Goal: Task Accomplishment & Management: Complete application form

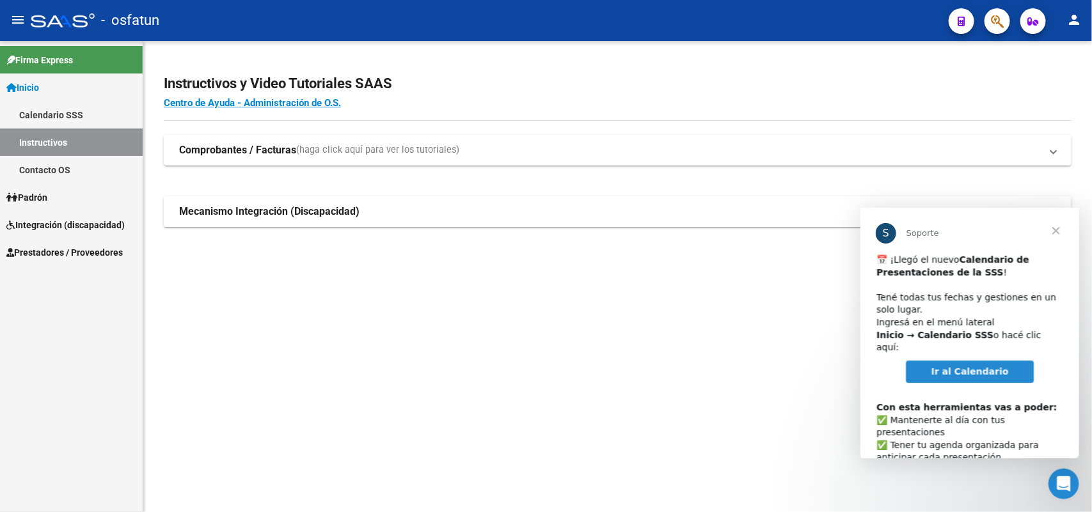
click at [1055, 229] on span "Cerrar" at bounding box center [1055, 230] width 46 height 46
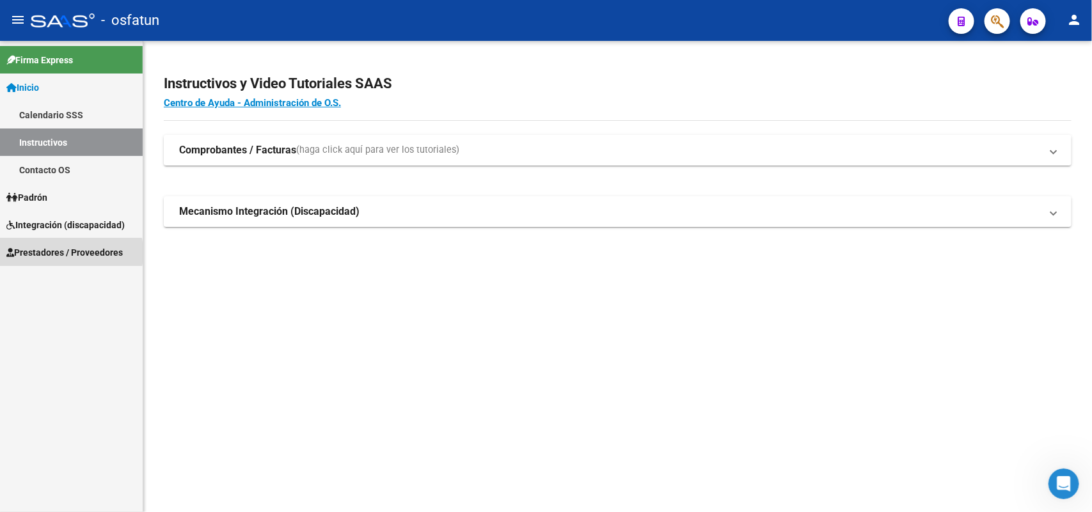
click at [52, 253] on span "Prestadores / Proveedores" at bounding box center [64, 253] width 116 height 14
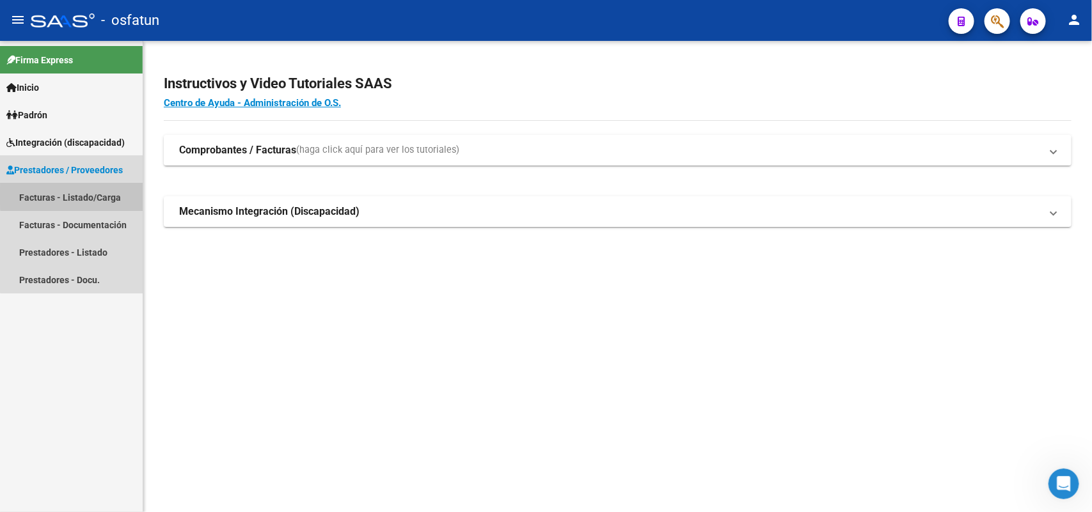
click at [72, 196] on link "Facturas - Listado/Carga" at bounding box center [71, 197] width 143 height 27
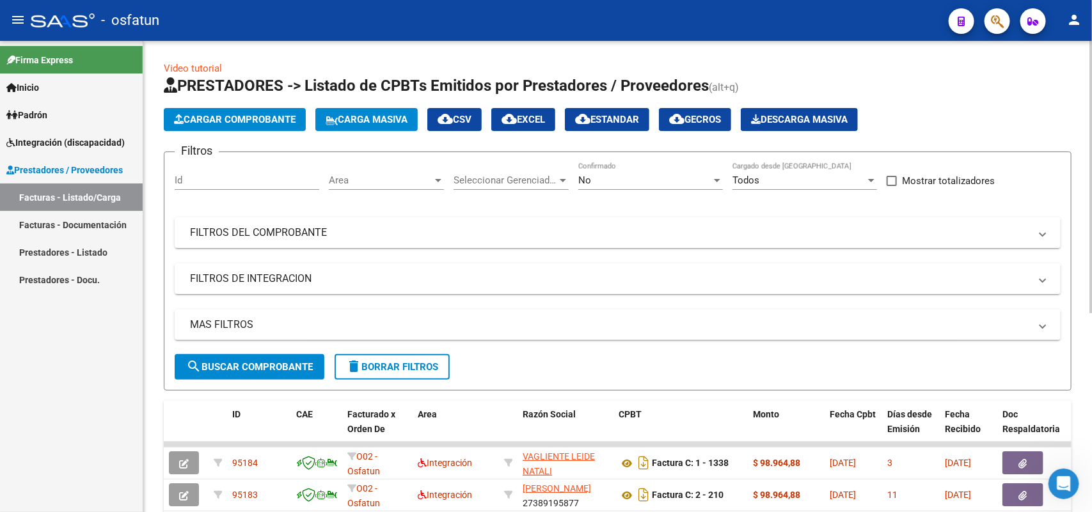
click at [272, 122] on span "Cargar Comprobante" at bounding box center [235, 120] width 122 height 12
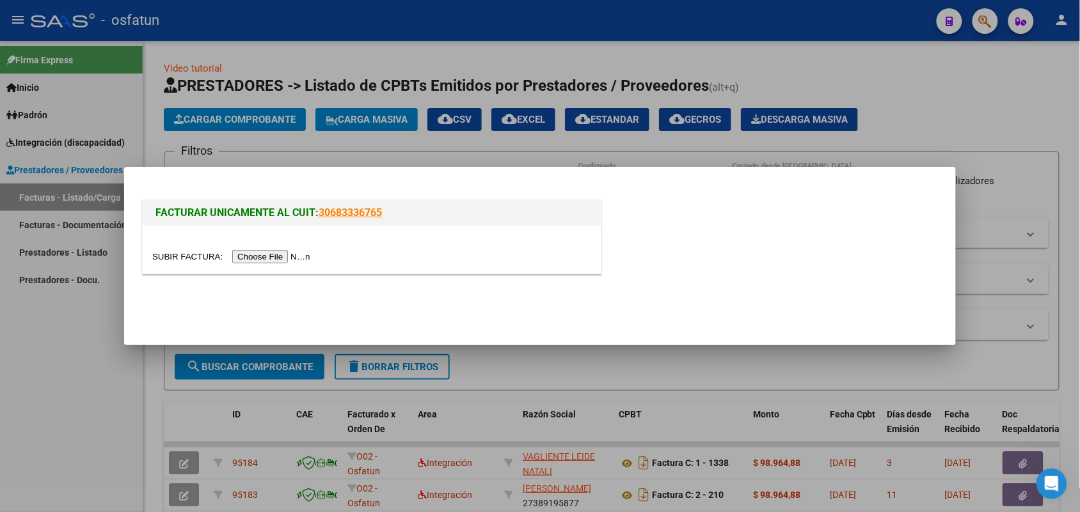
click at [233, 257] on input "file" at bounding box center [233, 256] width 162 height 13
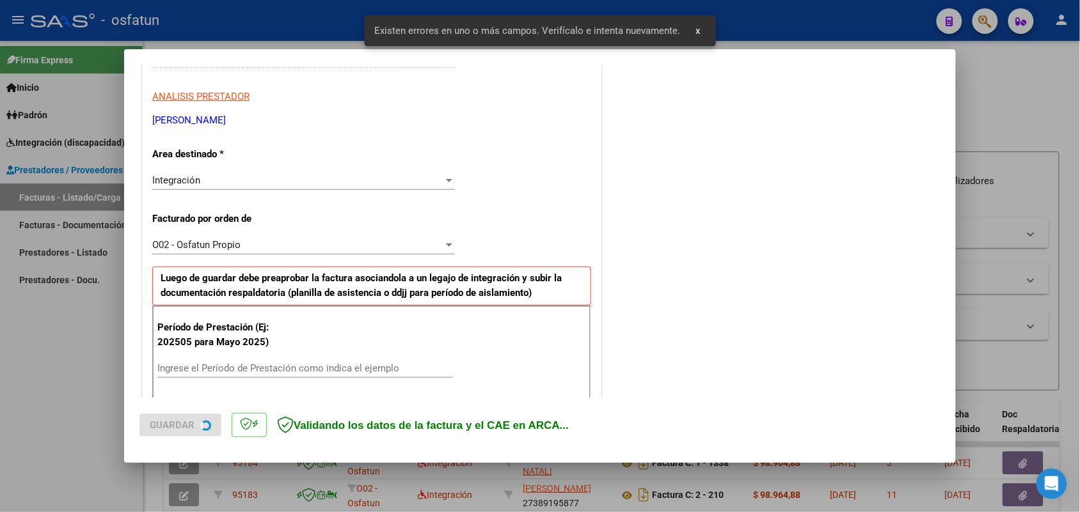
scroll to position [321, 0]
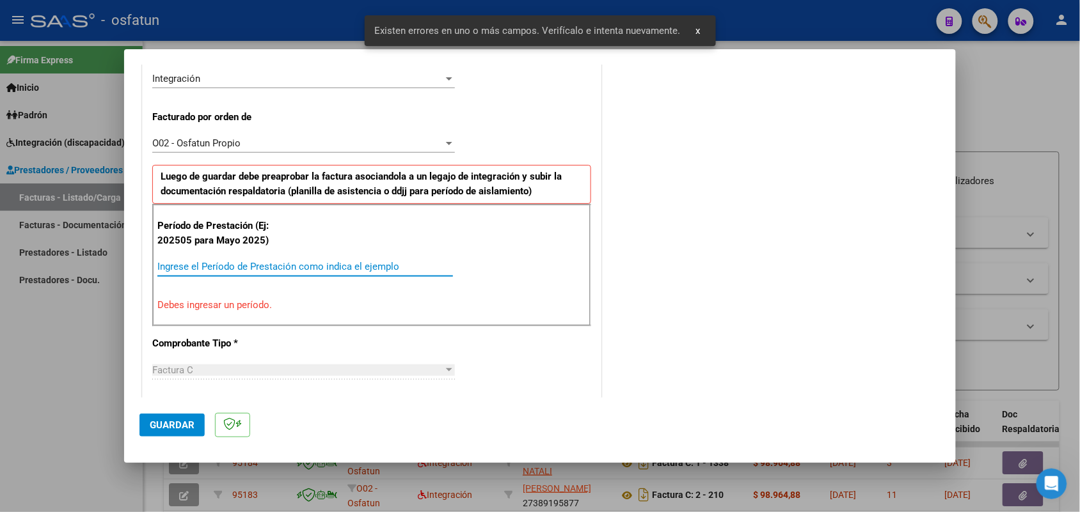
click at [179, 265] on input "Ingrese el Período de Prestación como indica el ejemplo" at bounding box center [304, 267] width 295 height 12
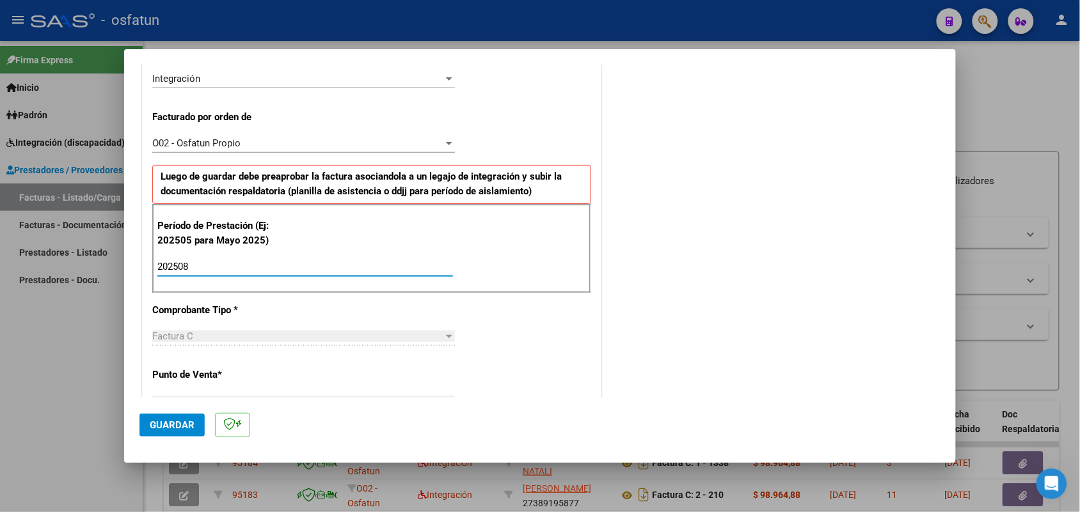
type input "202508"
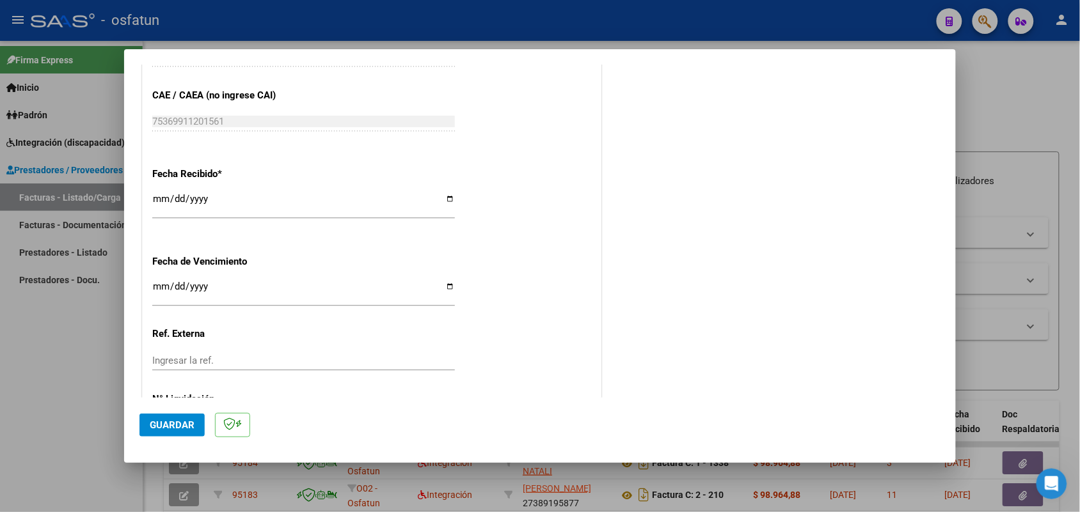
scroll to position [931, 0]
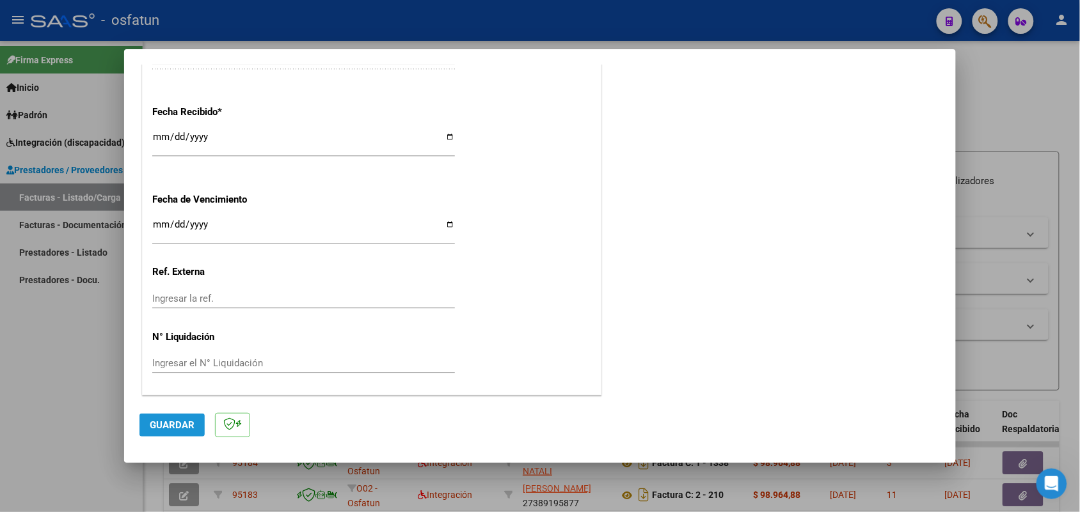
click at [177, 425] on span "Guardar" at bounding box center [172, 426] width 45 height 12
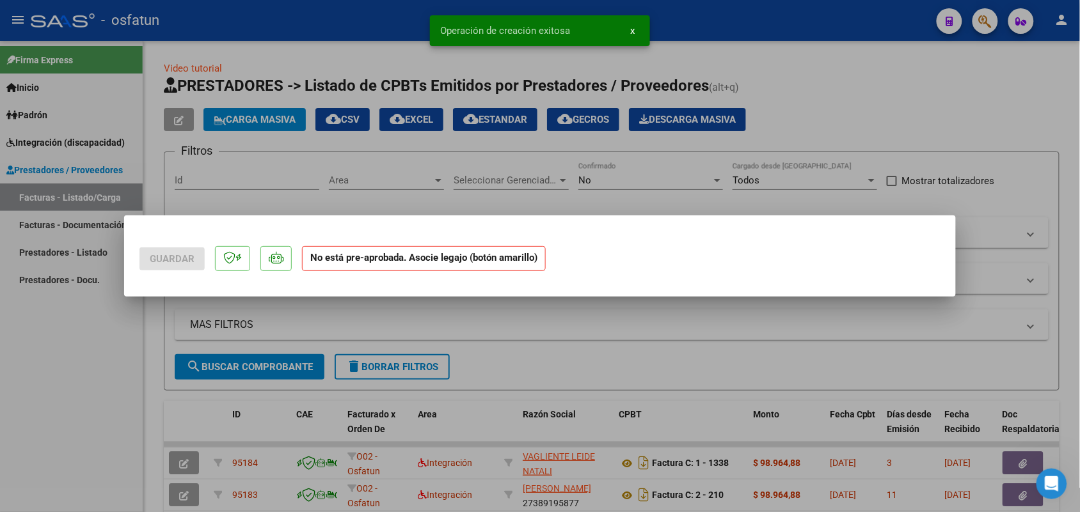
scroll to position [0, 0]
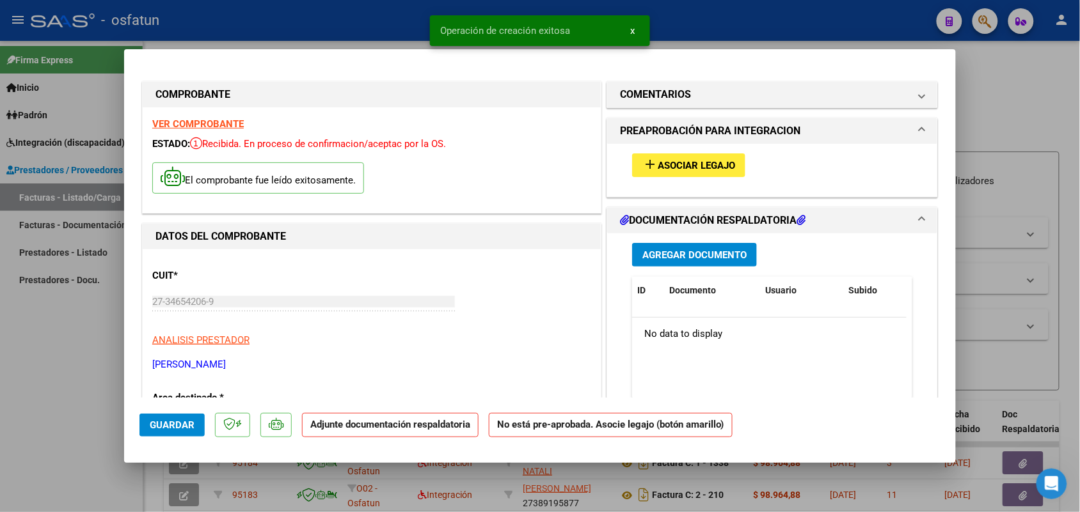
click at [667, 165] on span "Asociar Legajo" at bounding box center [695, 166] width 77 height 12
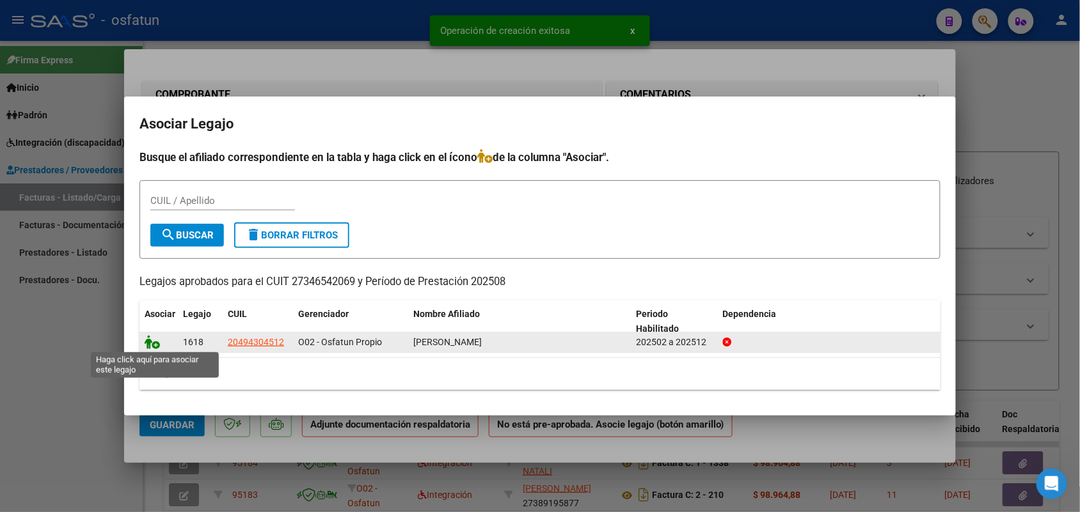
click at [148, 343] on icon at bounding box center [152, 342] width 15 height 14
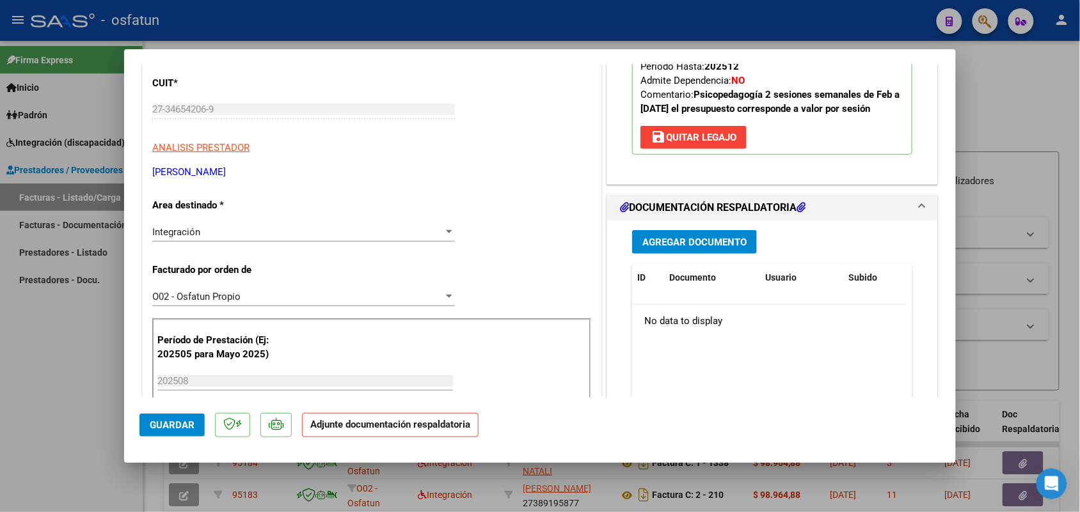
scroll to position [240, 0]
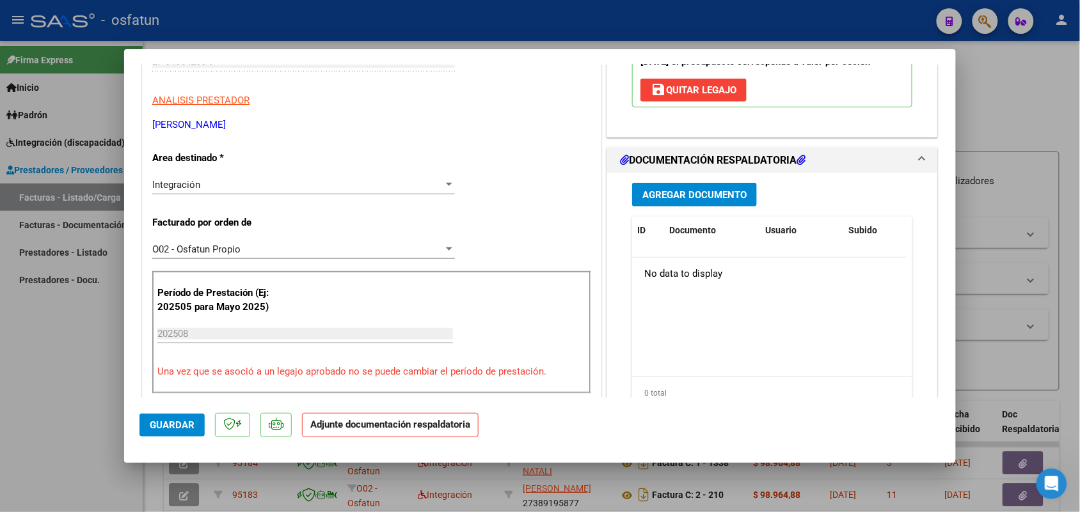
click at [695, 201] on span "Agregar Documento" at bounding box center [694, 195] width 104 height 12
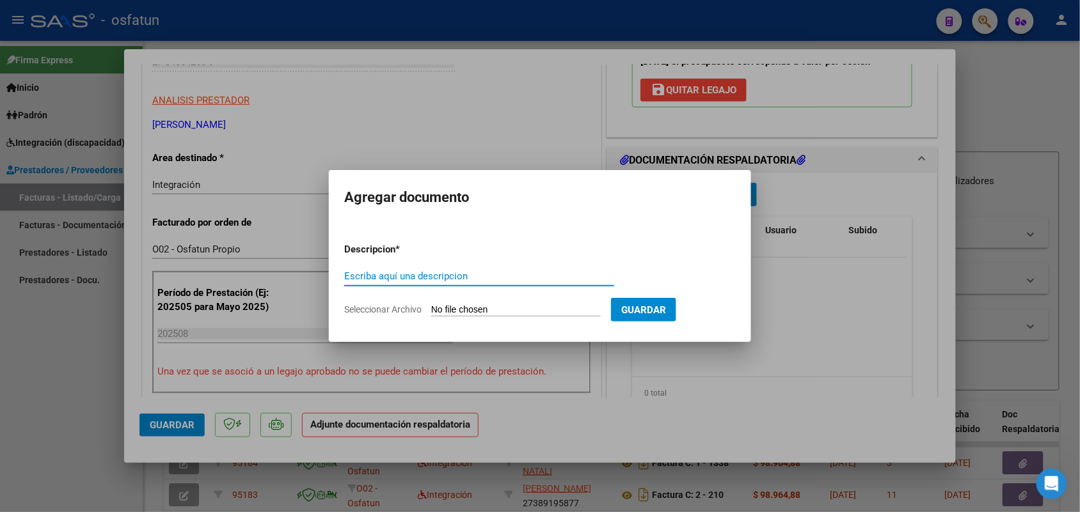
click at [366, 275] on input "Escriba aquí una descripcion" at bounding box center [479, 277] width 270 height 12
type input "Autorizacion y planilla de asistencia psicopedagogia Perkovich 08 2025"
click at [532, 308] on input "Seleccionar Archivo" at bounding box center [515, 310] width 169 height 12
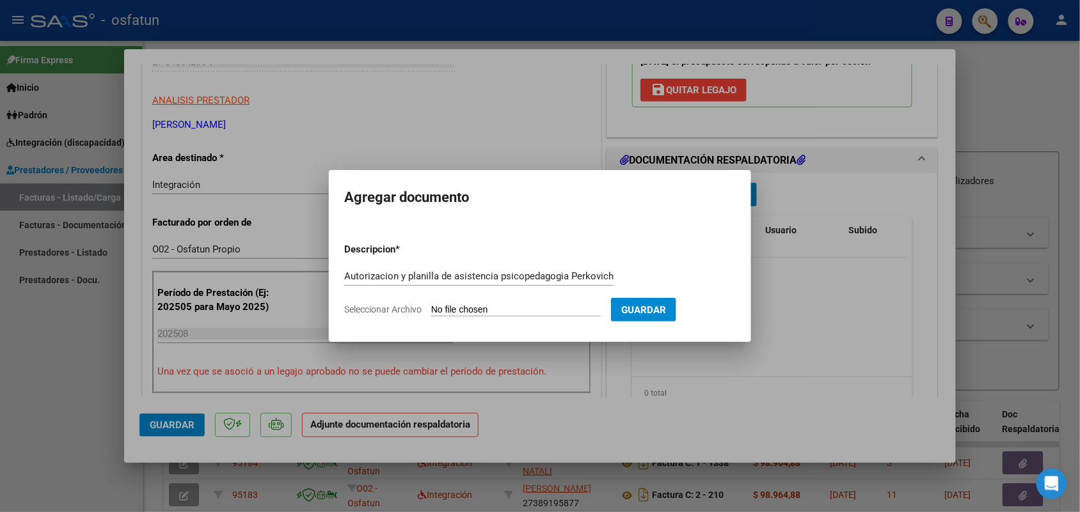
type input "C:\fakepath\Autorizacion, planilla de asistencia 08 2025 Psicopedagogia [PERSON…"
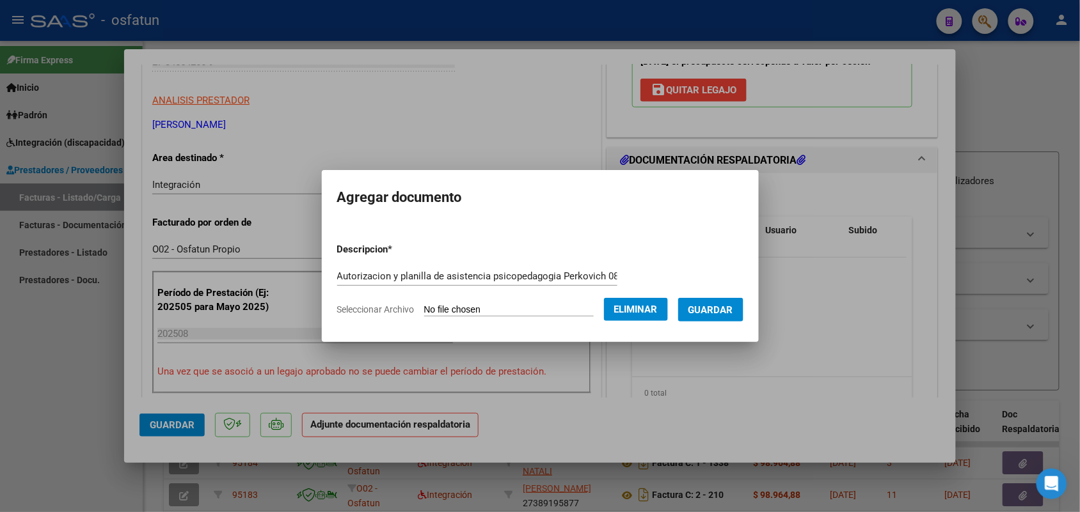
click at [733, 308] on span "Guardar" at bounding box center [710, 310] width 45 height 12
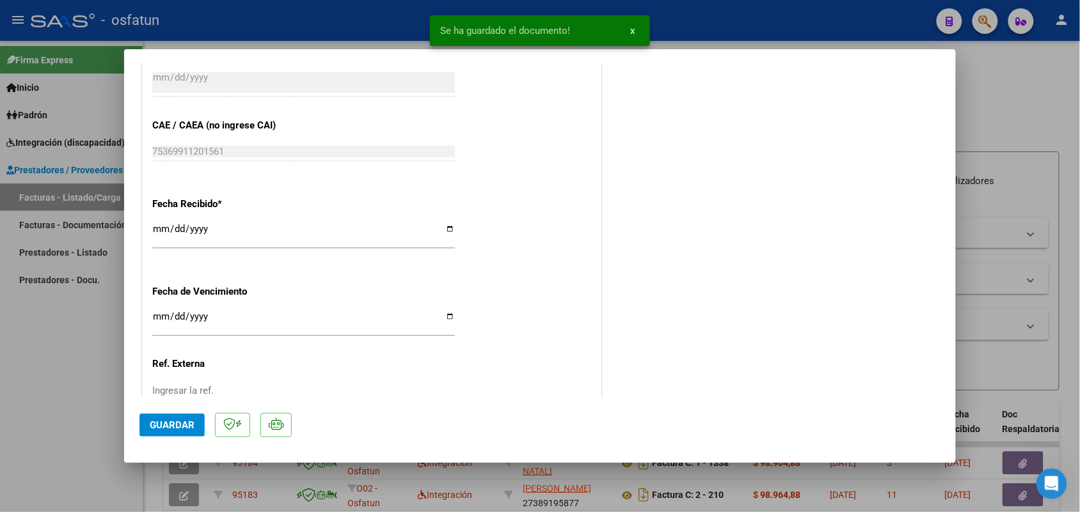
scroll to position [879, 0]
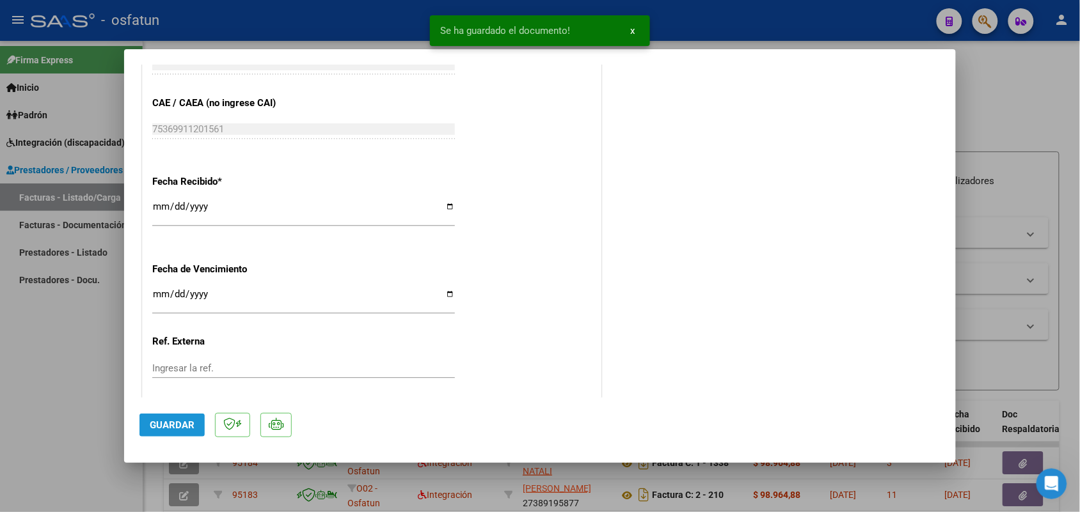
click at [162, 420] on span "Guardar" at bounding box center [172, 426] width 45 height 12
click at [1030, 104] on div at bounding box center [540, 256] width 1080 height 512
type input "$ 0,00"
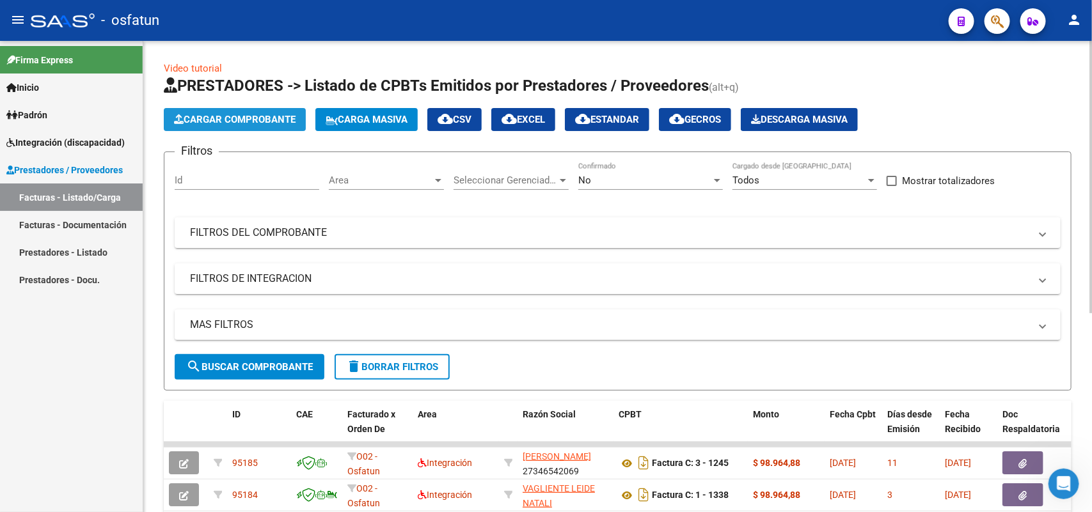
click at [262, 118] on span "Cargar Comprobante" at bounding box center [235, 120] width 122 height 12
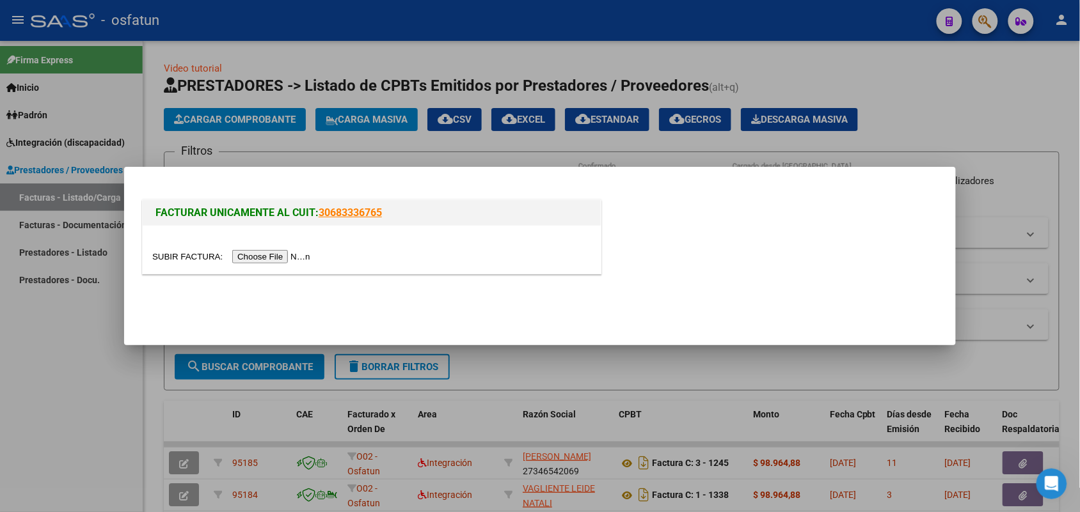
click at [253, 257] on input "file" at bounding box center [233, 256] width 162 height 13
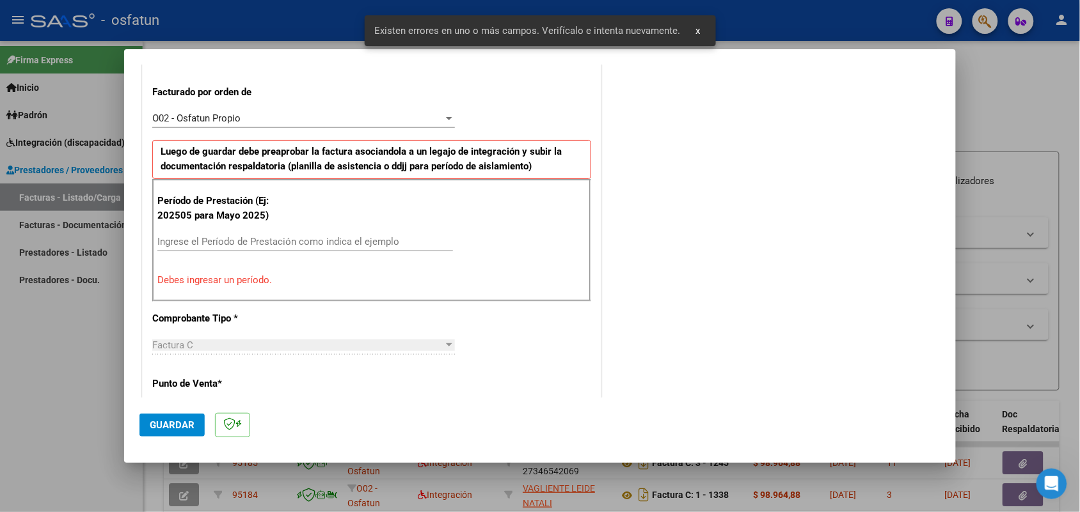
scroll to position [421, 0]
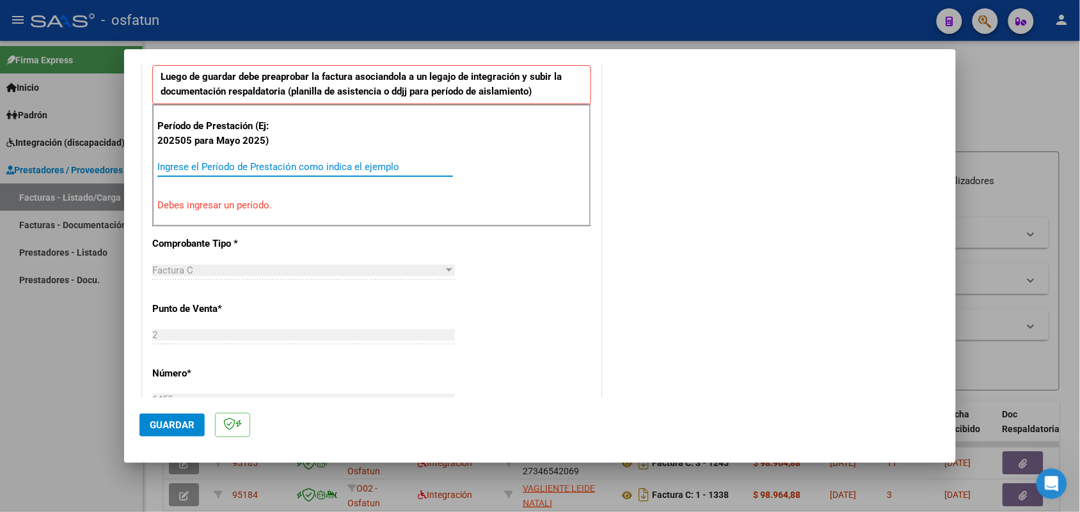
click at [192, 166] on input "Ingrese el Período de Prestación como indica el ejemplo" at bounding box center [304, 167] width 295 height 12
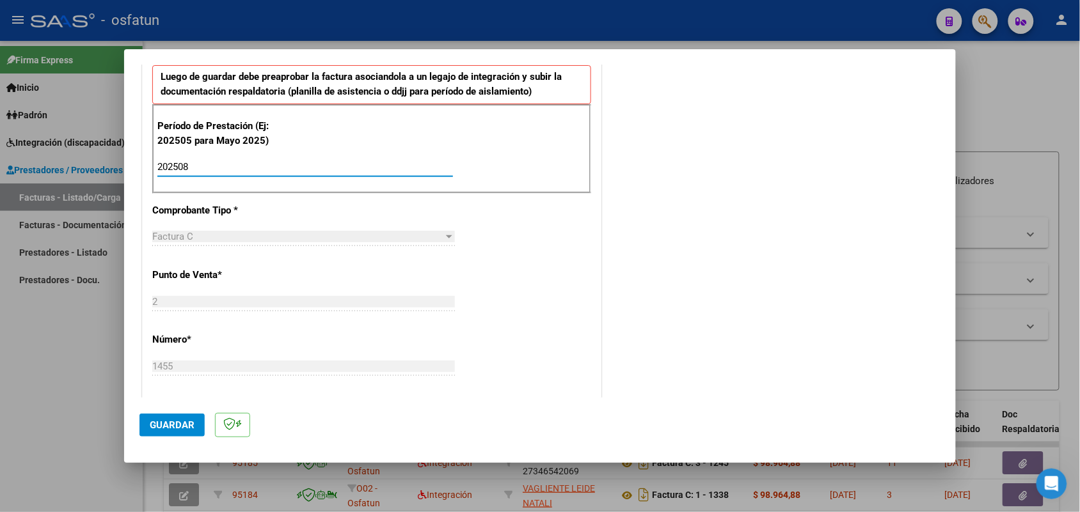
type input "202508"
click at [189, 427] on span "Guardar" at bounding box center [172, 426] width 45 height 12
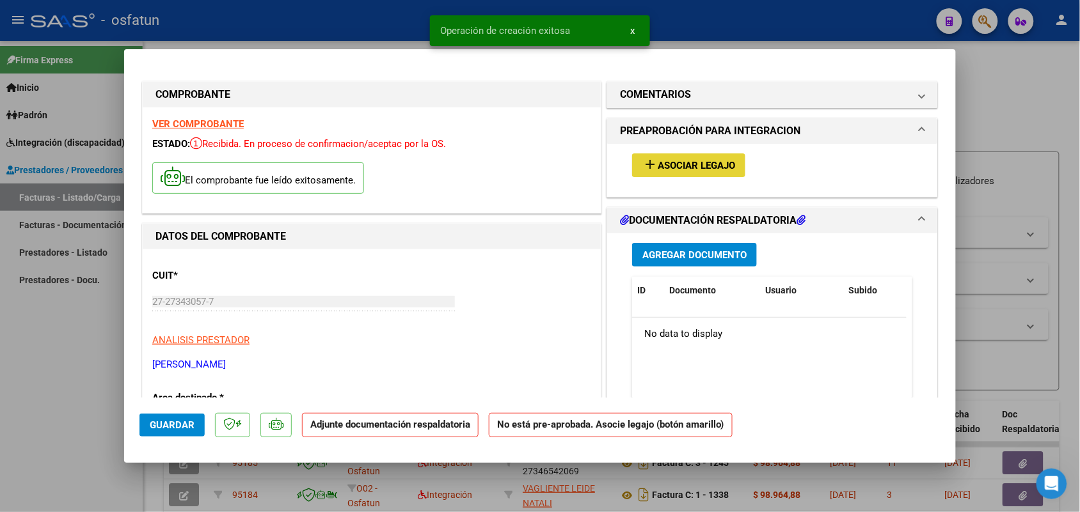
click at [670, 163] on span "Asociar Legajo" at bounding box center [695, 166] width 77 height 12
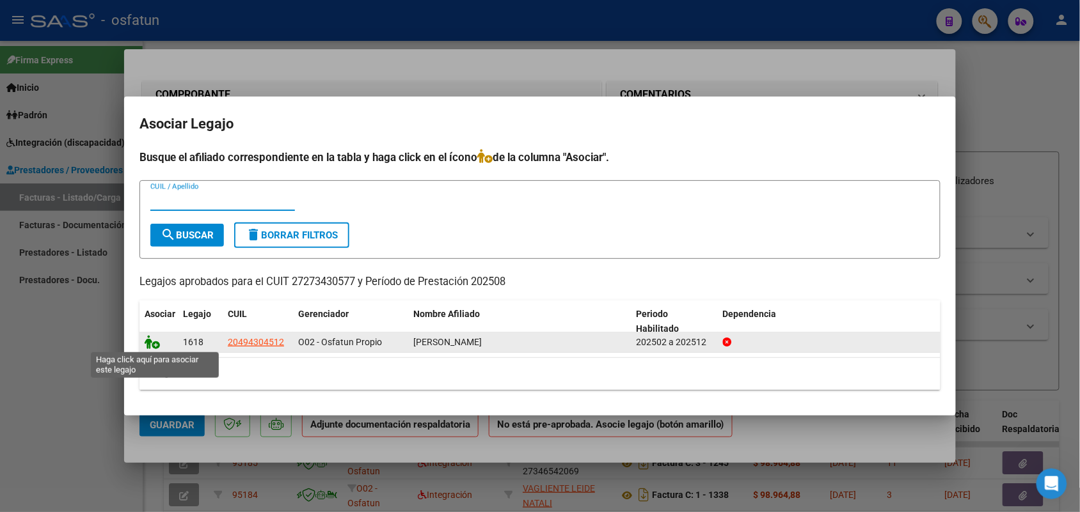
click at [148, 343] on icon at bounding box center [152, 342] width 15 height 14
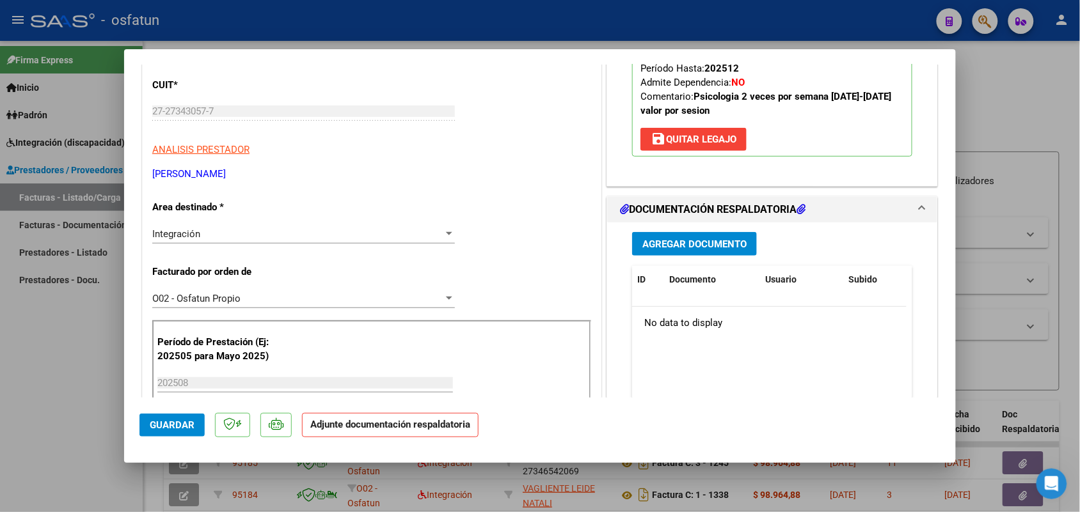
scroll to position [320, 0]
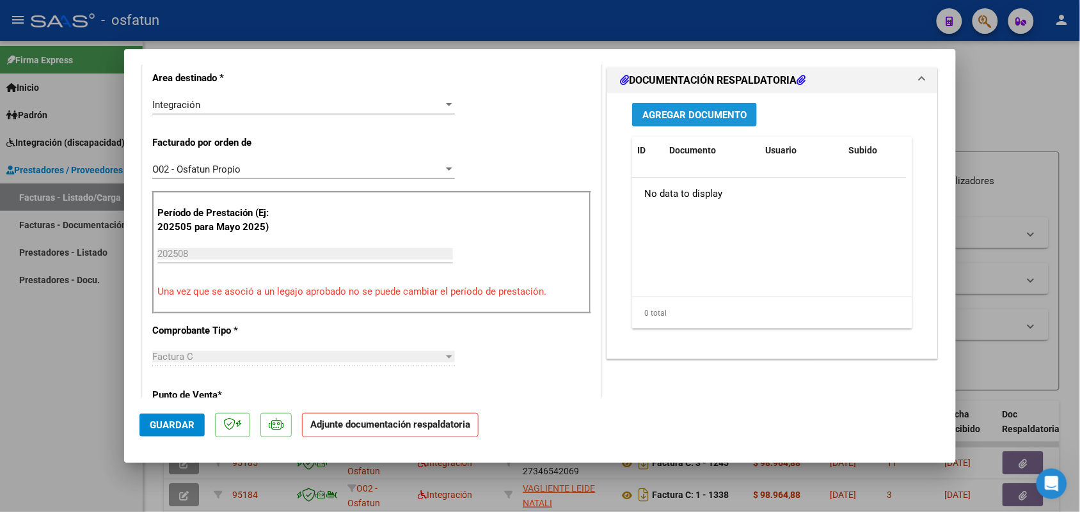
click at [689, 115] on span "Agregar Documento" at bounding box center [694, 115] width 104 height 12
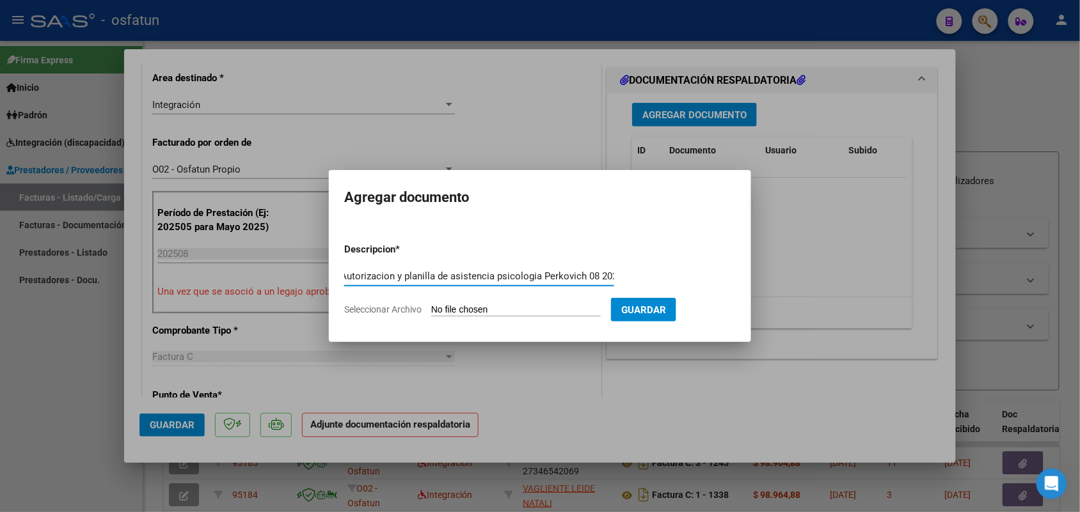
scroll to position [0, 10]
type input "Autorizacion y planilla de asistencia psicologia Perkovich 08 2025"
click at [477, 308] on input "Seleccionar Archivo" at bounding box center [515, 310] width 169 height 12
type input "C:\fakepath\Autorizacion, planilla de asistencia Psicologia 082025 [PERSON_NAME…"
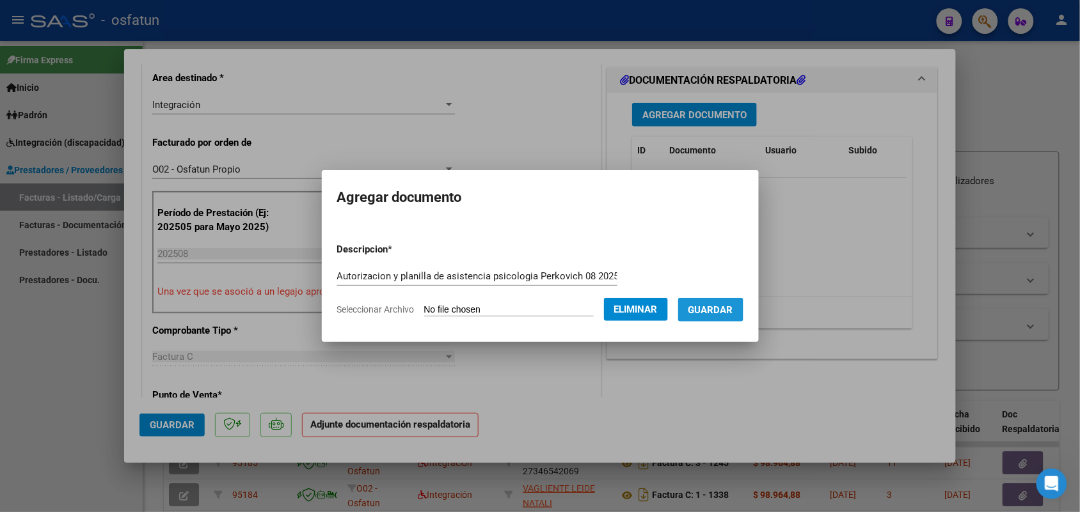
click at [733, 311] on span "Guardar" at bounding box center [710, 310] width 45 height 12
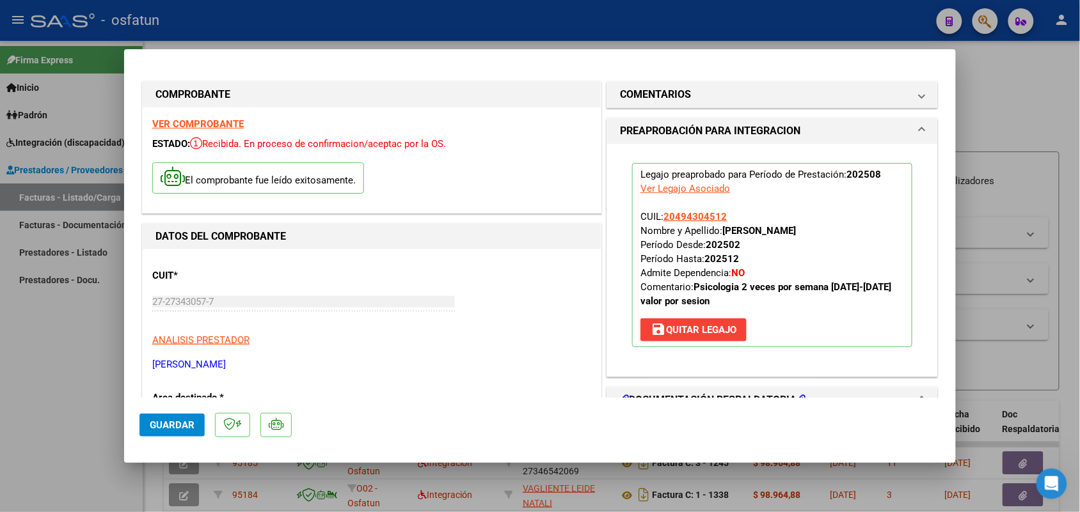
click at [1001, 85] on div at bounding box center [540, 256] width 1080 height 512
type input "$ 0,00"
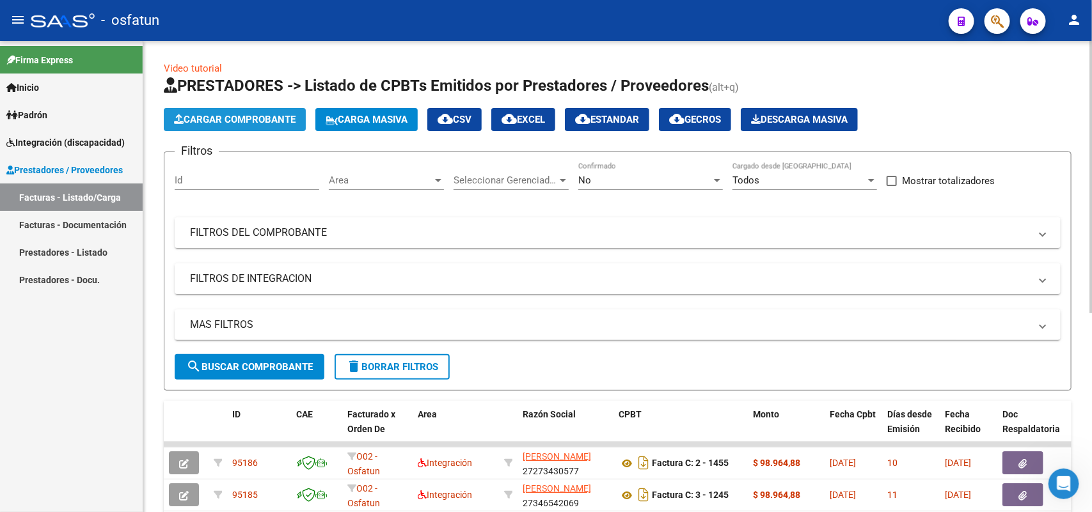
click at [210, 116] on span "Cargar Comprobante" at bounding box center [235, 120] width 122 height 12
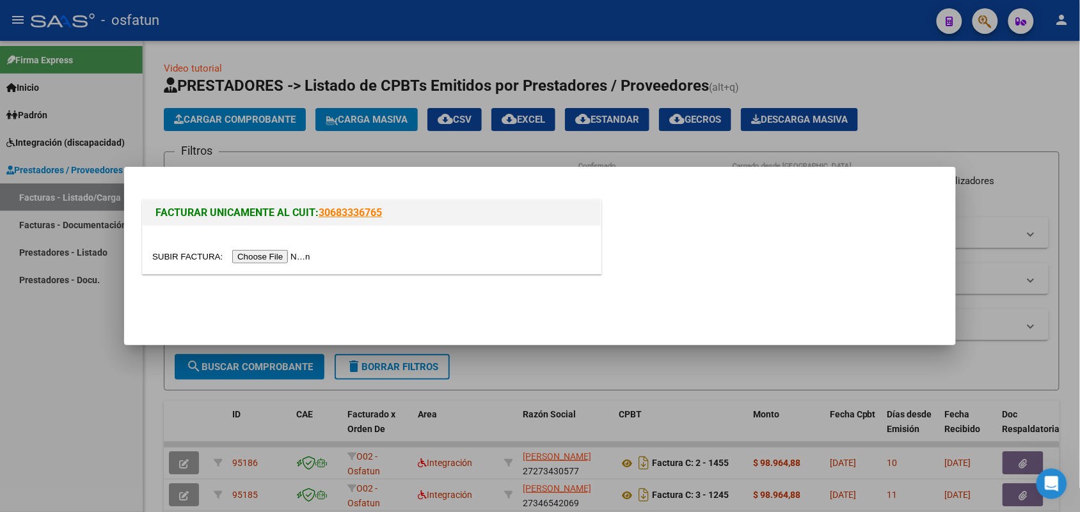
click at [233, 256] on input "file" at bounding box center [233, 256] width 162 height 13
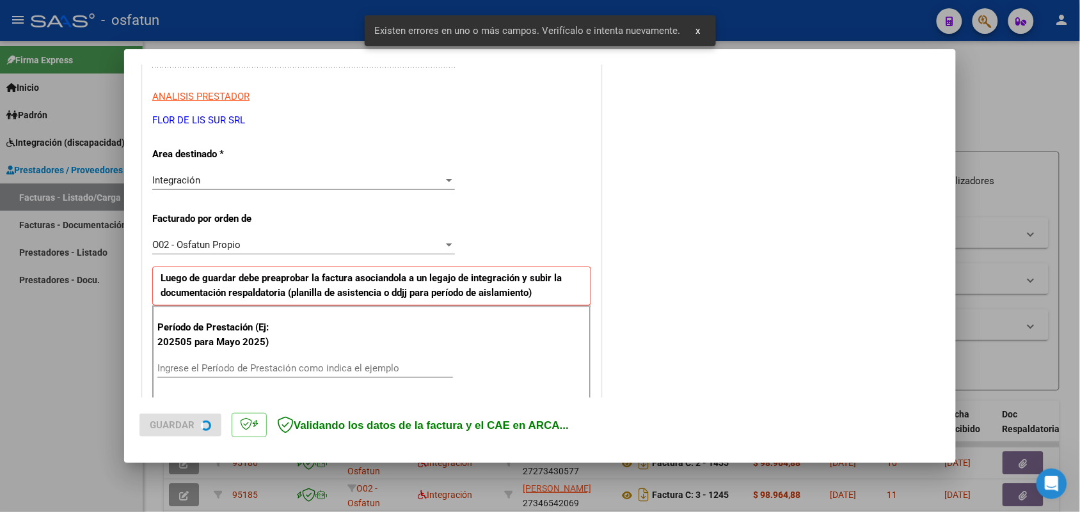
scroll to position [321, 0]
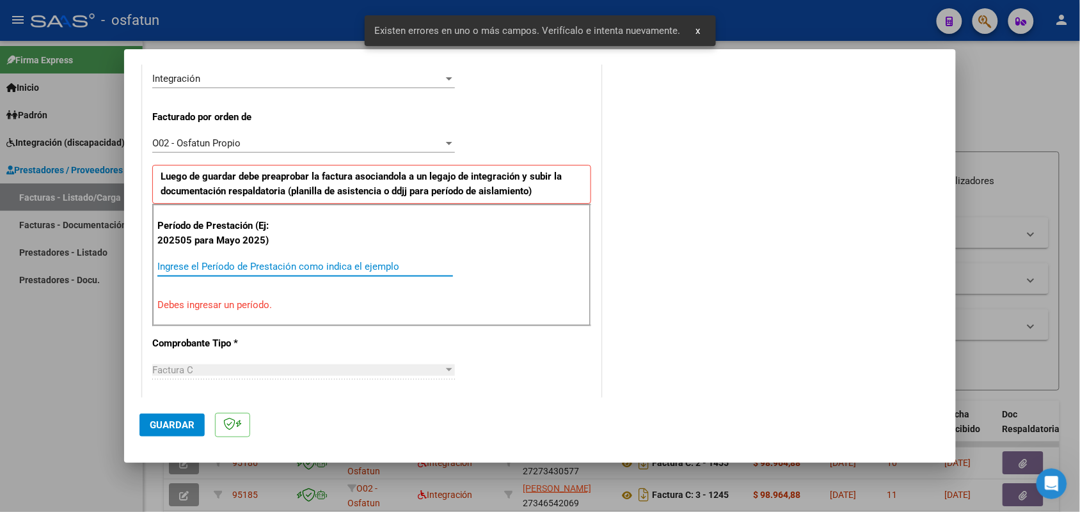
click at [174, 263] on input "Ingrese el Período de Prestación como indica el ejemplo" at bounding box center [304, 267] width 295 height 12
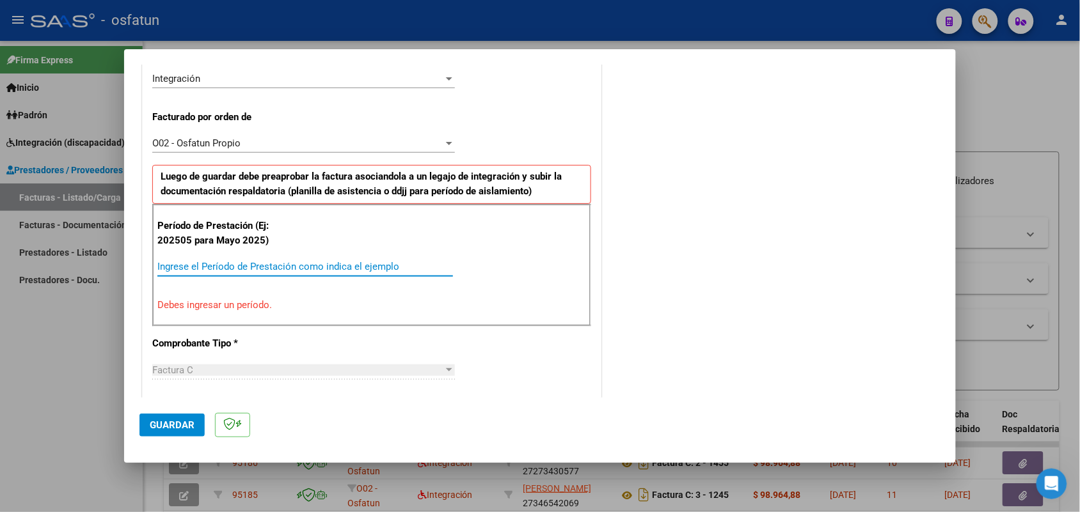
type input "0"
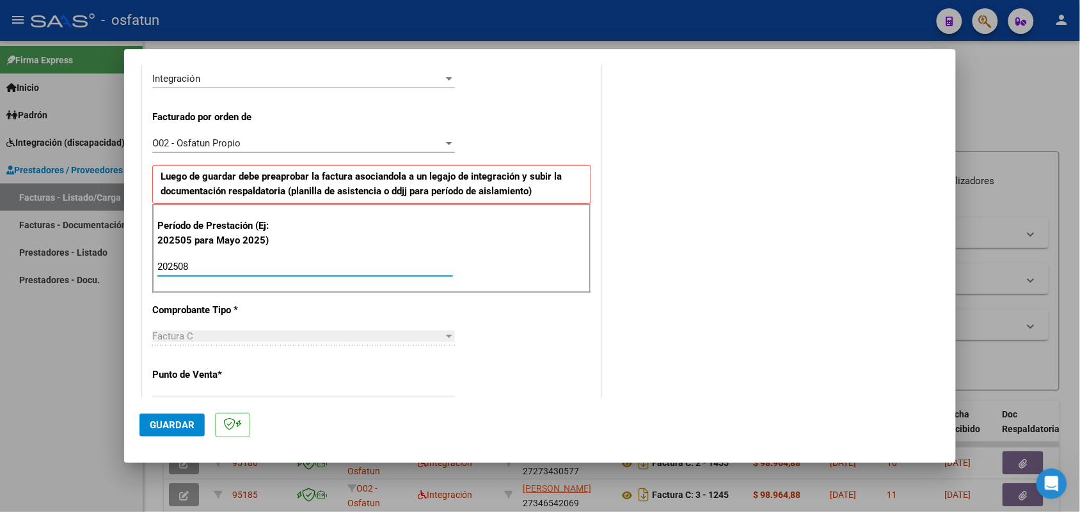
type input "202508"
click at [177, 427] on span "Guardar" at bounding box center [172, 426] width 45 height 12
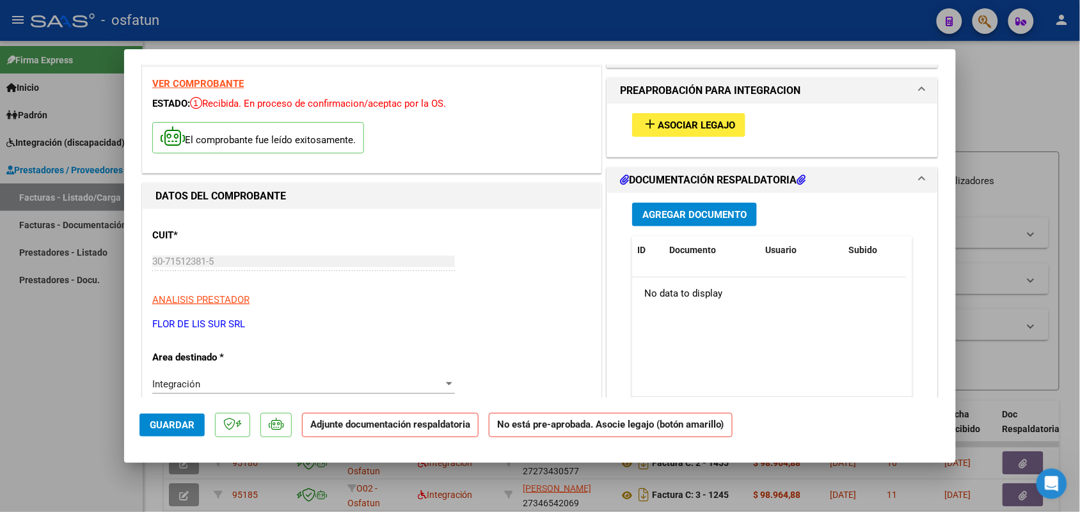
scroll to position [0, 0]
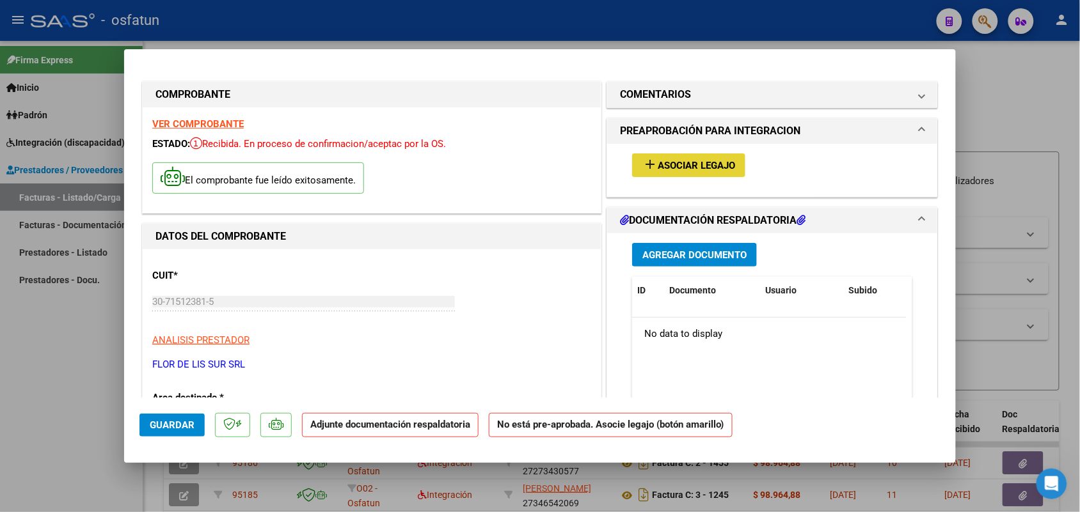
click at [687, 167] on span "Asociar Legajo" at bounding box center [695, 166] width 77 height 12
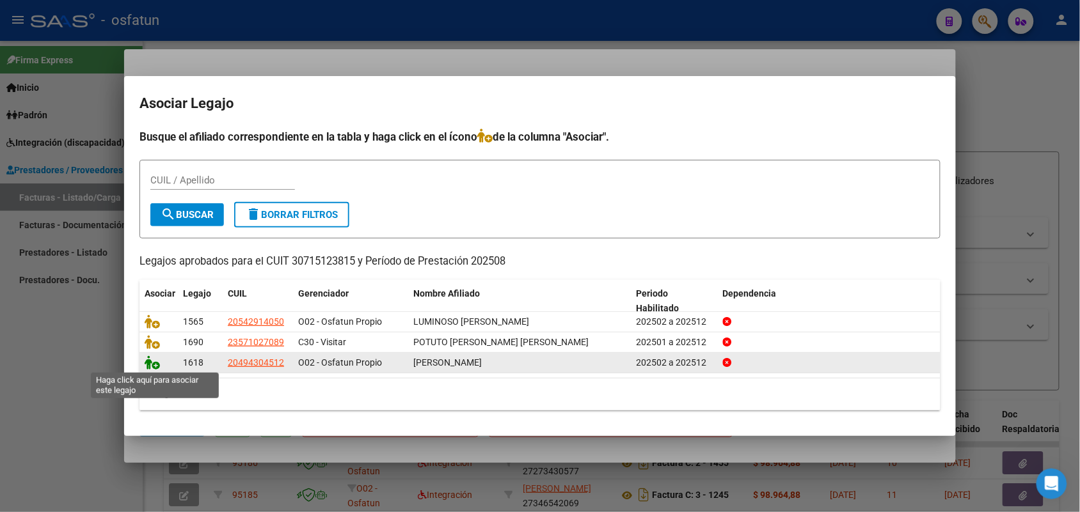
click at [146, 361] on icon at bounding box center [152, 363] width 15 height 14
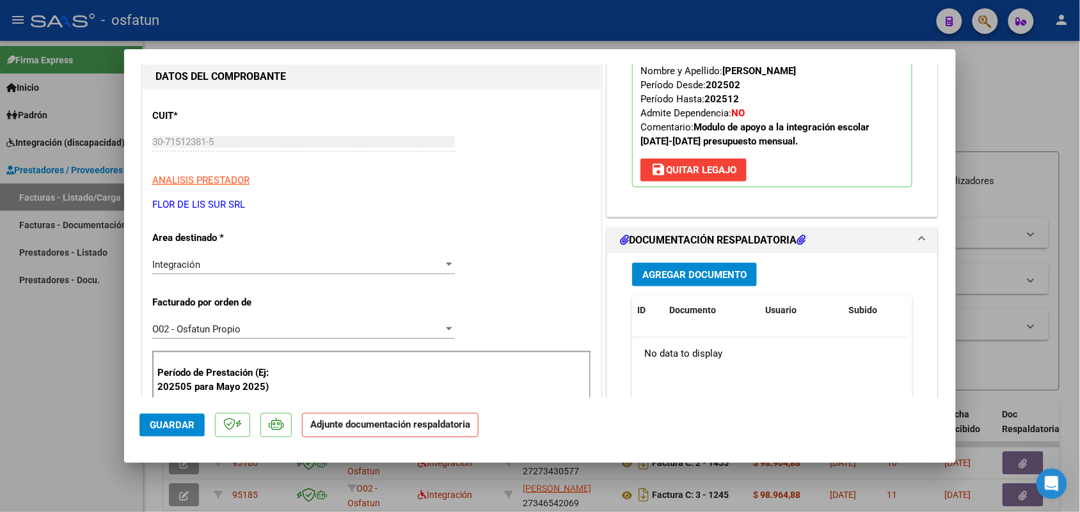
scroll to position [240, 0]
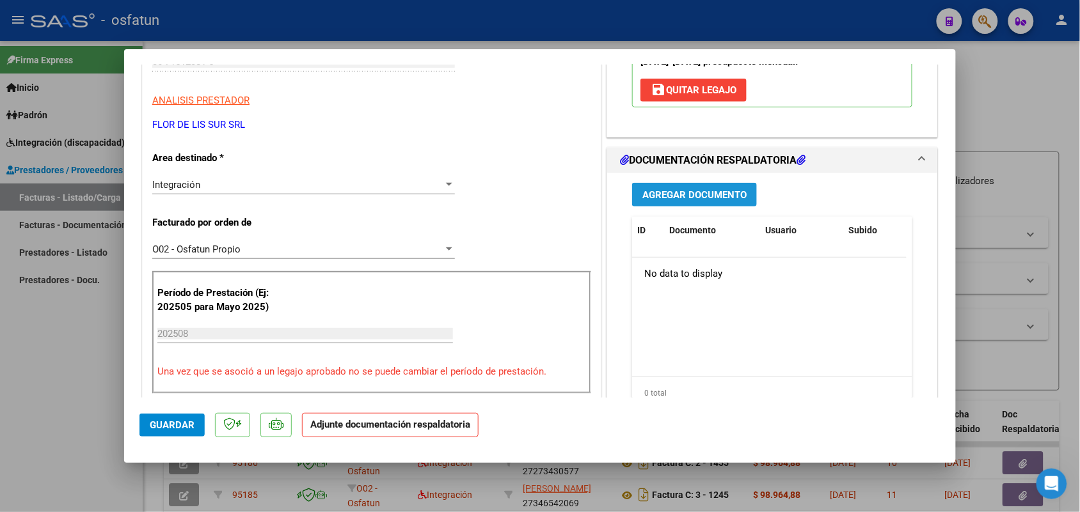
click at [673, 192] on span "Agregar Documento" at bounding box center [694, 195] width 104 height 12
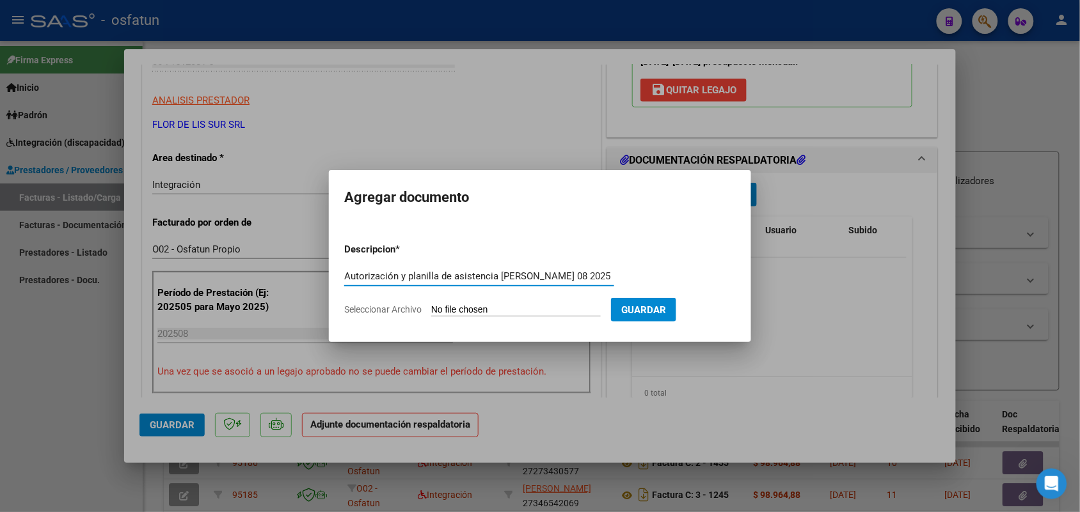
type input "Autorización y planilla de asistencia [PERSON_NAME] 08 2025"
click at [460, 308] on input "Seleccionar Archivo" at bounding box center [515, 310] width 169 height 12
type input "C:\fakepath\Autorizacion y planilla de asistencia MAIE 08 2025 [PERSON_NAME].pdf"
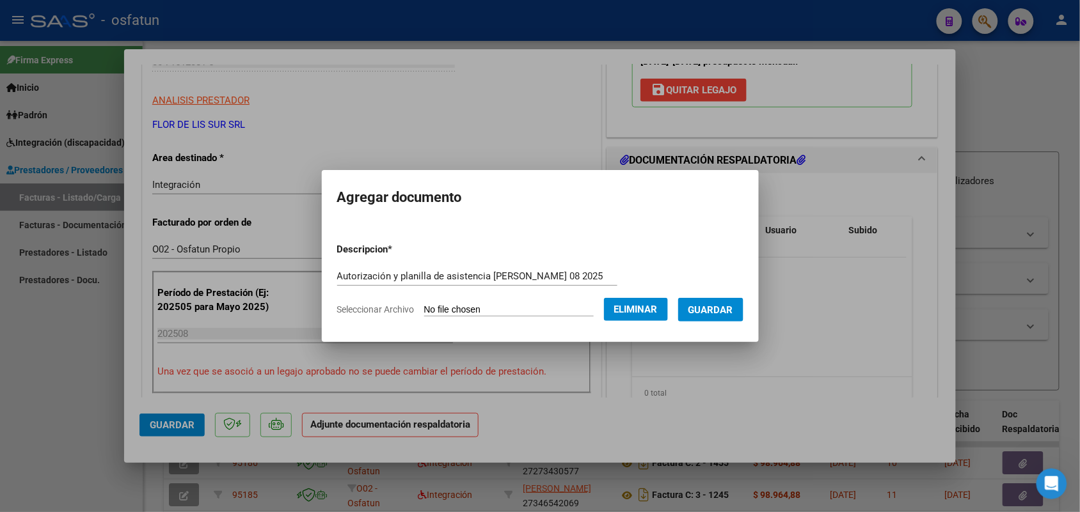
click at [719, 304] on span "Guardar" at bounding box center [710, 310] width 45 height 12
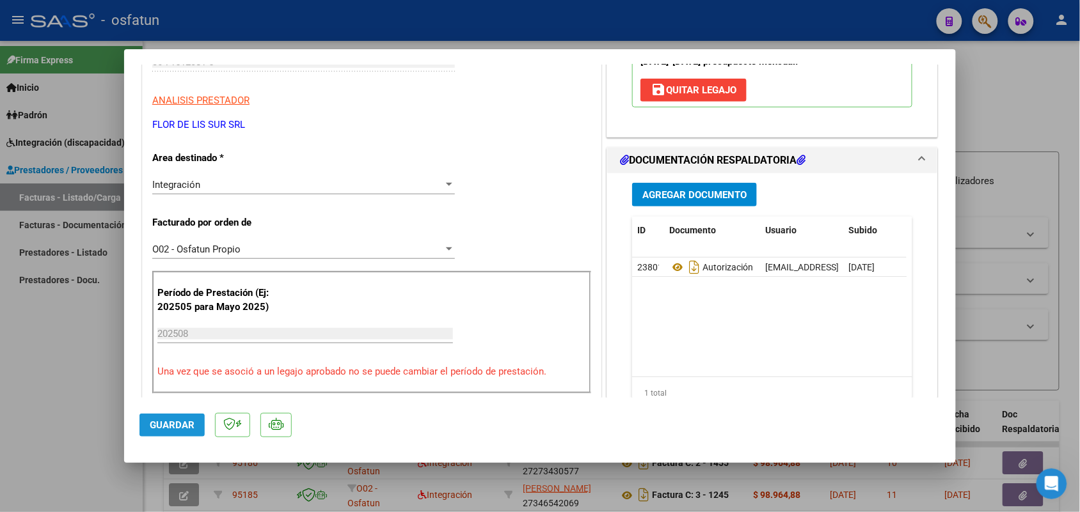
click at [175, 424] on span "Guardar" at bounding box center [172, 426] width 45 height 12
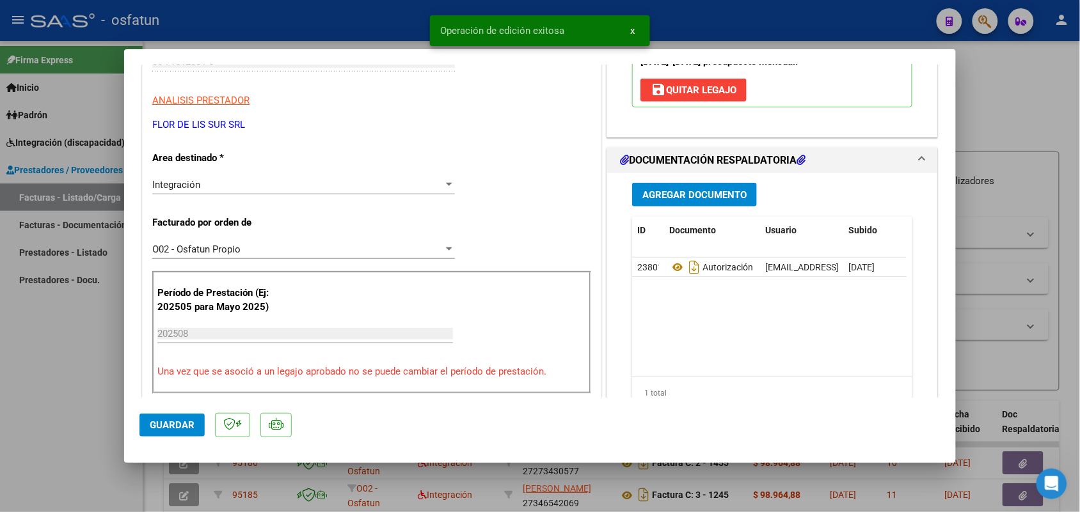
click at [1010, 116] on div at bounding box center [540, 256] width 1080 height 512
type input "$ 0,00"
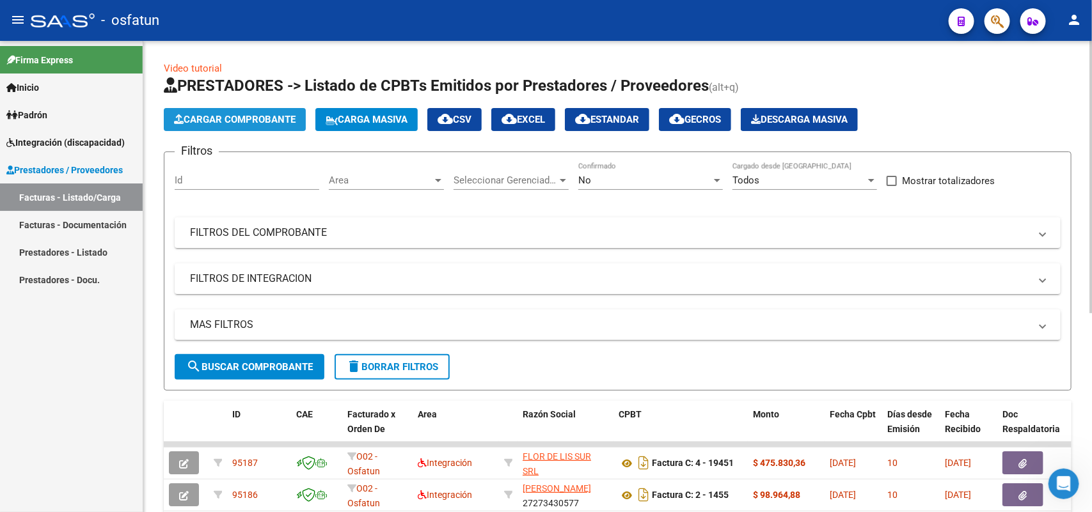
click at [278, 122] on span "Cargar Comprobante" at bounding box center [235, 120] width 122 height 12
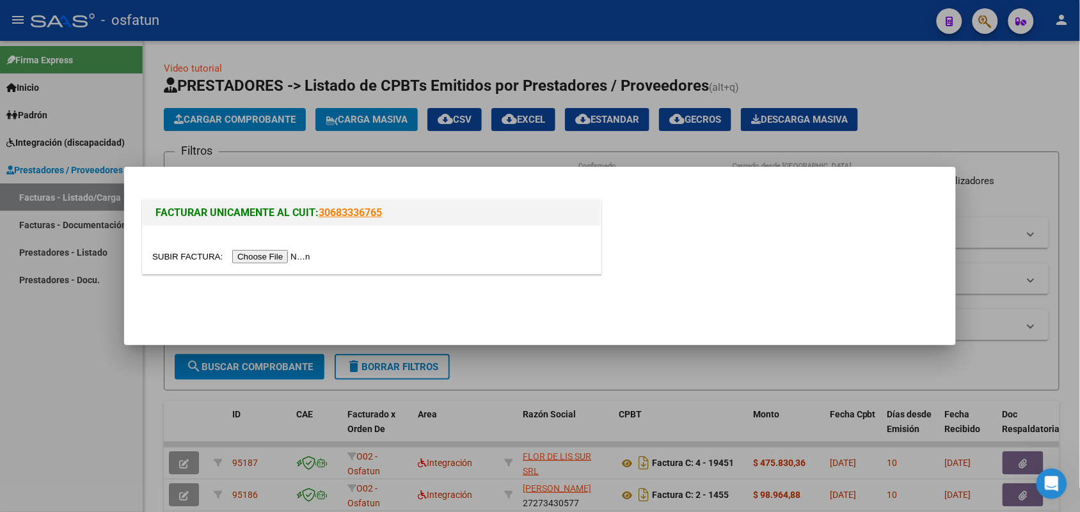
click at [230, 258] on input "file" at bounding box center [233, 256] width 162 height 13
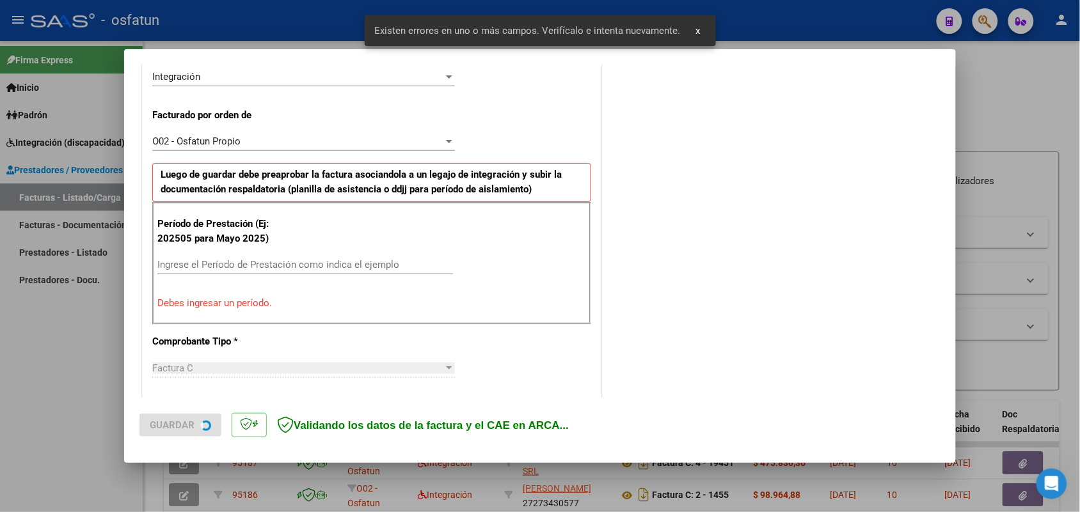
scroll to position [345, 0]
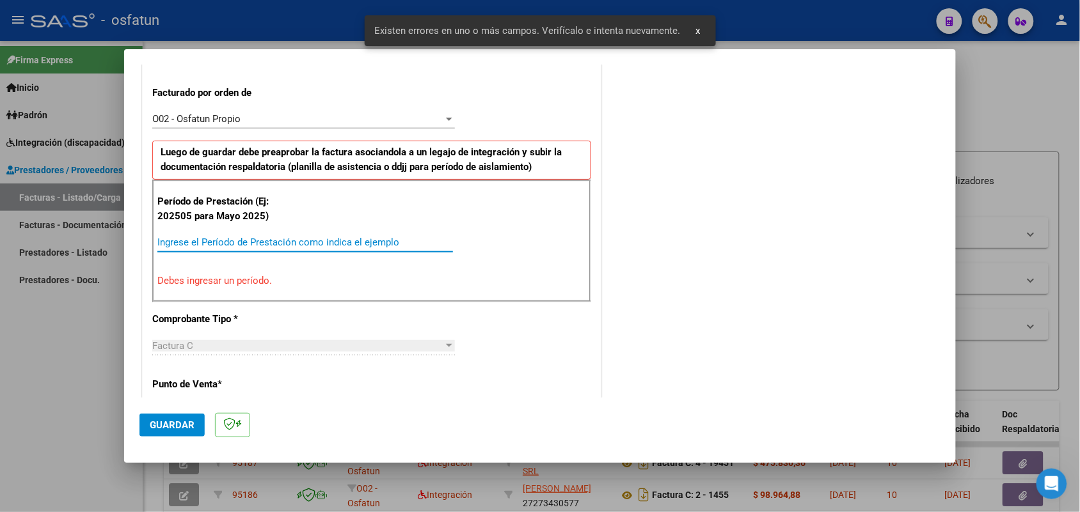
click at [190, 243] on input "Ingrese el Período de Prestación como indica el ejemplo" at bounding box center [304, 243] width 295 height 12
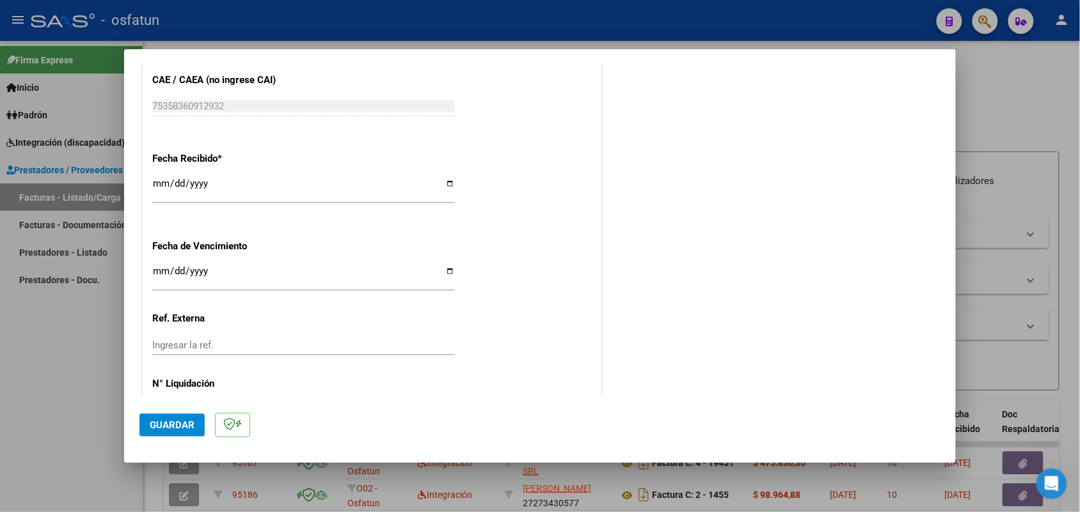
scroll to position [931, 0]
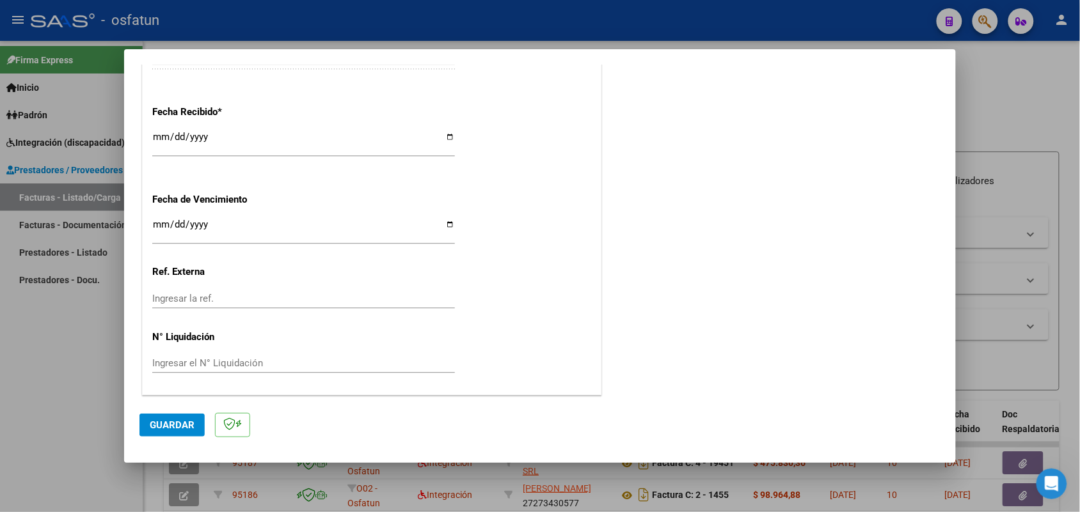
type input "202508"
click at [168, 422] on span "Guardar" at bounding box center [172, 426] width 45 height 12
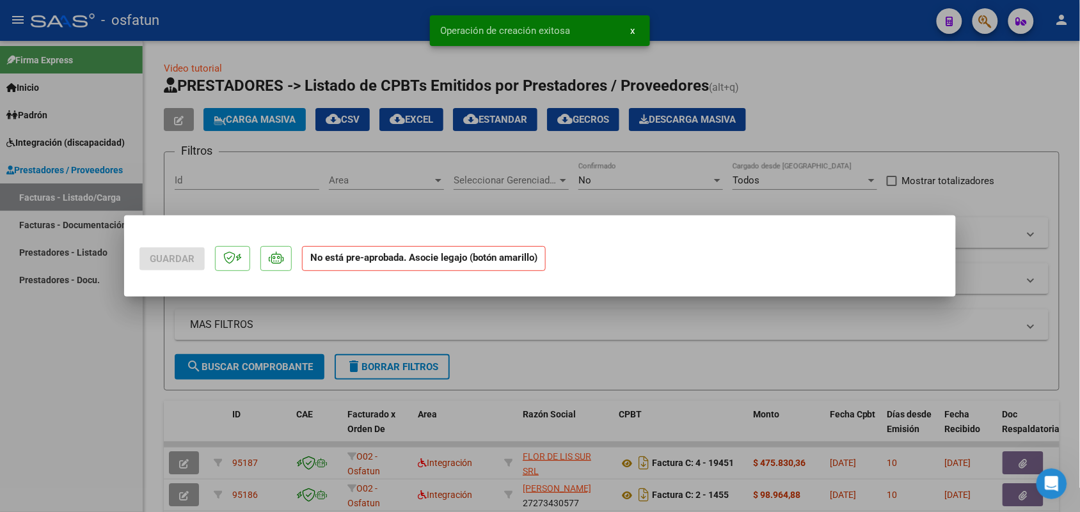
scroll to position [0, 0]
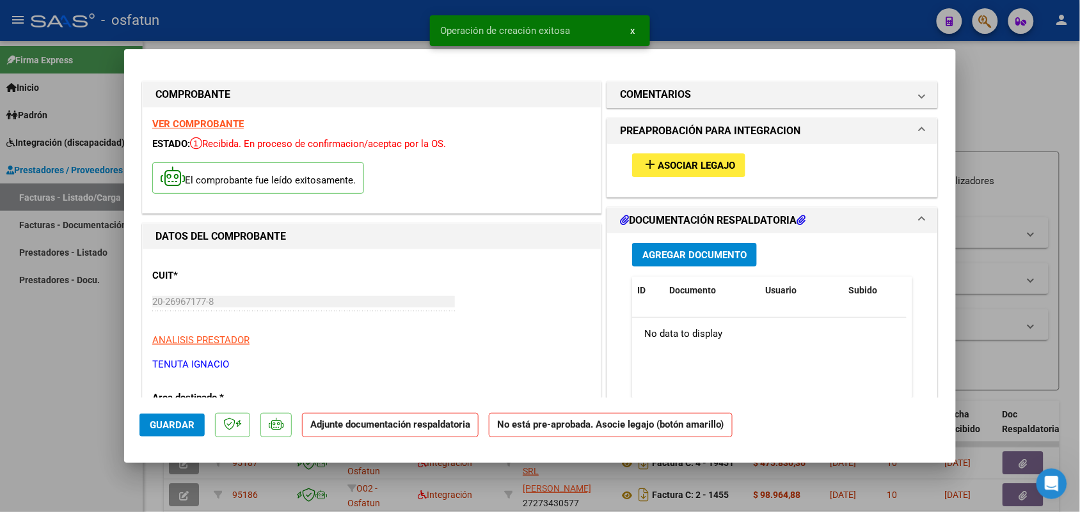
click at [650, 166] on mat-icon "add" at bounding box center [649, 164] width 15 height 15
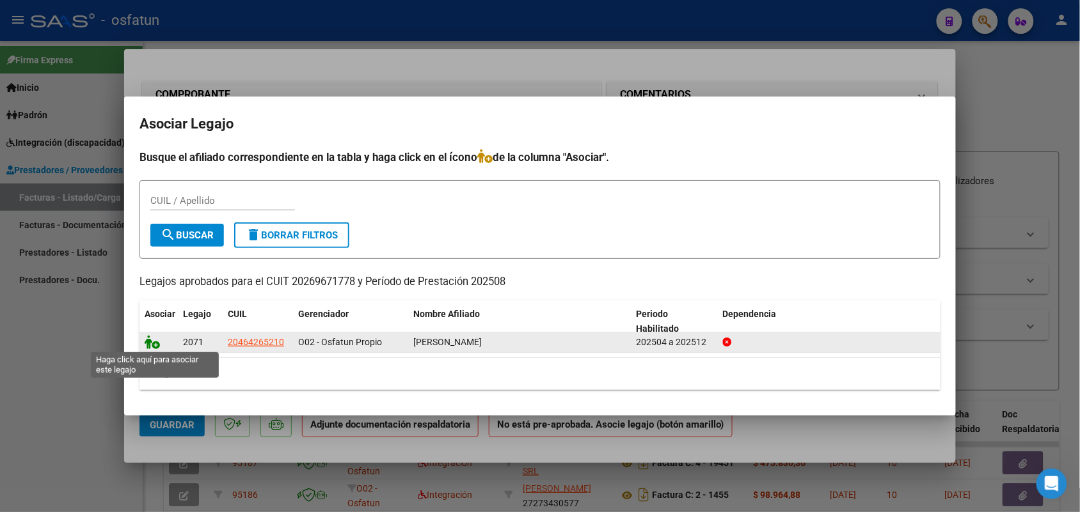
click at [148, 341] on icon at bounding box center [152, 342] width 15 height 14
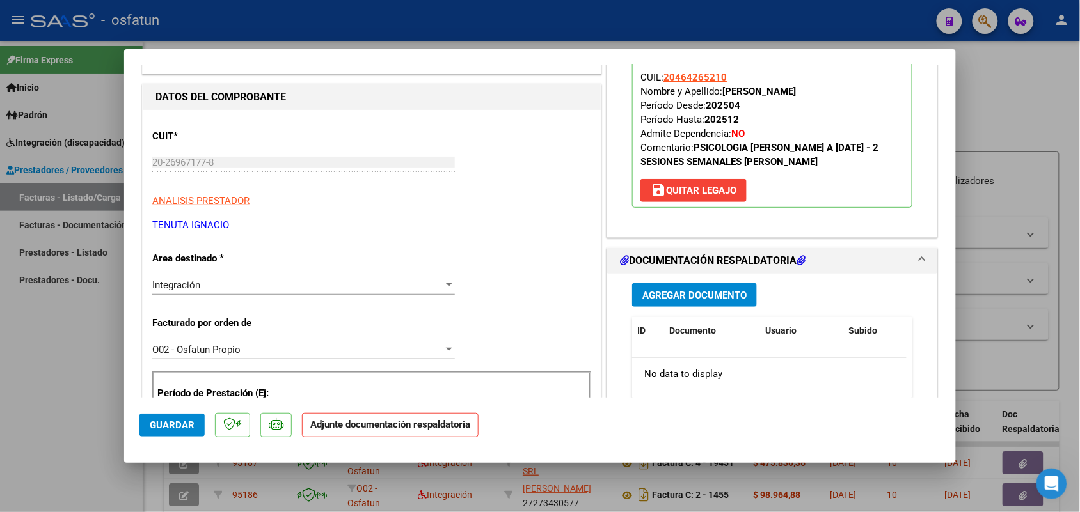
scroll to position [160, 0]
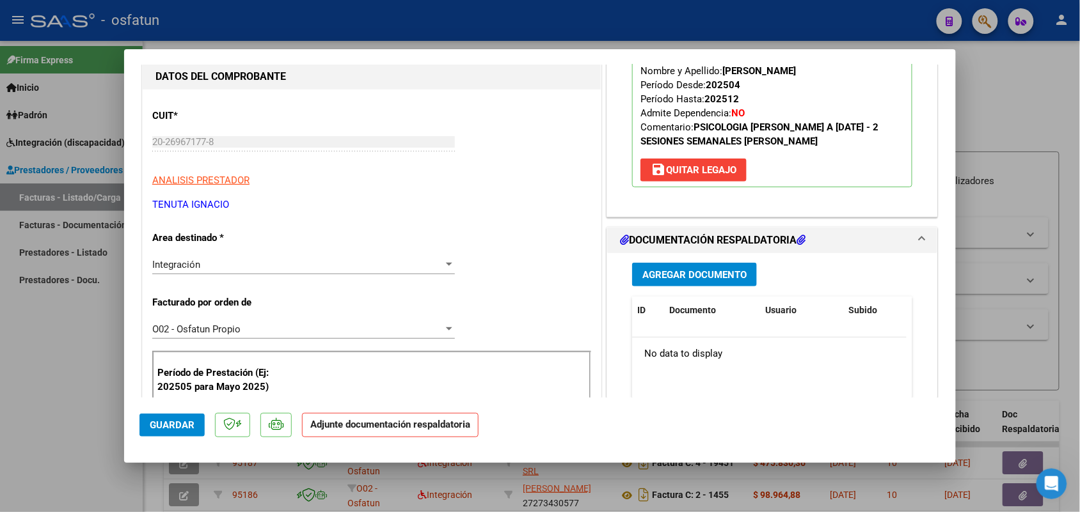
click at [702, 274] on span "Agregar Documento" at bounding box center [694, 275] width 104 height 12
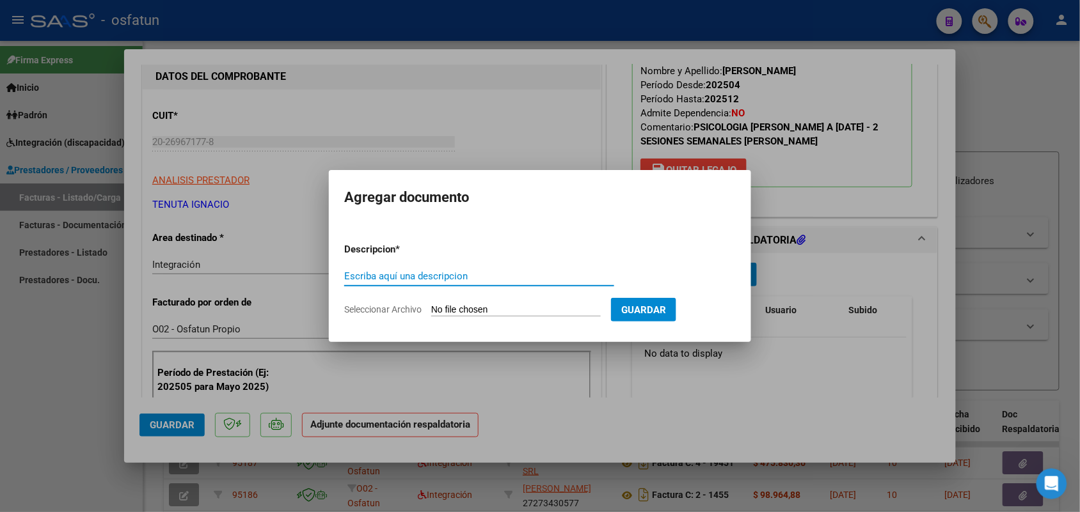
click at [356, 274] on input "Escriba aquí una descripcion" at bounding box center [479, 277] width 270 height 12
type input "Autorizacion y planilla de asistencia [PERSON_NAME] Psicologia 08 2025"
click at [503, 311] on input "Seleccionar Archivo" at bounding box center [515, 310] width 169 height 12
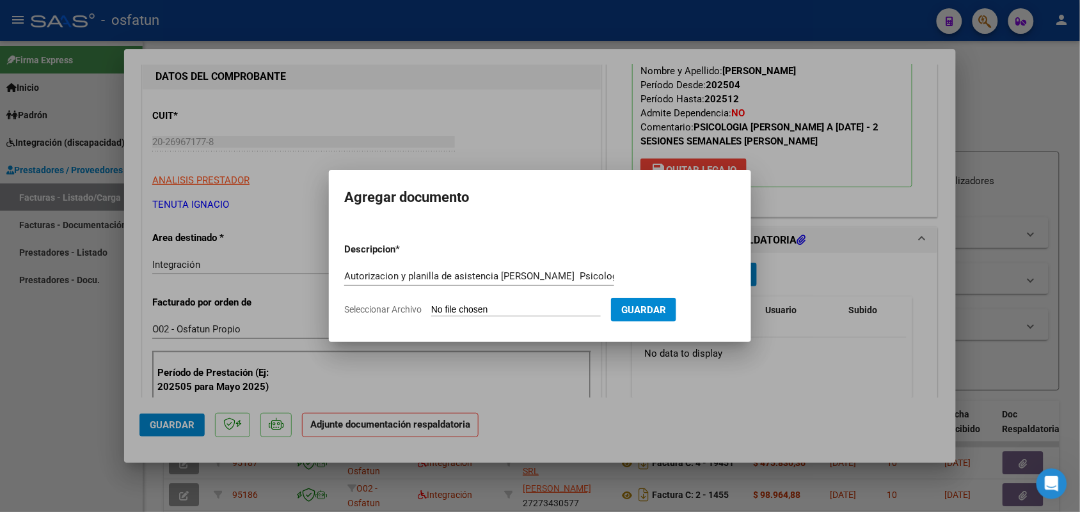
type input "C:\fakepath\Autorizacion y planilla de asistencia psicologia 08 2025 [PERSON_NA…"
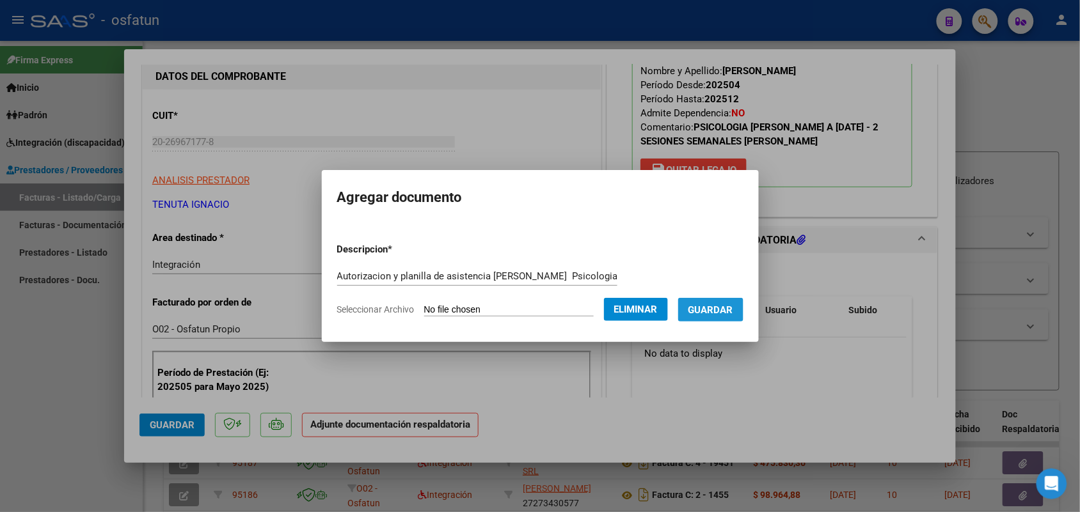
click at [733, 306] on span "Guardar" at bounding box center [710, 310] width 45 height 12
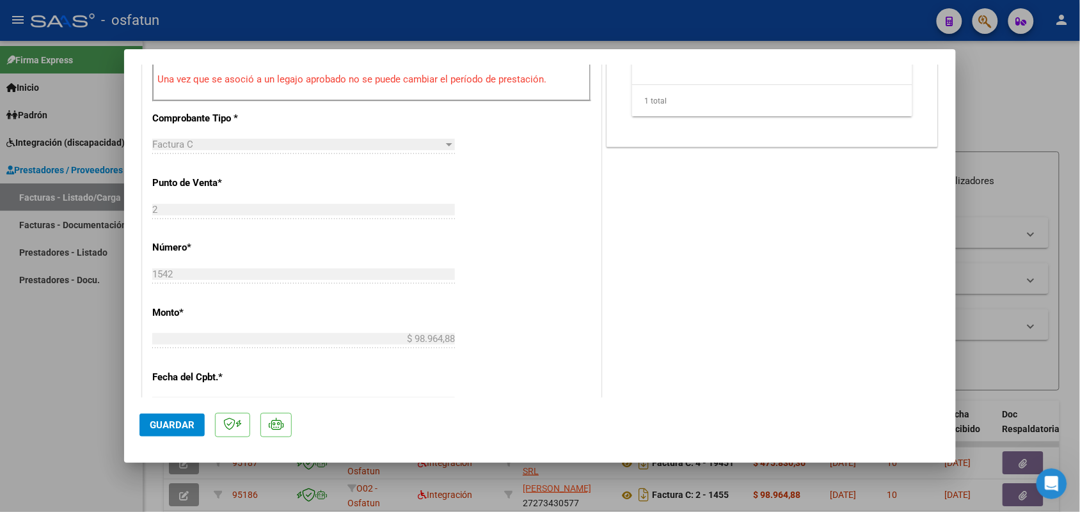
scroll to position [560, 0]
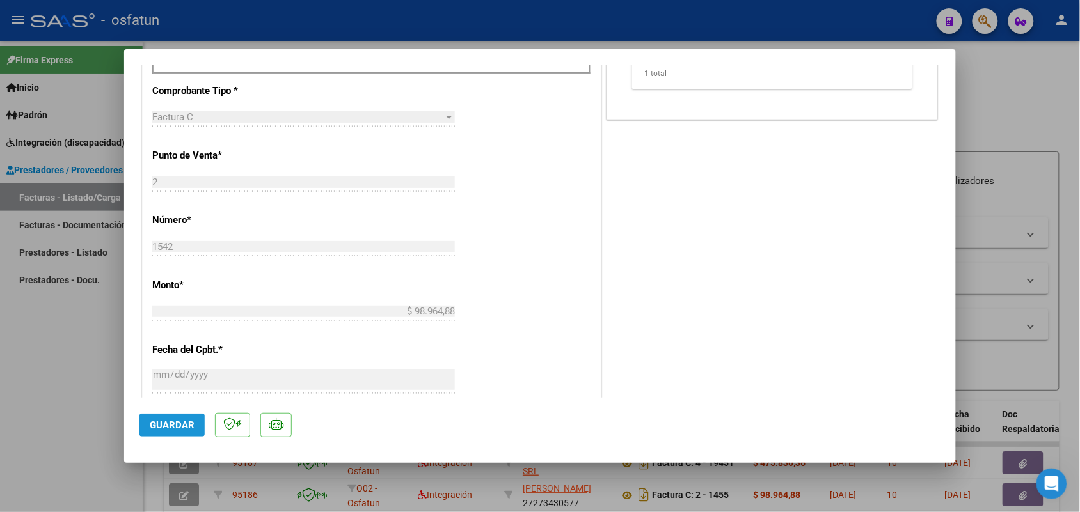
click at [164, 423] on span "Guardar" at bounding box center [172, 426] width 45 height 12
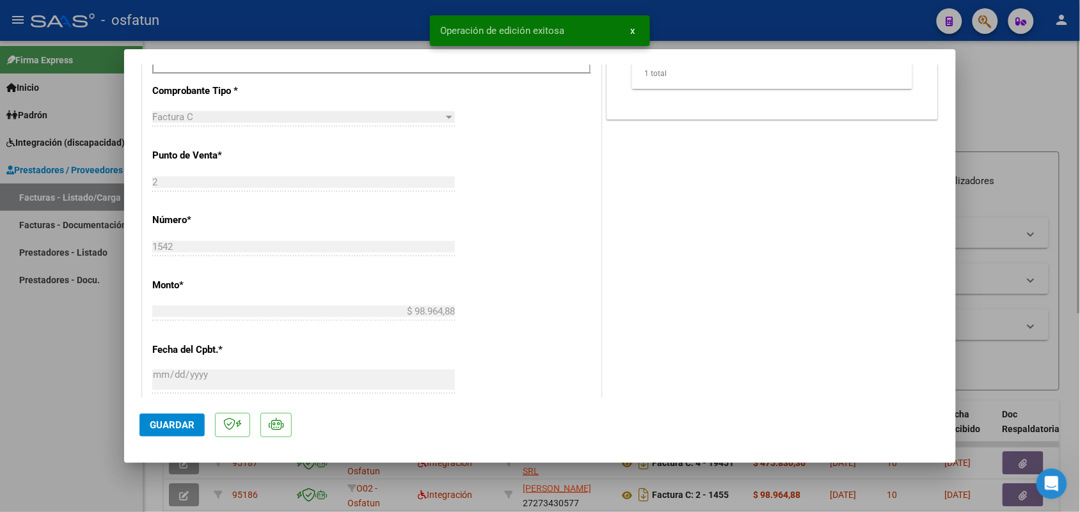
click at [999, 84] on div at bounding box center [540, 256] width 1080 height 512
type input "$ 0,00"
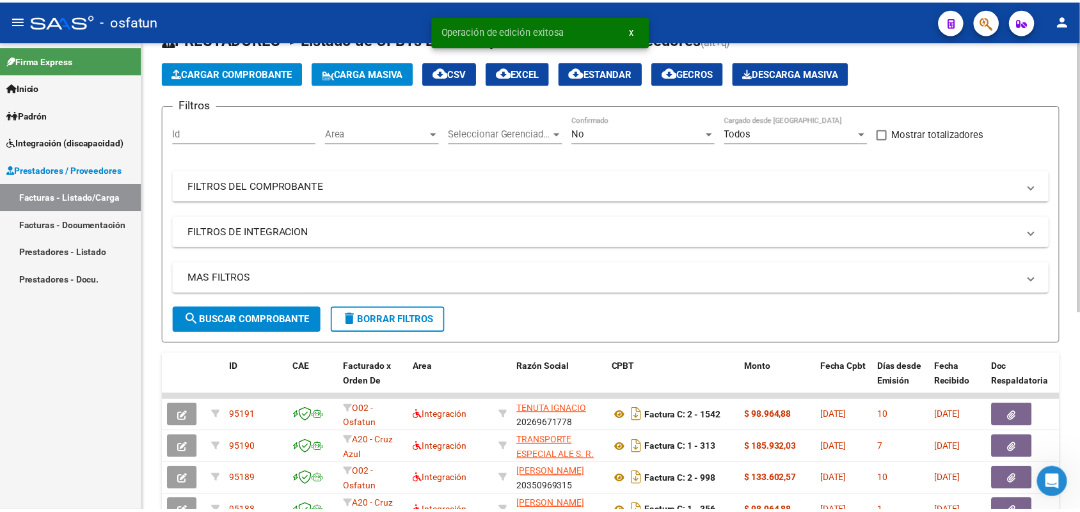
scroll to position [80, 0]
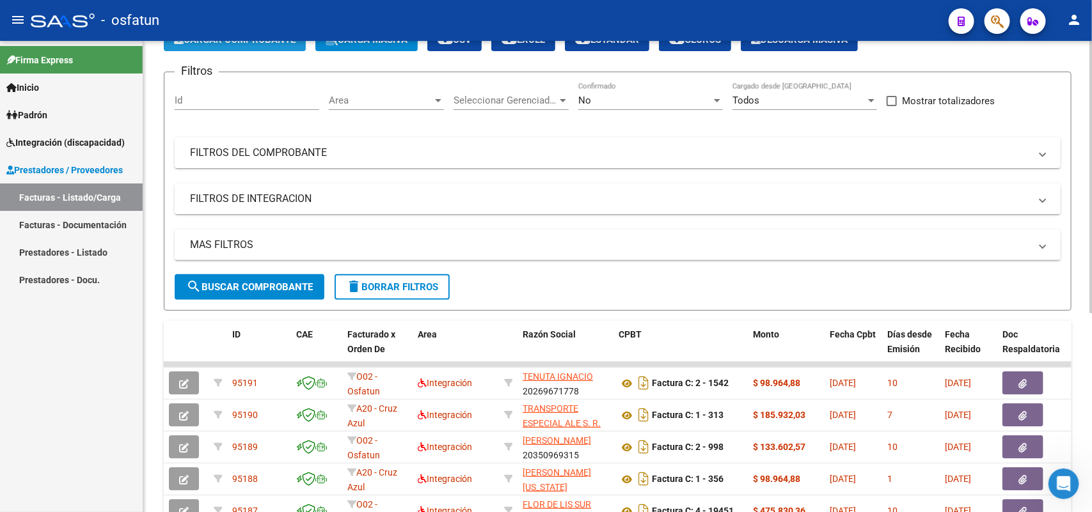
click at [237, 42] on span "Cargar Comprobante" at bounding box center [235, 40] width 122 height 12
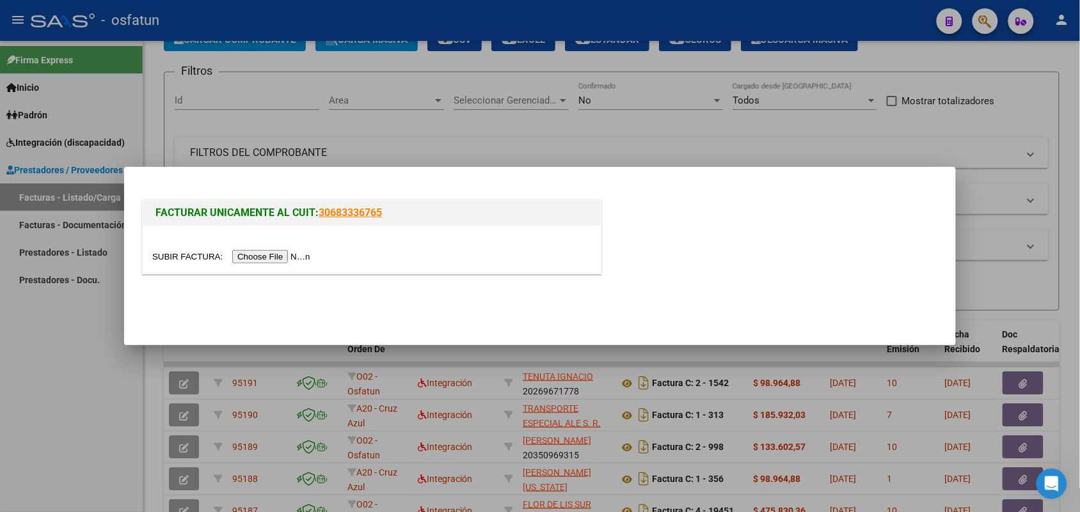
click at [244, 256] on input "file" at bounding box center [233, 256] width 162 height 13
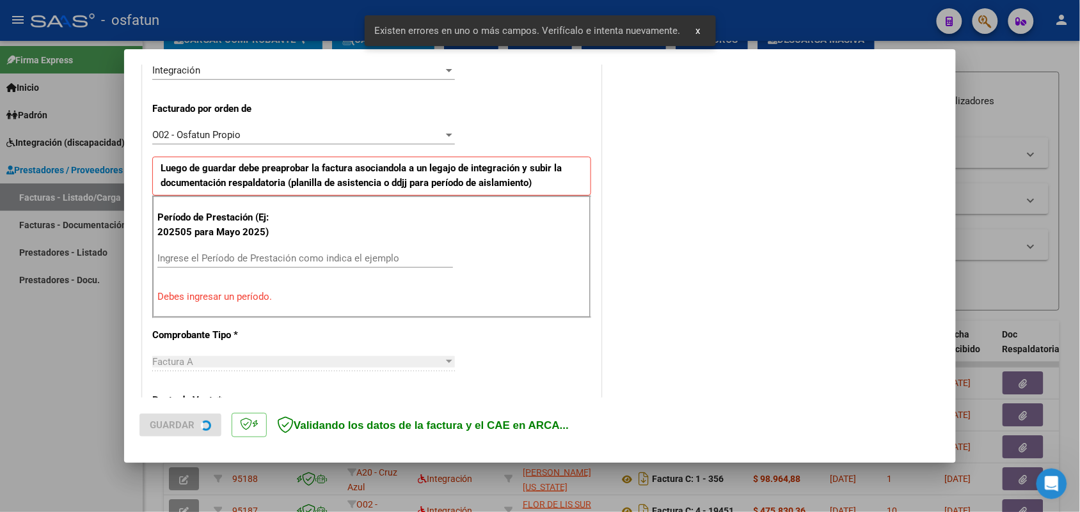
scroll to position [345, 0]
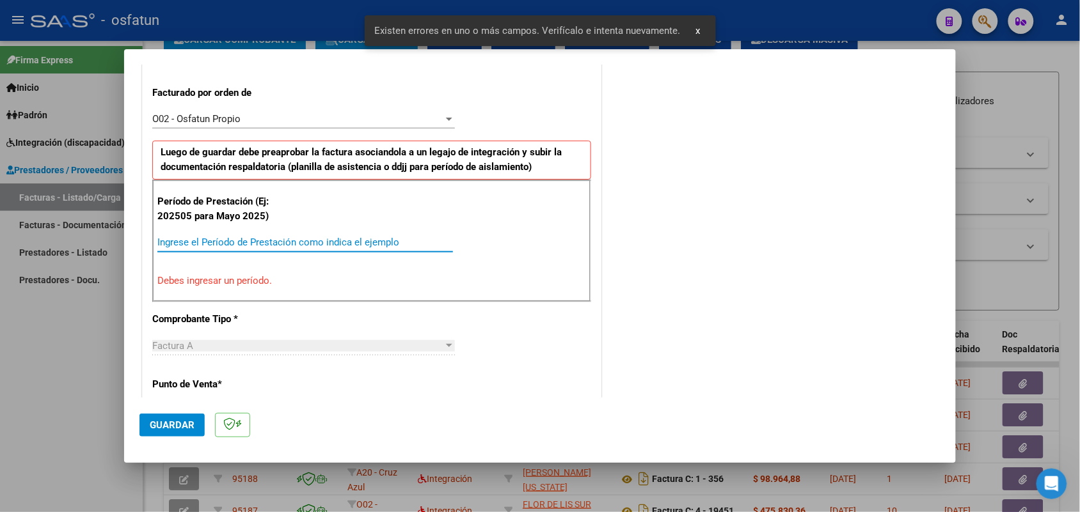
click at [184, 241] on input "Ingrese el Período de Prestación como indica el ejemplo" at bounding box center [304, 243] width 295 height 12
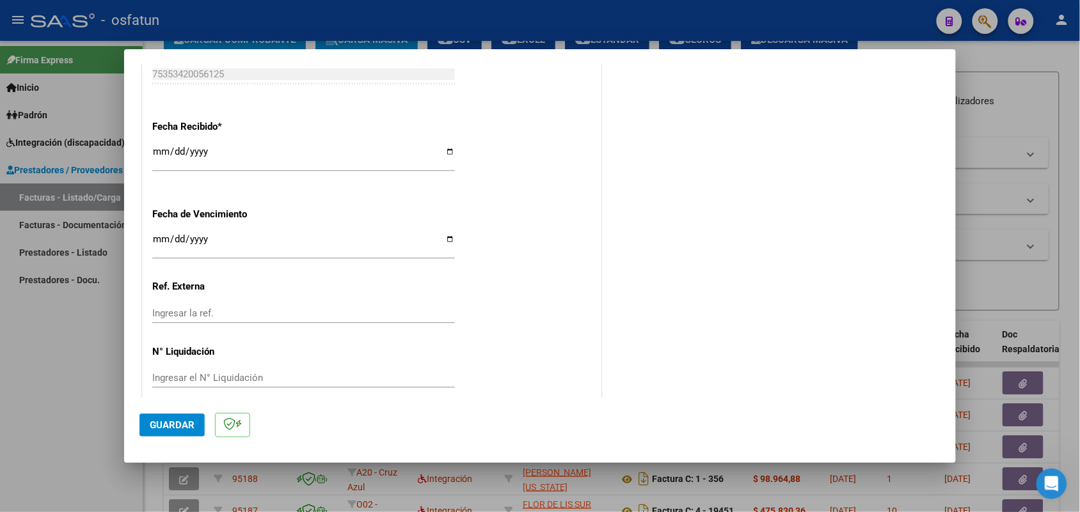
scroll to position [931, 0]
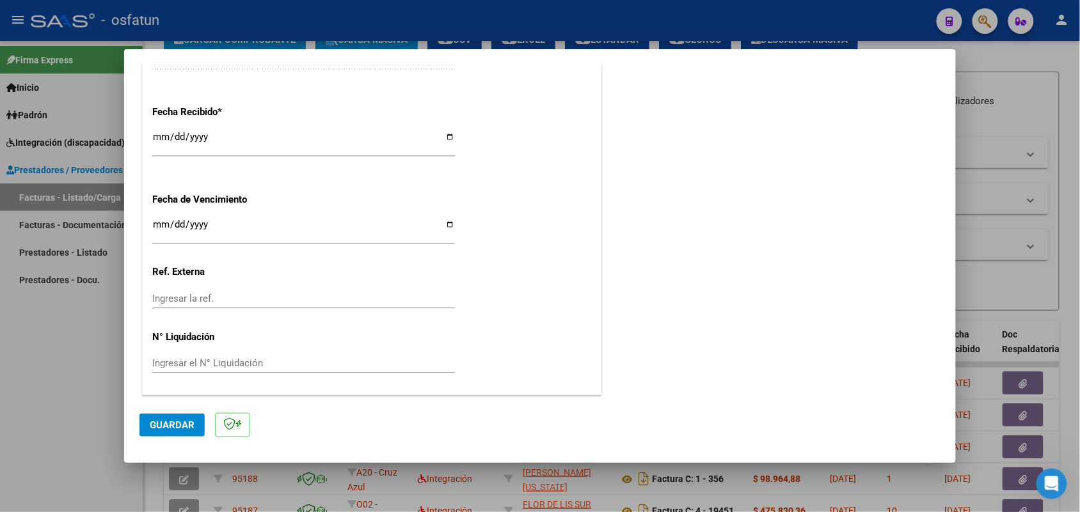
type input "202508"
click at [173, 423] on span "Guardar" at bounding box center [172, 426] width 45 height 12
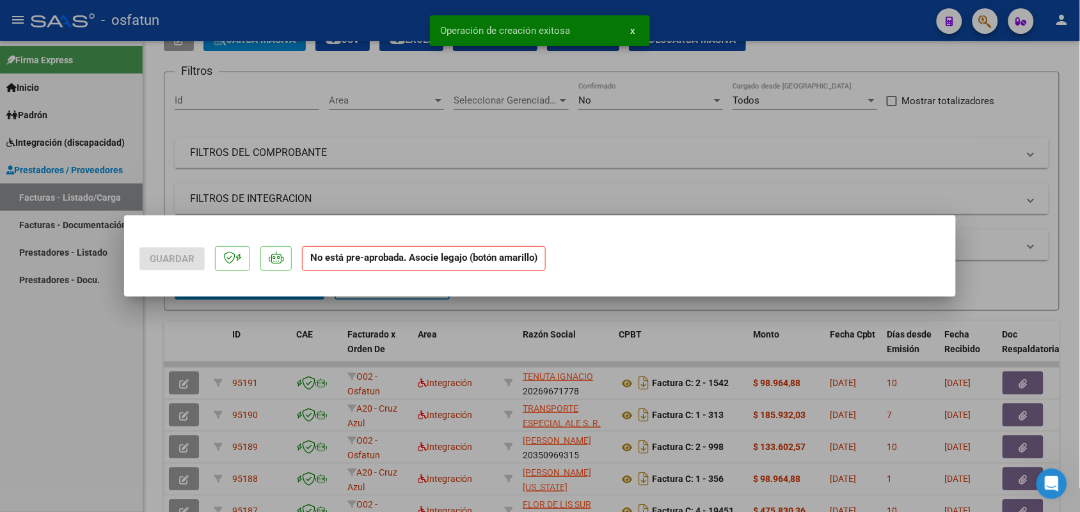
scroll to position [0, 0]
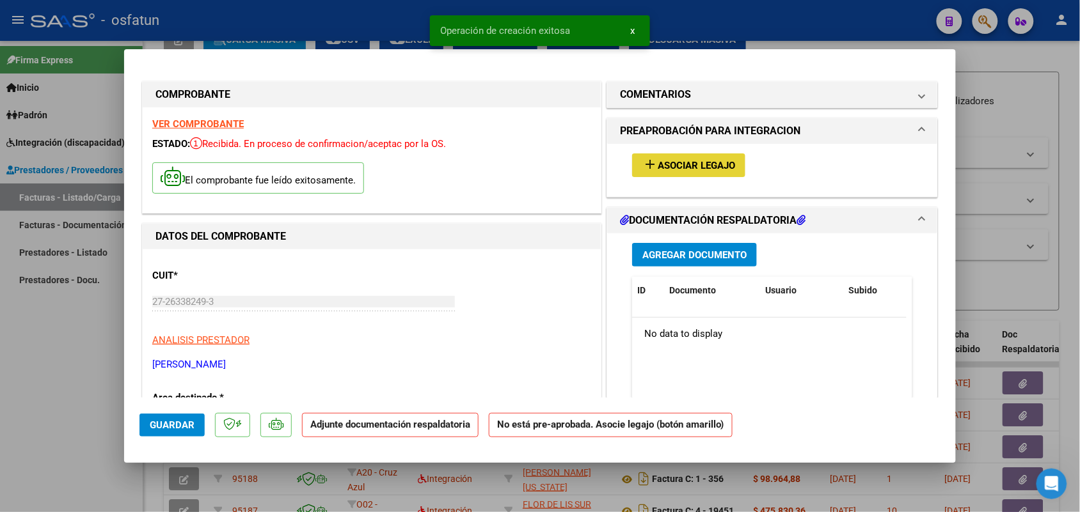
click at [657, 169] on span "Asociar Legajo" at bounding box center [695, 166] width 77 height 12
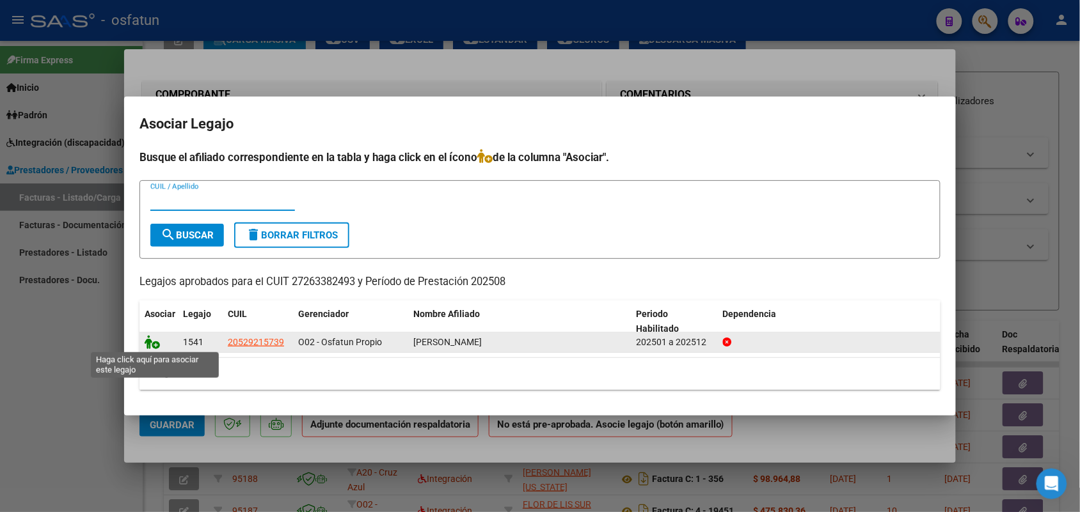
click at [151, 339] on icon at bounding box center [152, 342] width 15 height 14
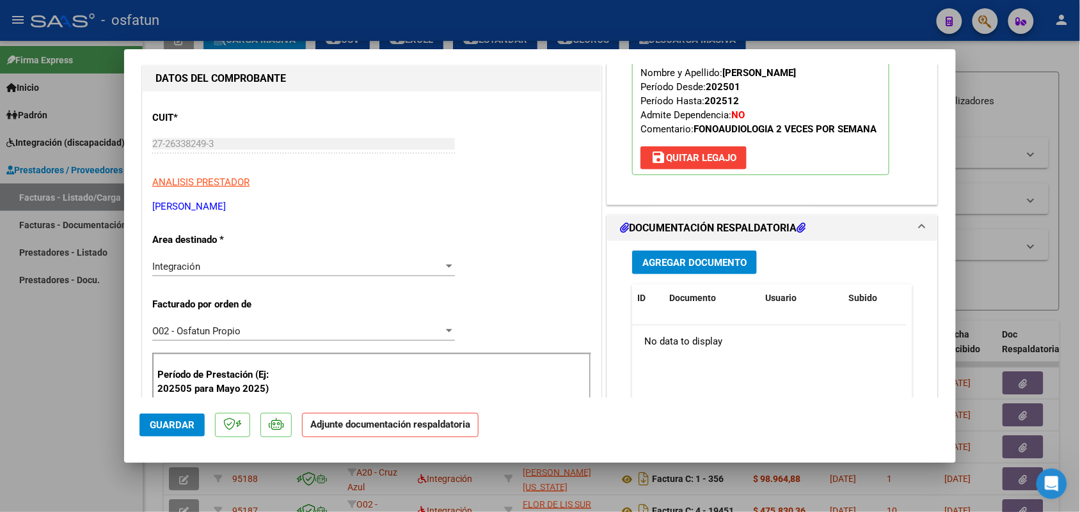
scroll to position [160, 0]
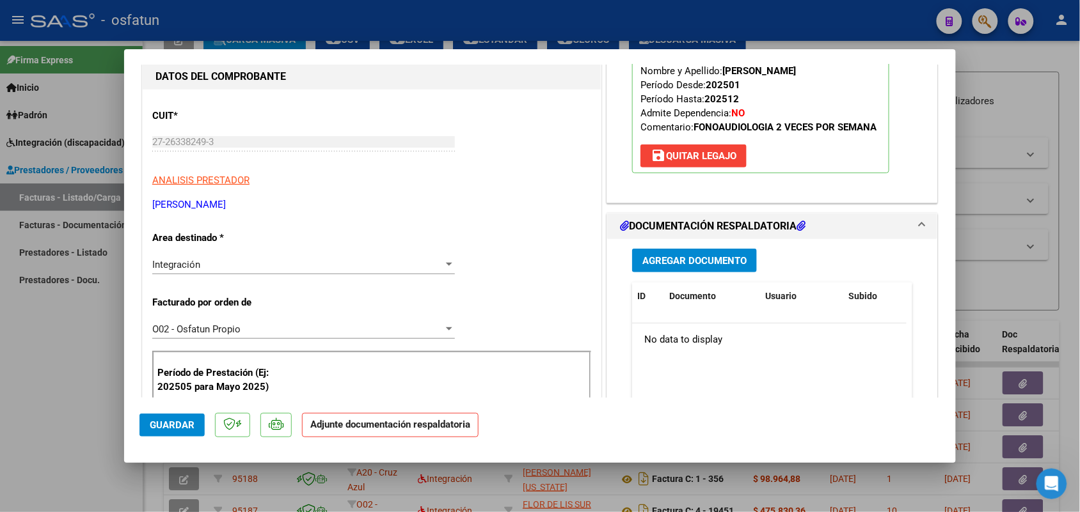
click at [711, 262] on span "Agregar Documento" at bounding box center [694, 261] width 104 height 12
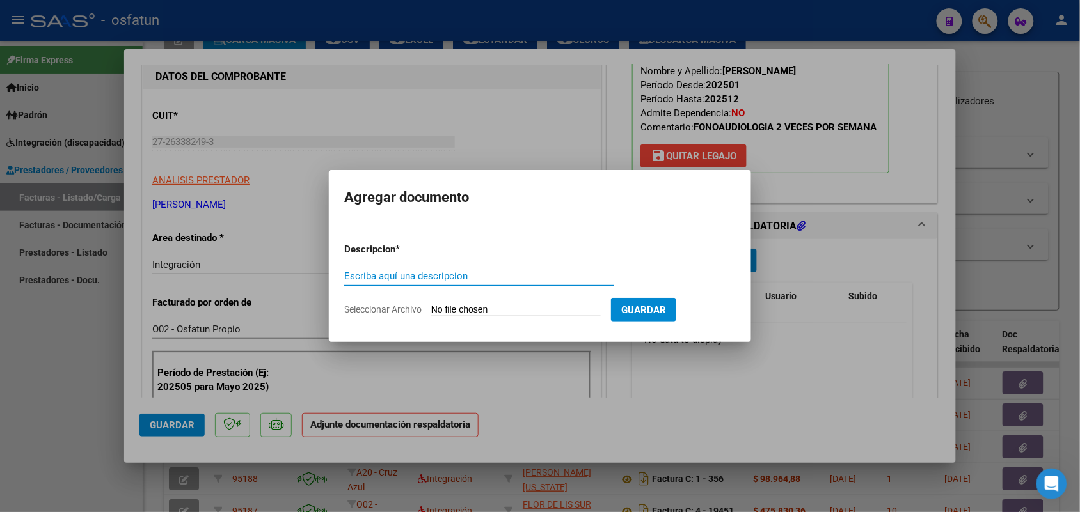
click at [352, 269] on div "Escriba aquí una descripcion" at bounding box center [479, 276] width 270 height 19
type input "Autorización y planilla de asistencia Fonoaudiologia [PERSON_NAME] 08 2025"
click at [496, 305] on input "Seleccionar Archivo" at bounding box center [515, 310] width 169 height 12
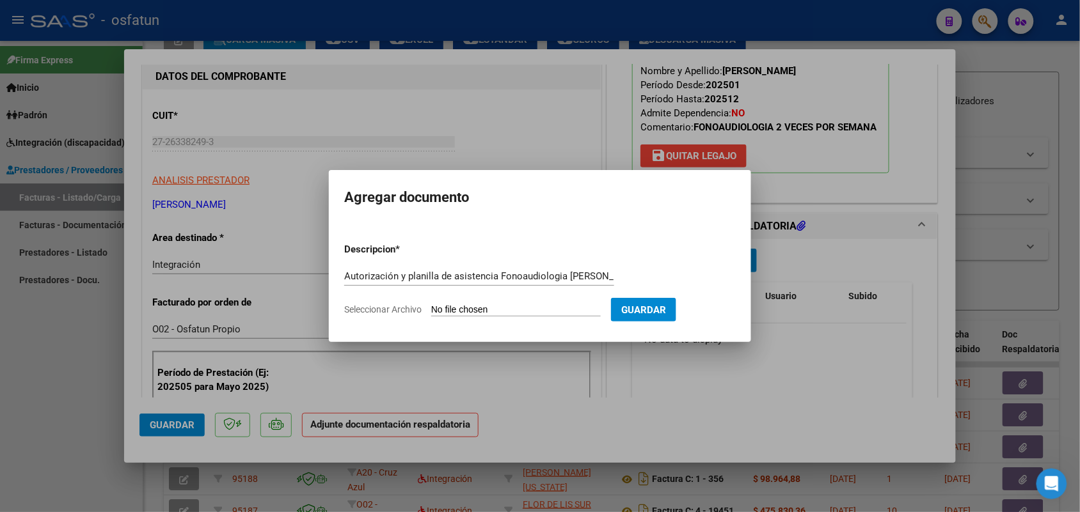
type input "C:\fakepath\Autorizacion, planilla de asistencia 08 2025 Fonoaudiologia [PERSON…"
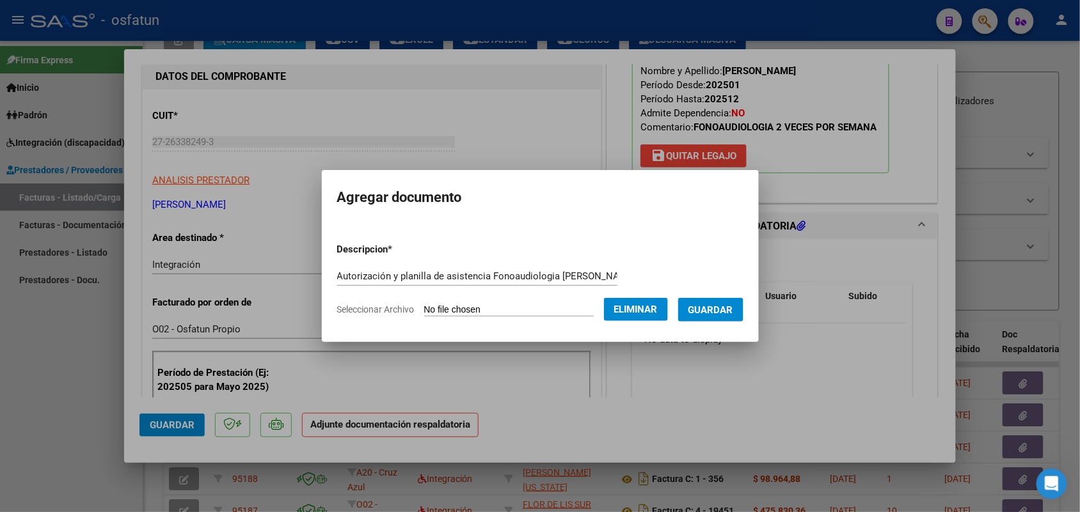
click at [730, 311] on span "Guardar" at bounding box center [710, 310] width 45 height 12
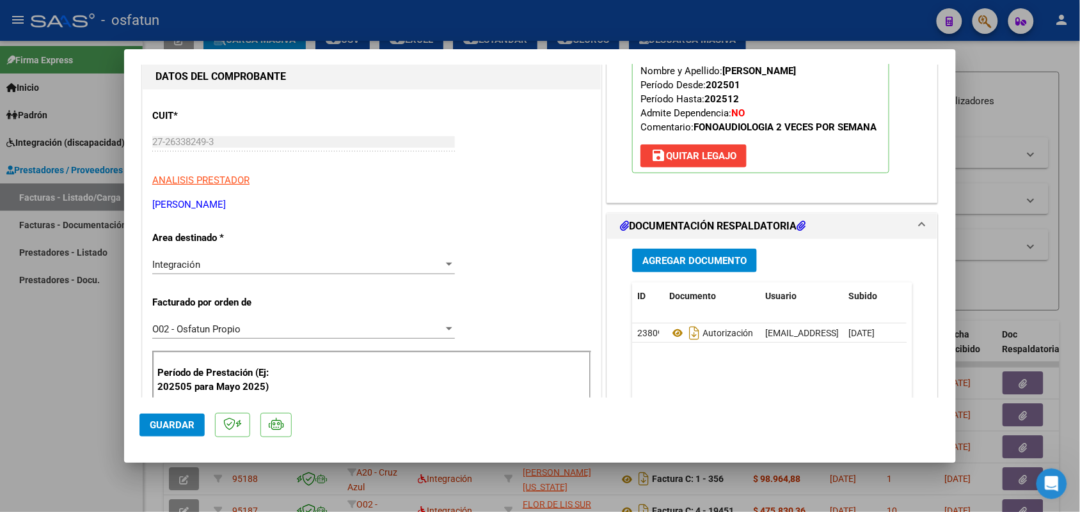
click at [1017, 260] on div at bounding box center [540, 256] width 1080 height 512
type input "$ 0,00"
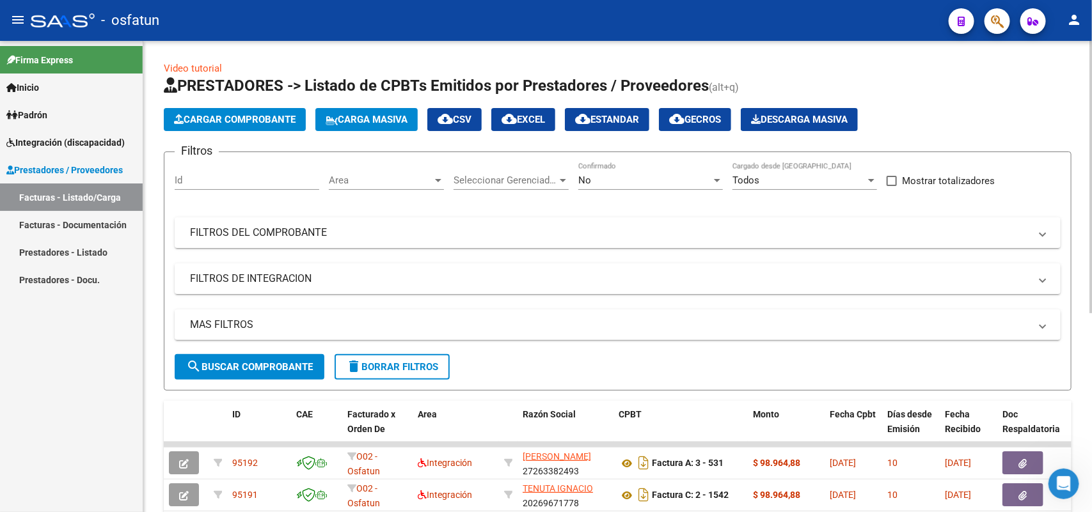
click at [256, 117] on span "Cargar Comprobante" at bounding box center [235, 120] width 122 height 12
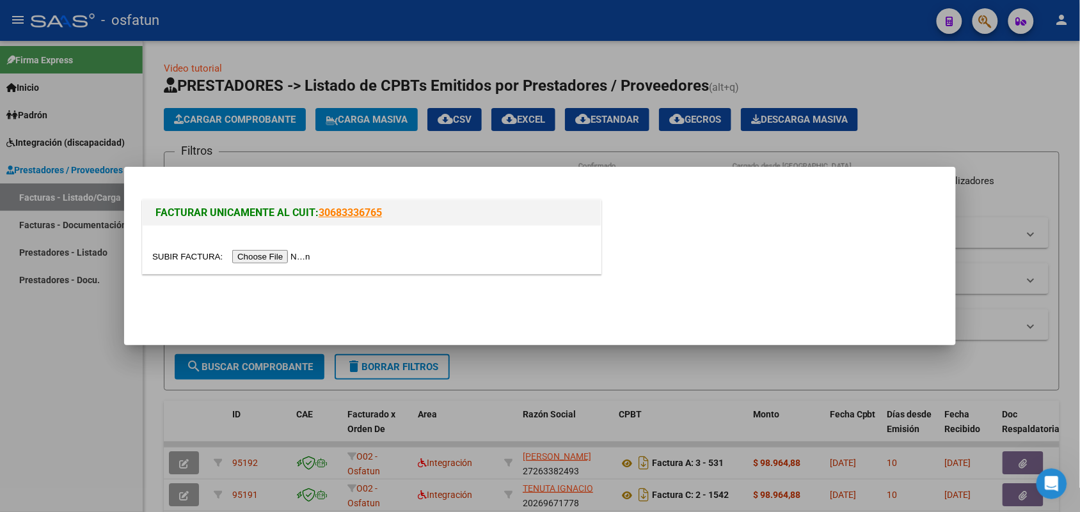
click at [254, 255] on input "file" at bounding box center [233, 256] width 162 height 13
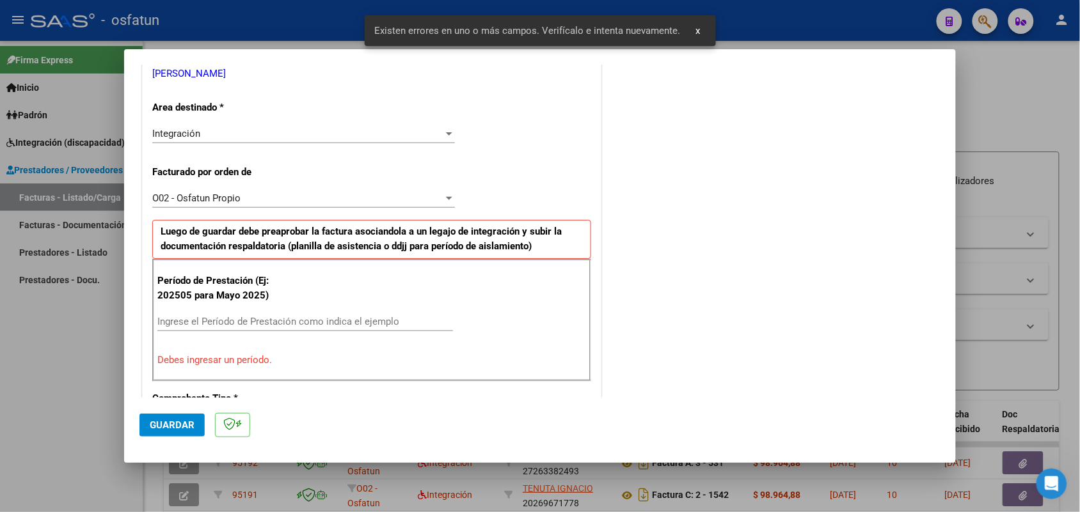
scroll to position [346, 0]
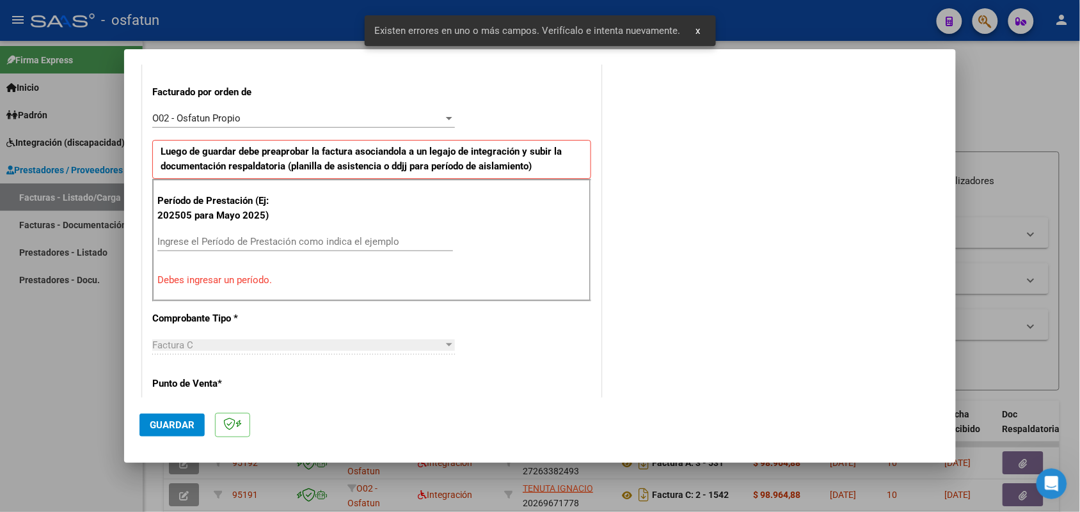
click at [177, 244] on input "Ingrese el Período de Prestación como indica el ejemplo" at bounding box center [304, 242] width 295 height 12
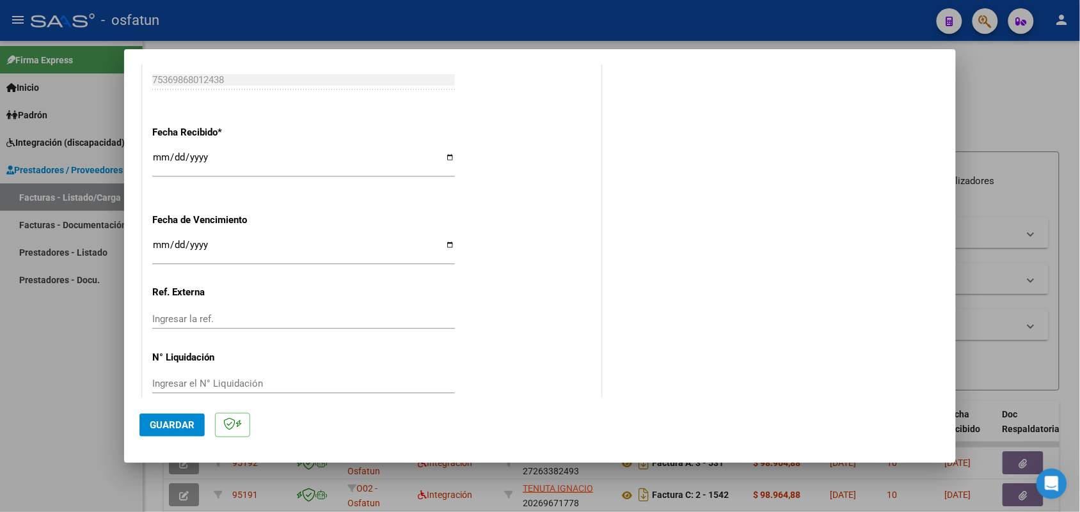
scroll to position [931, 0]
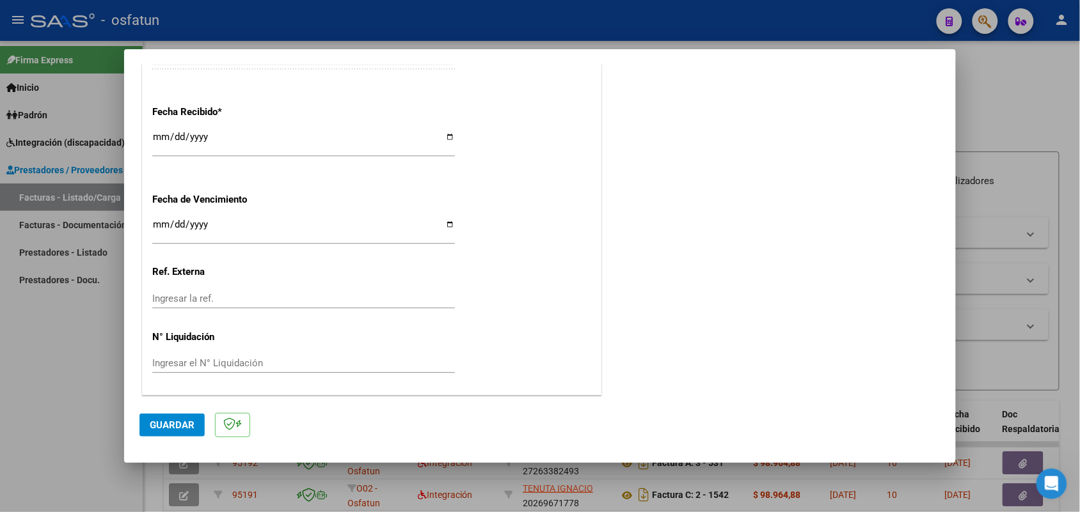
type input "202508"
click at [185, 425] on span "Guardar" at bounding box center [172, 426] width 45 height 12
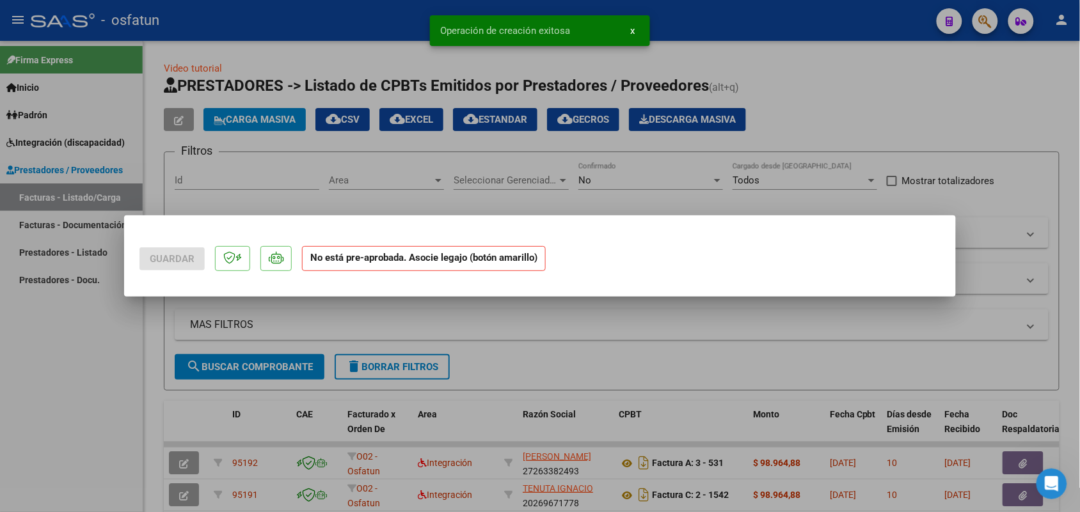
scroll to position [0, 0]
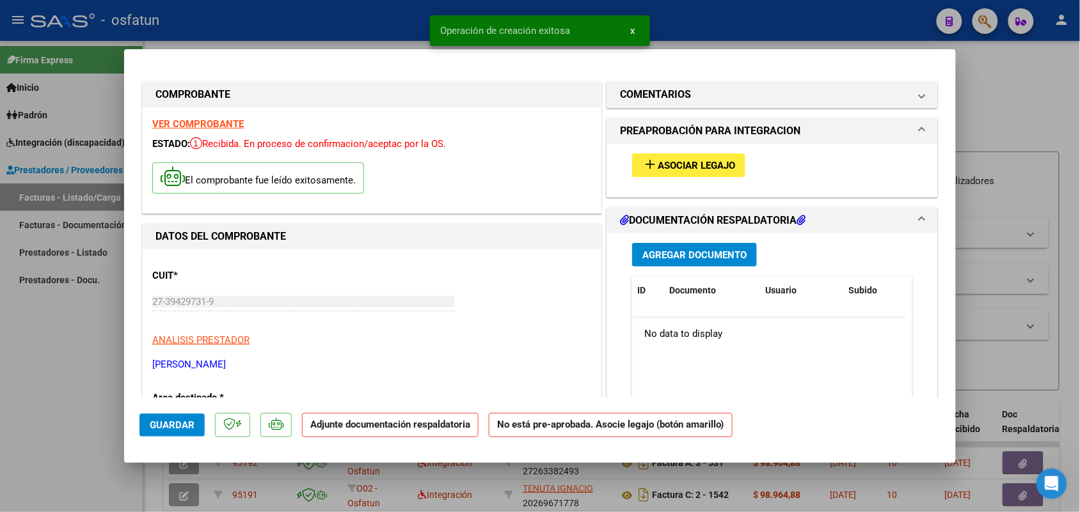
click at [670, 166] on span "Asociar Legajo" at bounding box center [695, 166] width 77 height 12
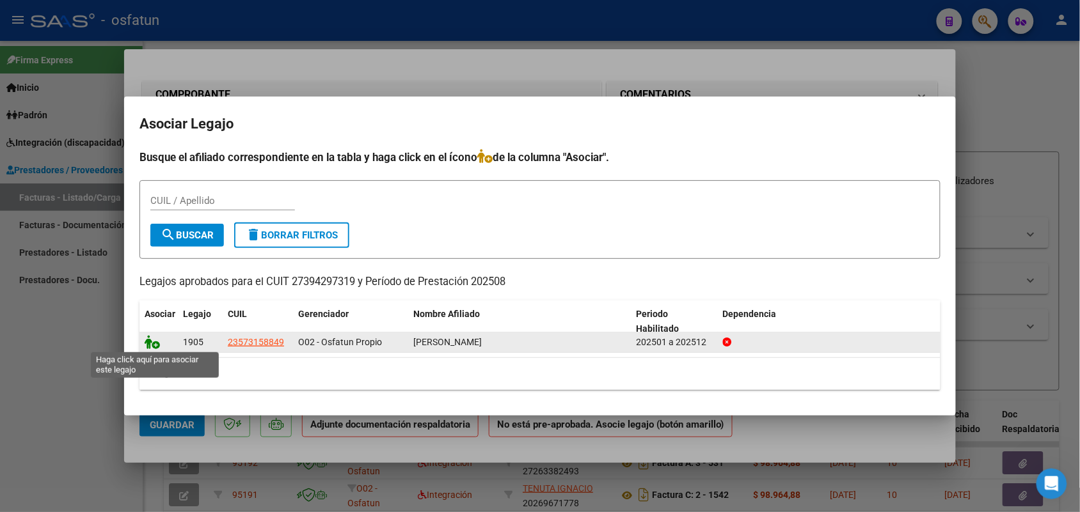
click at [149, 343] on icon at bounding box center [152, 342] width 15 height 14
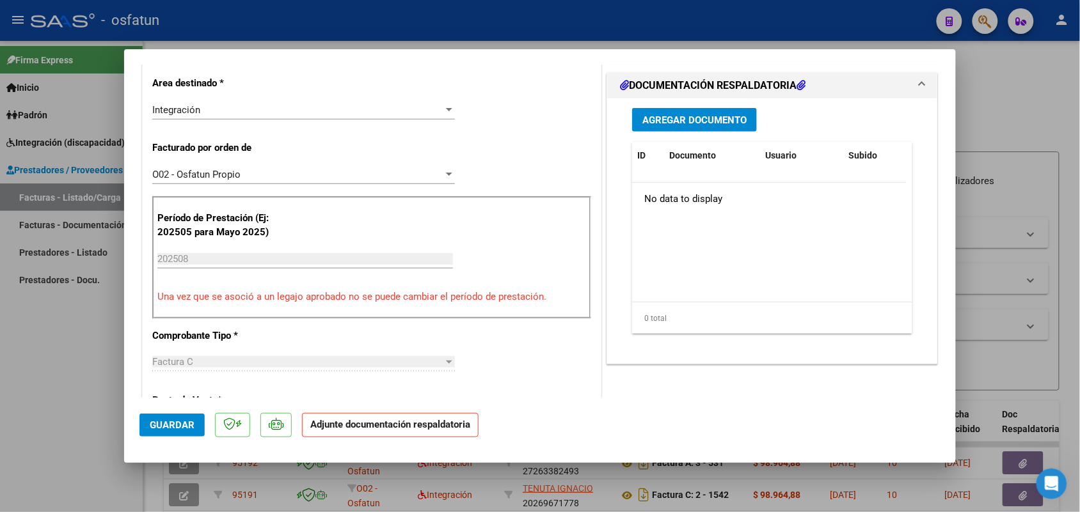
scroll to position [320, 0]
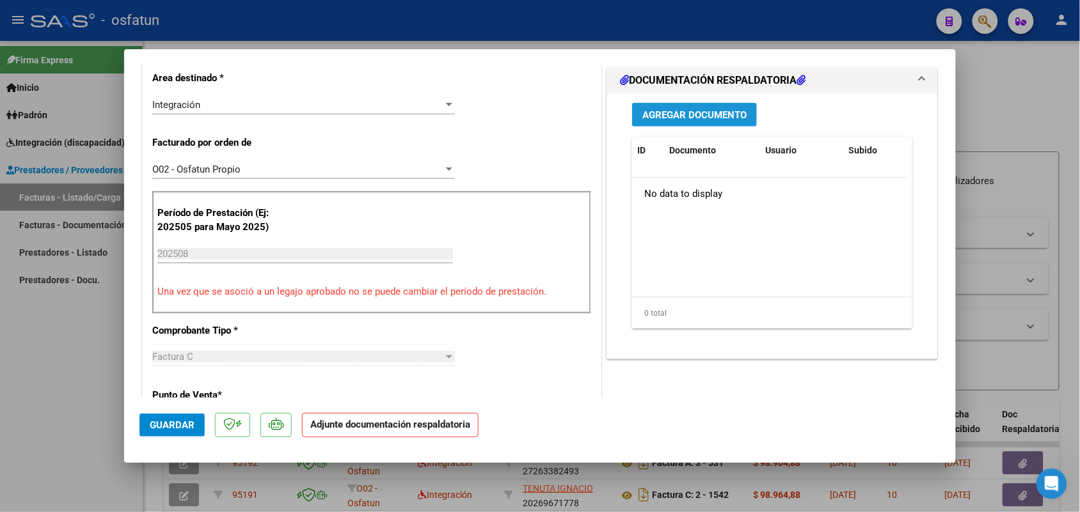
click at [698, 117] on span "Agregar Documento" at bounding box center [694, 115] width 104 height 12
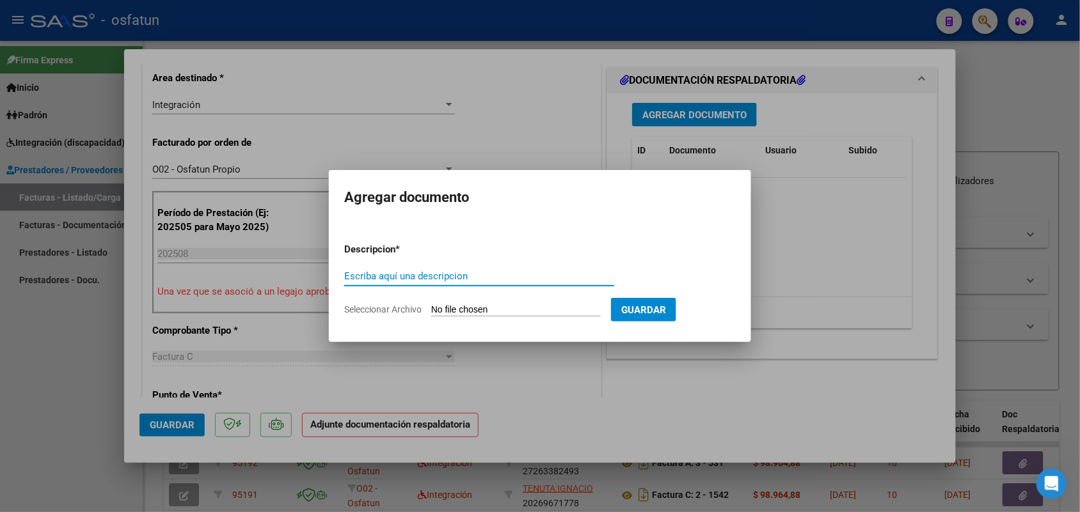
click at [366, 274] on input "Escriba aquí una descripcion" at bounding box center [479, 277] width 270 height 12
type input "Autorizacion y planilla de asistencia TO [PERSON_NAME] 08 2025"
click at [471, 309] on input "Seleccionar Archivo" at bounding box center [515, 310] width 169 height 12
type input "C:\fakepath\Autorizacion y planilla de asistencia 08 2025 TO [PERSON_NAME].pdf"
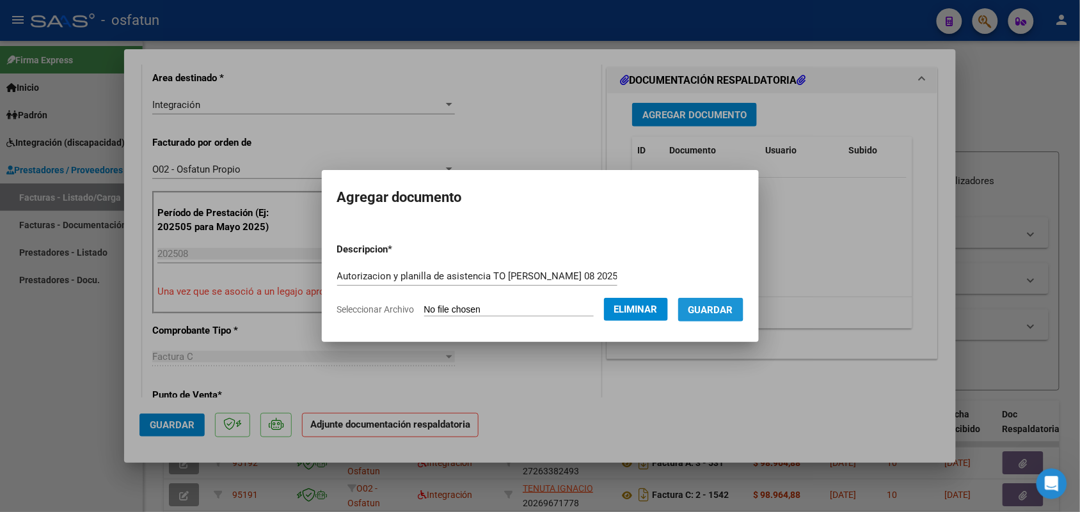
click at [721, 306] on span "Guardar" at bounding box center [710, 310] width 45 height 12
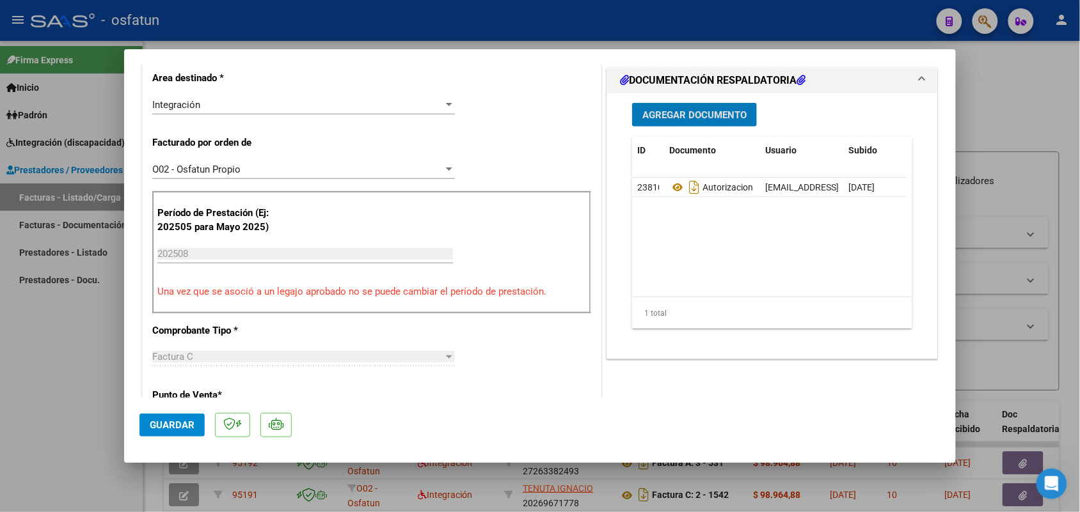
click at [168, 428] on span "Guardar" at bounding box center [172, 426] width 45 height 12
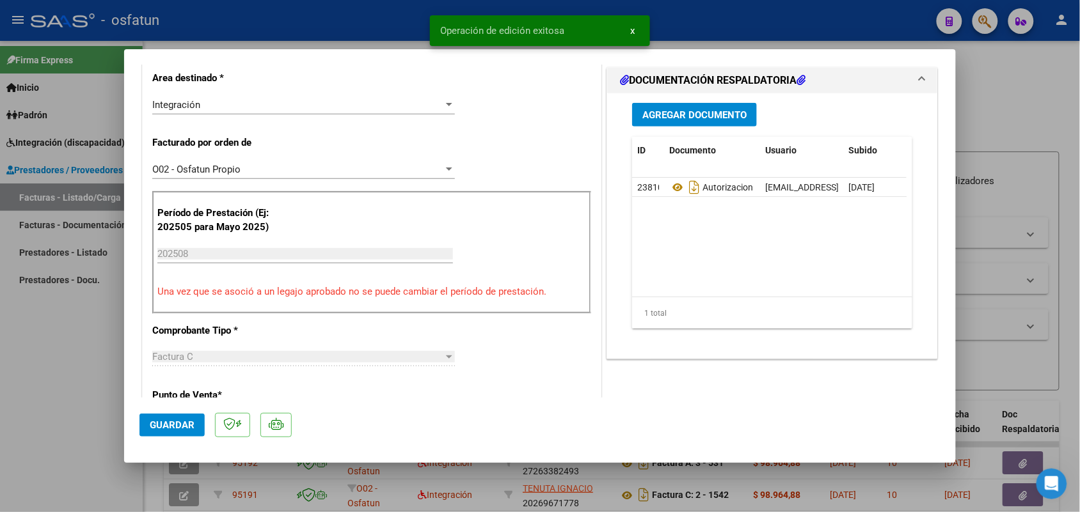
click at [1042, 115] on div at bounding box center [540, 256] width 1080 height 512
type input "$ 0,00"
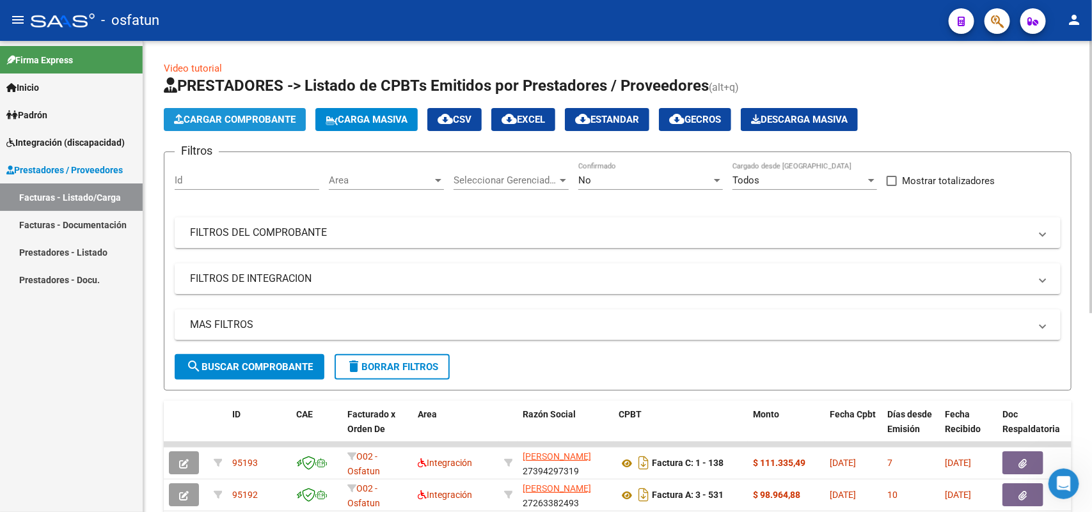
click at [258, 116] on span "Cargar Comprobante" at bounding box center [235, 120] width 122 height 12
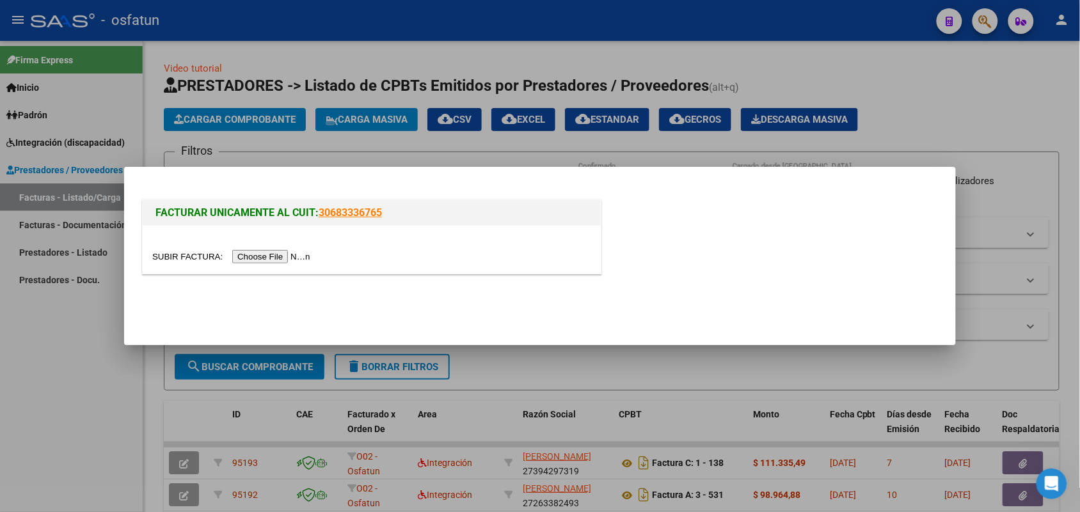
click at [242, 256] on input "file" at bounding box center [233, 256] width 162 height 13
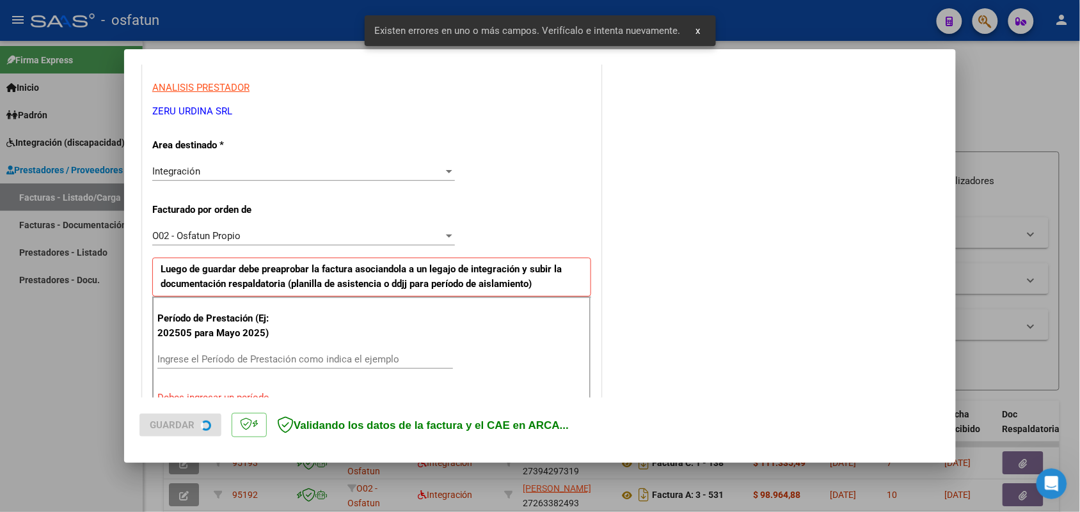
scroll to position [345, 0]
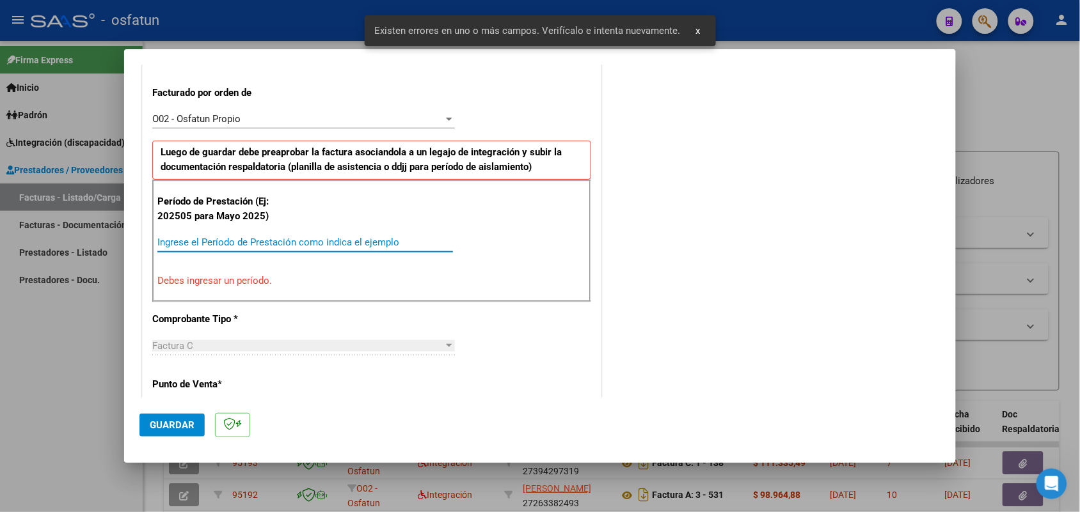
click at [174, 241] on input "Ingrese el Período de Prestación como indica el ejemplo" at bounding box center [304, 243] width 295 height 12
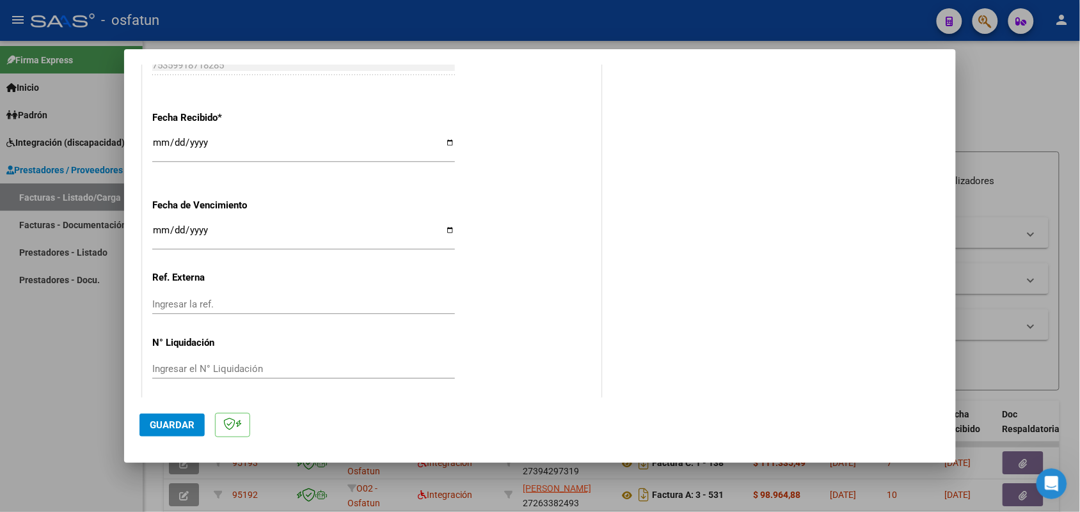
scroll to position [931, 0]
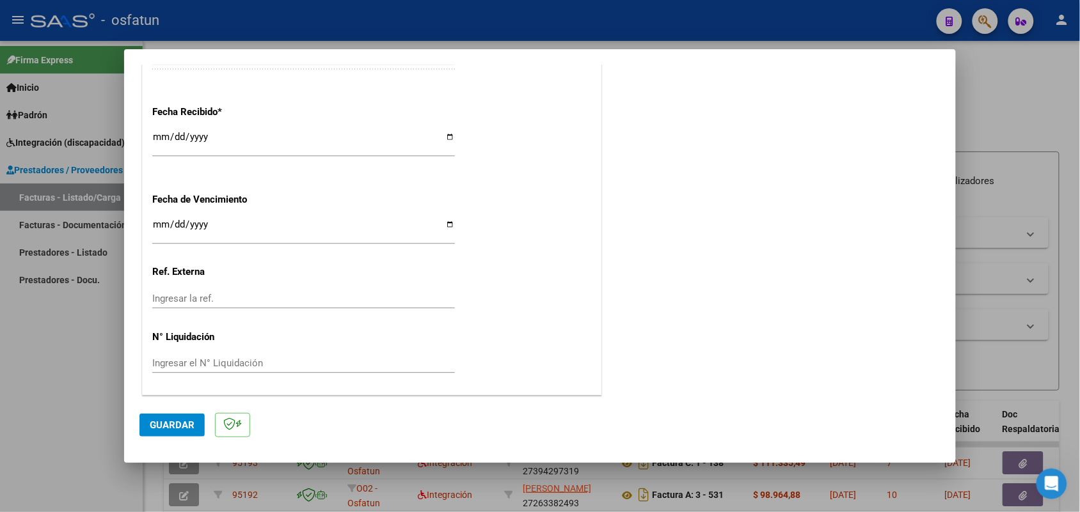
type input "202508"
click at [169, 422] on span "Guardar" at bounding box center [172, 426] width 45 height 12
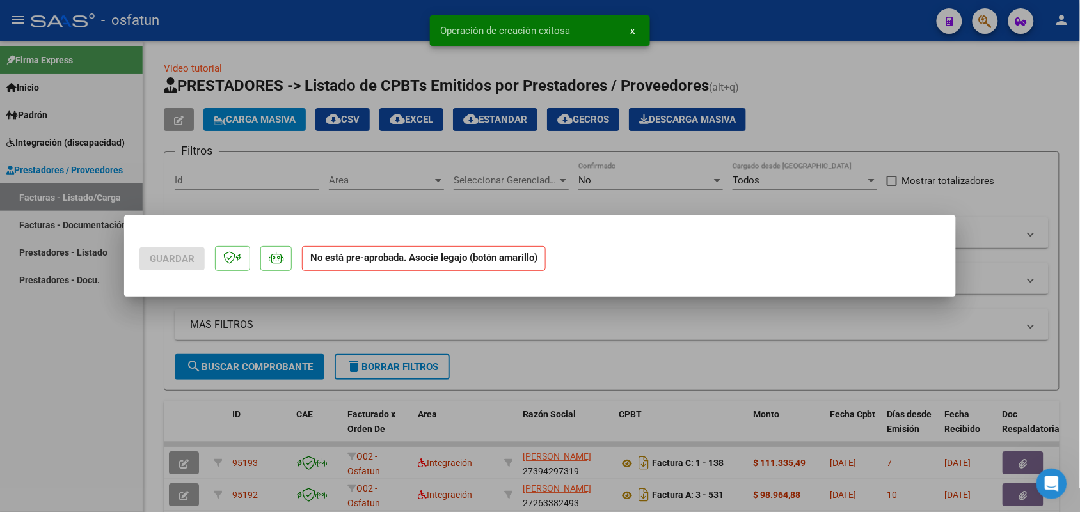
scroll to position [0, 0]
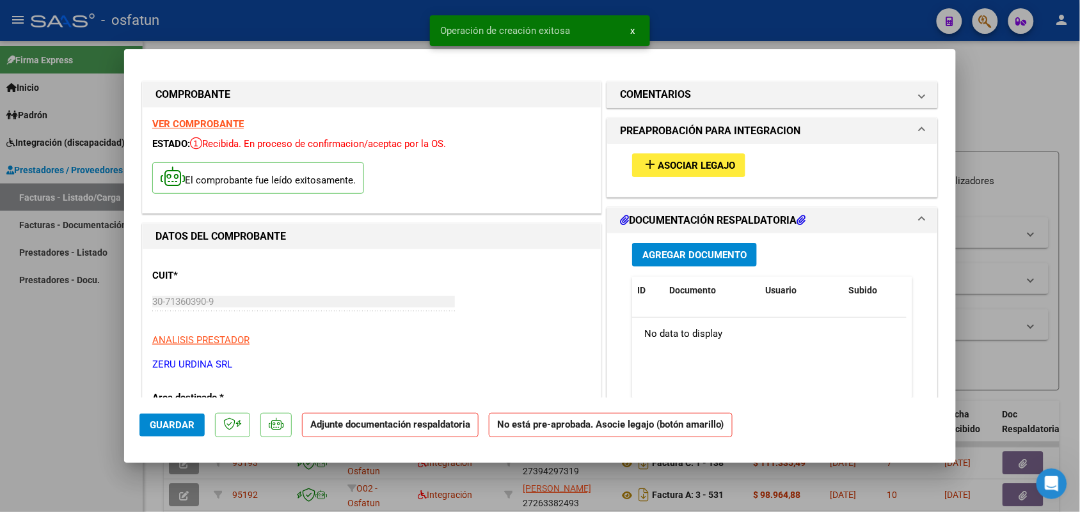
click at [660, 169] on span "Asociar Legajo" at bounding box center [695, 166] width 77 height 12
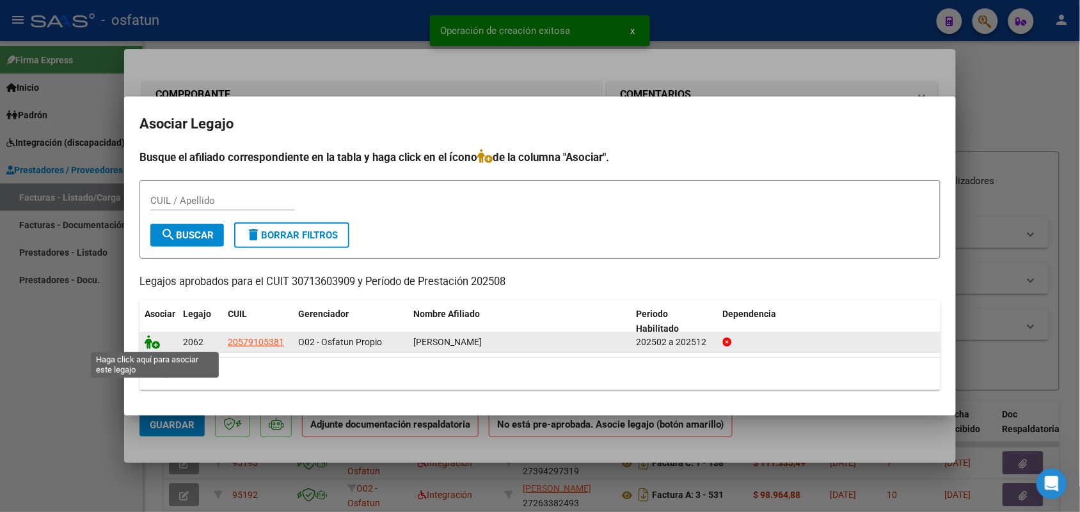
click at [154, 342] on icon at bounding box center [152, 342] width 15 height 14
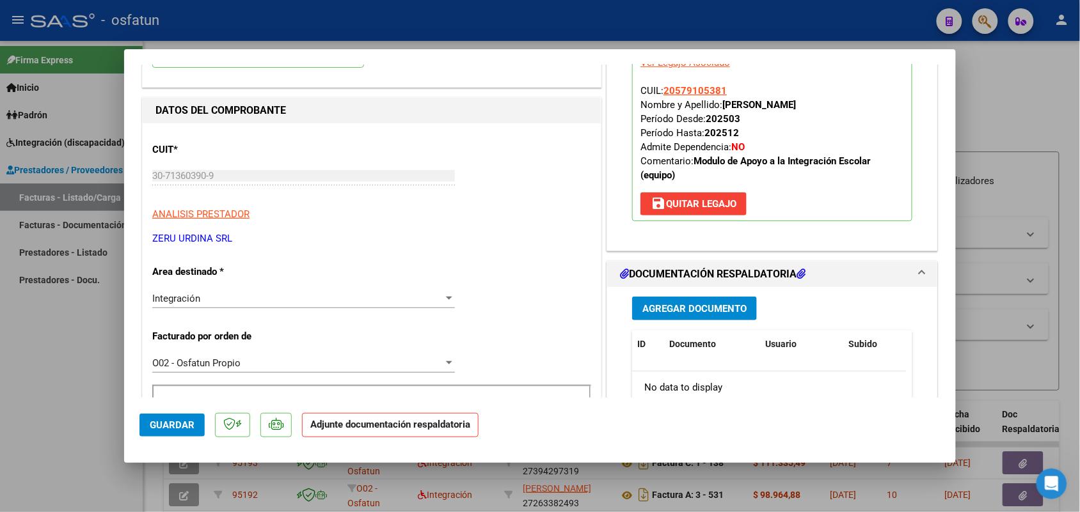
scroll to position [240, 0]
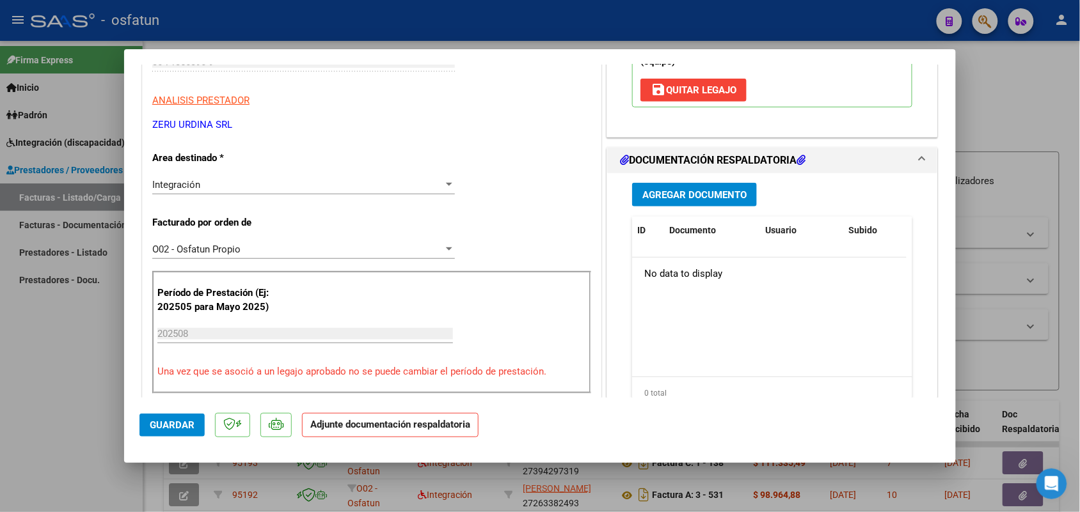
click at [703, 189] on button "Agregar Documento" at bounding box center [694, 195] width 125 height 24
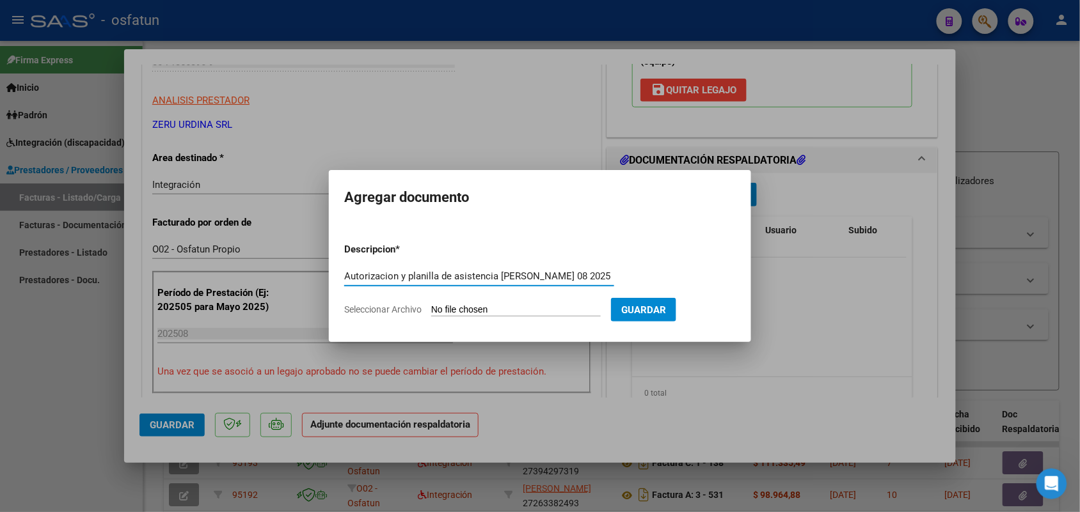
type input "Autorizacion y planilla de asistencia [PERSON_NAME] 08 2025"
click at [496, 308] on input "Seleccionar Archivo" at bounding box center [515, 310] width 169 height 12
type input "C:\fakepath\Autorizacion planilla de asistencia 08 2025 [PERSON_NAME].pdf"
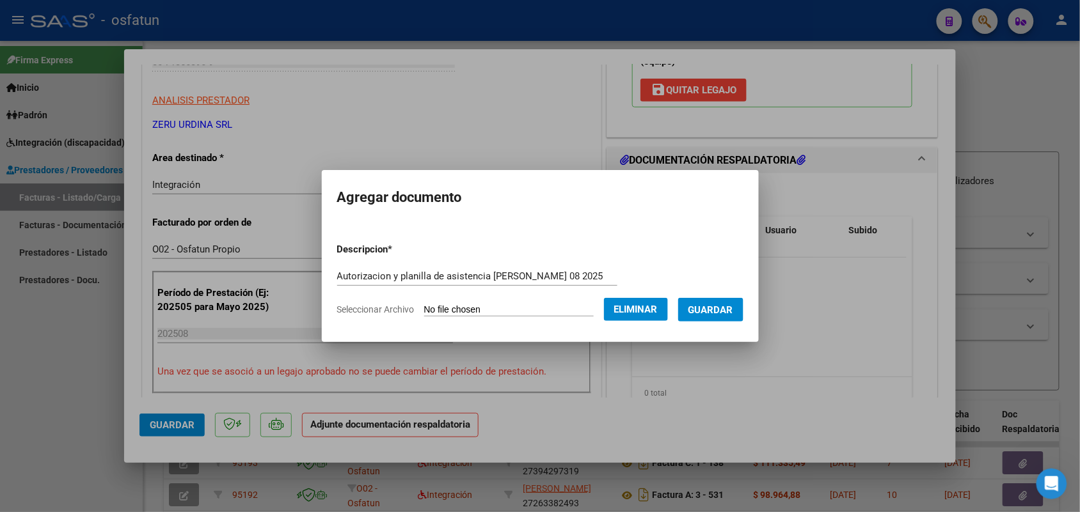
click at [743, 308] on button "Guardar" at bounding box center [710, 310] width 65 height 24
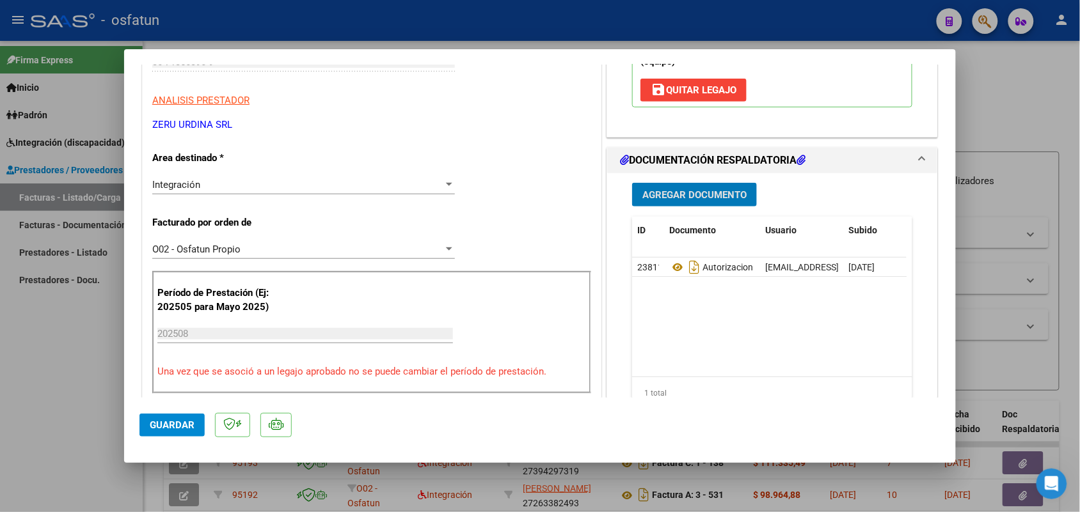
click at [1024, 107] on div at bounding box center [540, 256] width 1080 height 512
type input "$ 0,00"
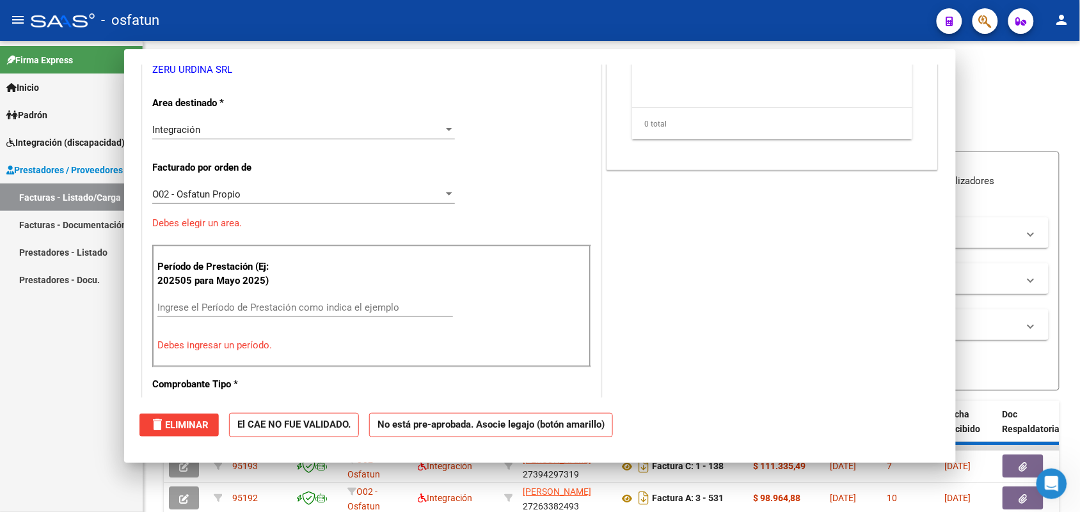
scroll to position [200, 0]
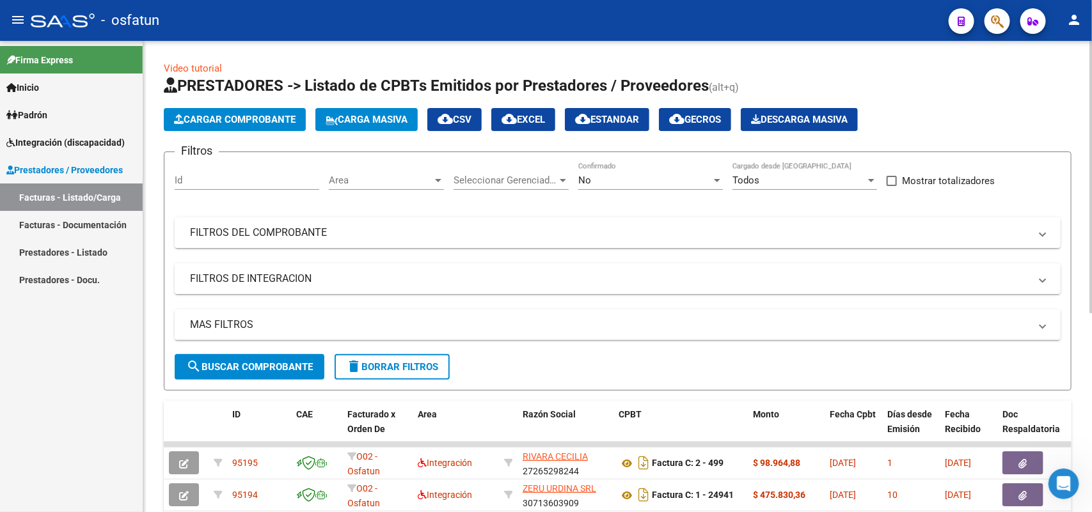
click at [253, 114] on span "Cargar Comprobante" at bounding box center [235, 120] width 122 height 12
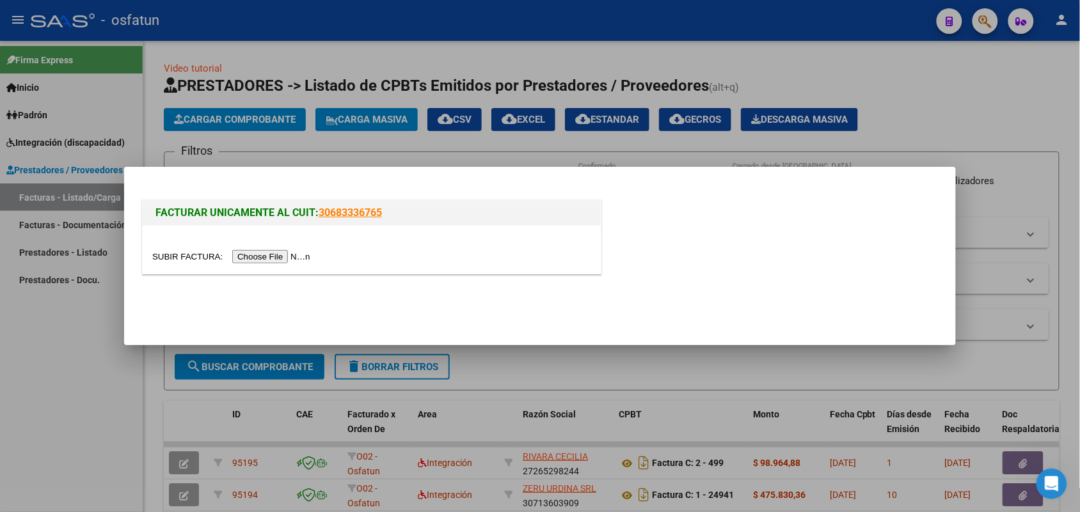
click at [244, 255] on input "file" at bounding box center [233, 256] width 162 height 13
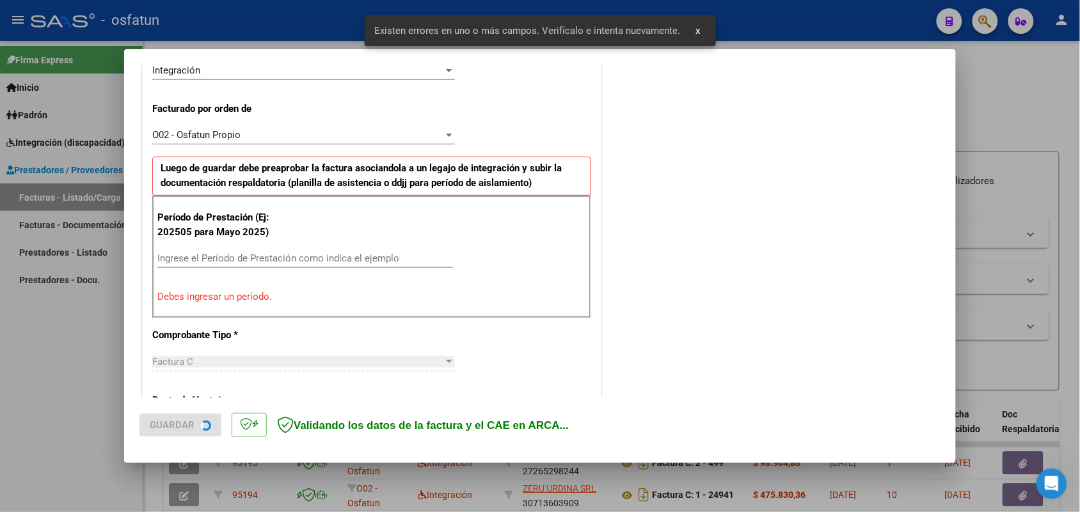
scroll to position [345, 0]
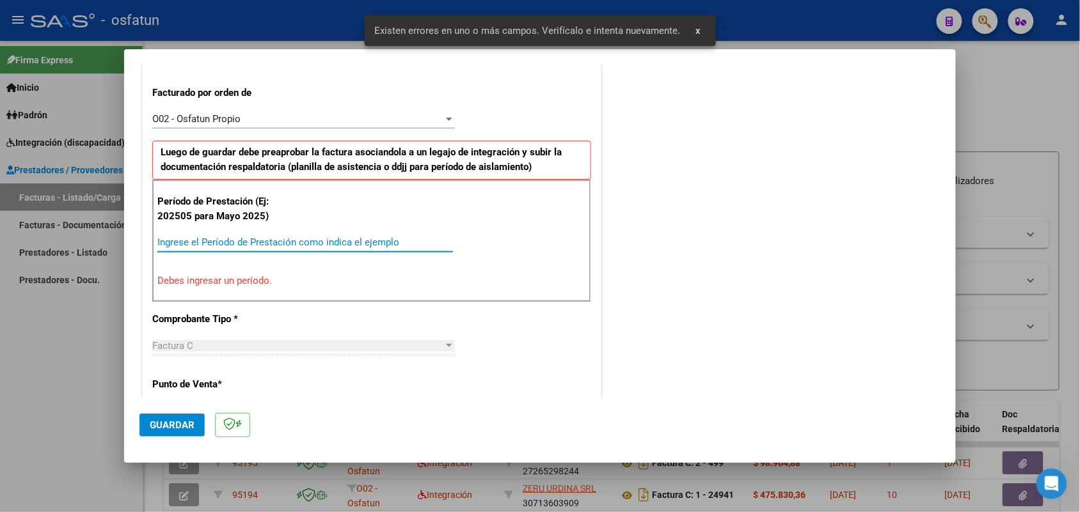
click at [186, 244] on input "Ingrese el Período de Prestación como indica el ejemplo" at bounding box center [304, 243] width 295 height 12
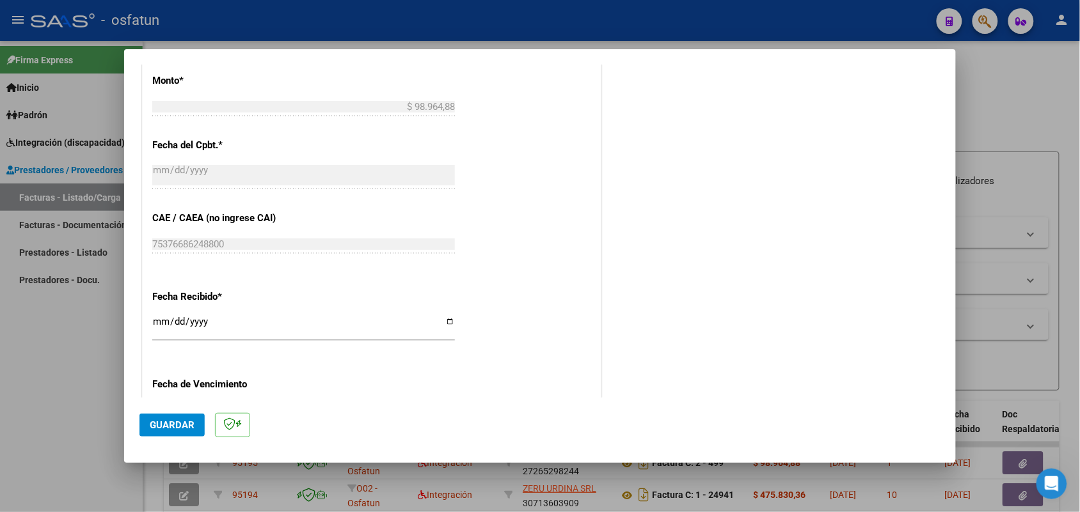
scroll to position [931, 0]
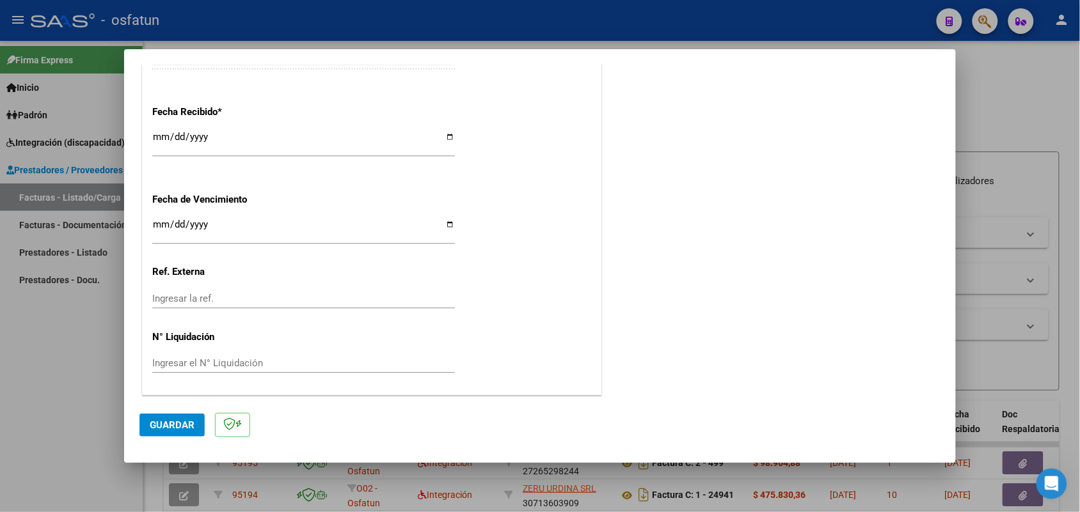
type input "202508"
click at [175, 424] on span "Guardar" at bounding box center [172, 426] width 45 height 12
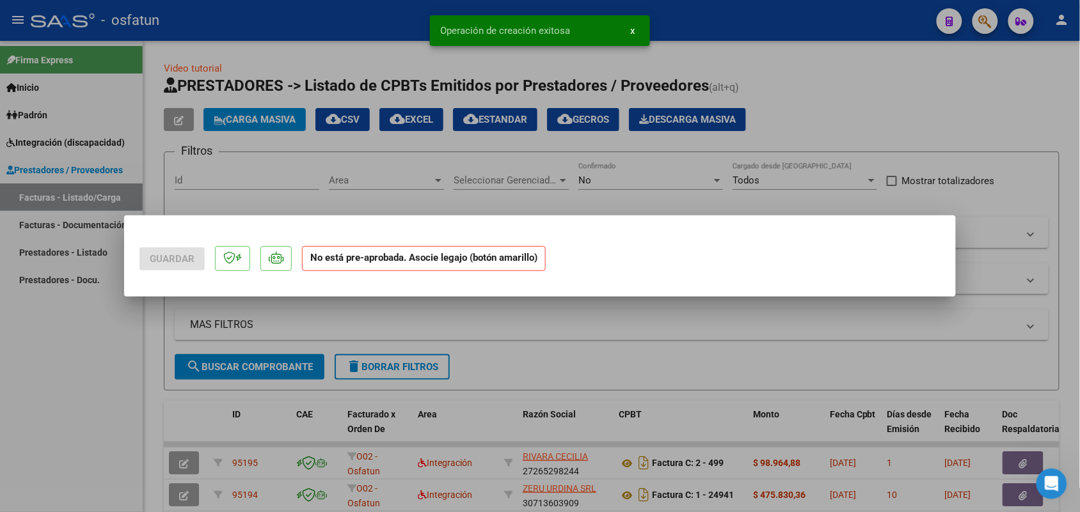
scroll to position [0, 0]
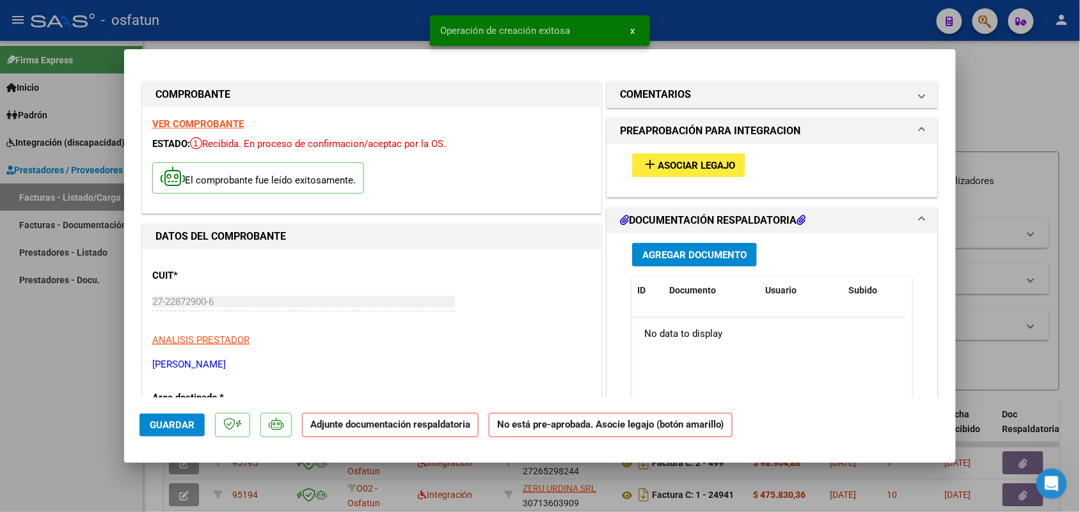
click at [682, 161] on span "Asociar Legajo" at bounding box center [695, 166] width 77 height 12
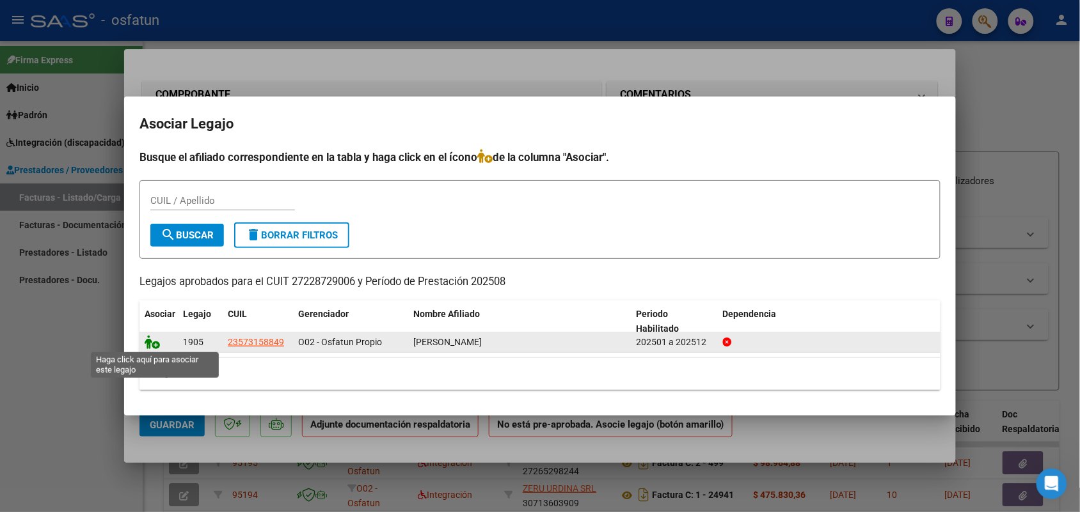
click at [149, 343] on icon at bounding box center [152, 342] width 15 height 14
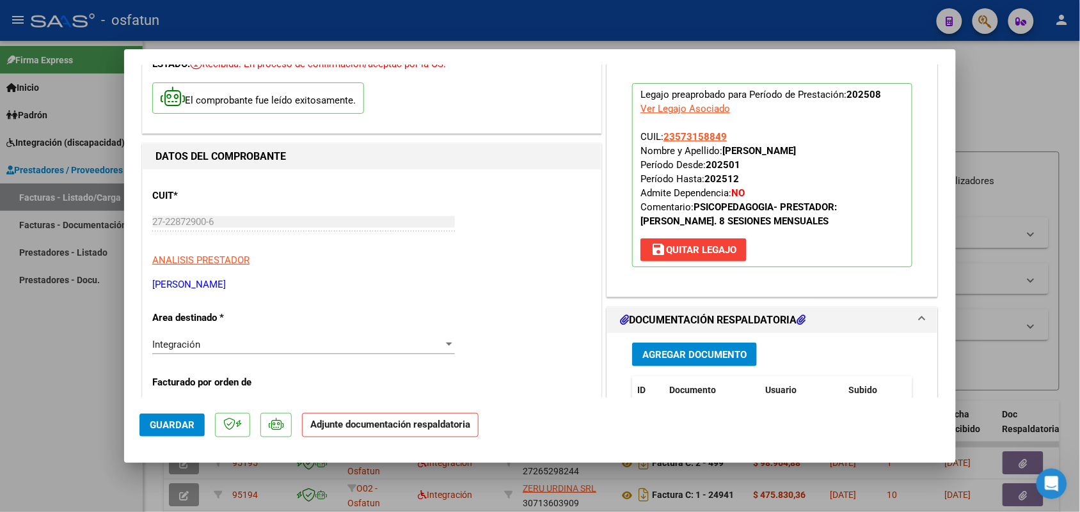
scroll to position [160, 0]
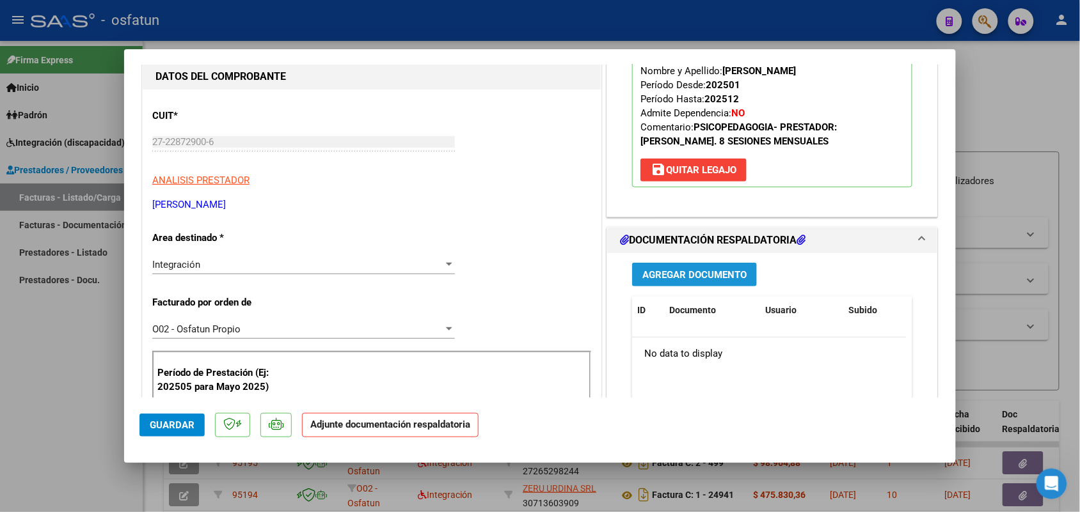
click at [688, 273] on span "Agregar Documento" at bounding box center [694, 275] width 104 height 12
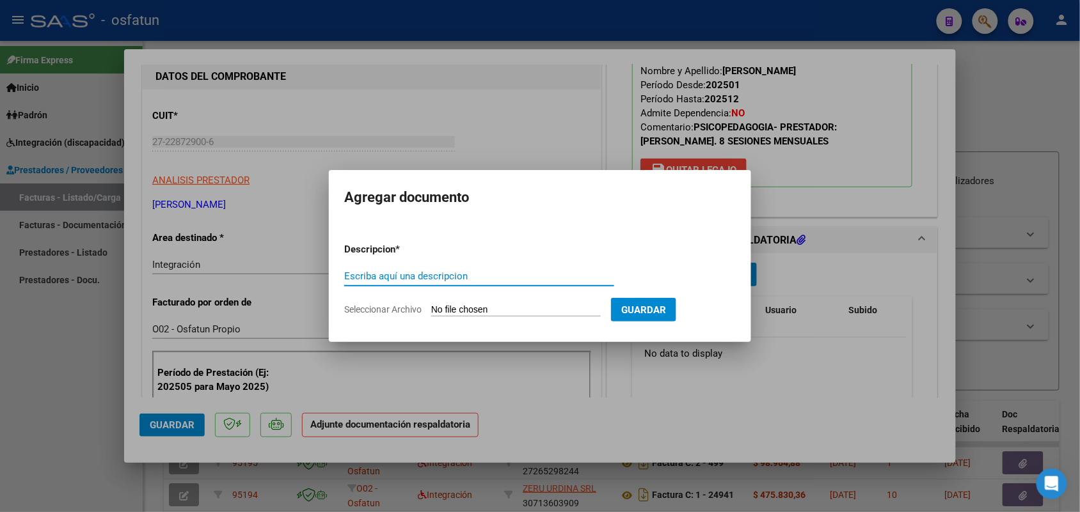
click at [362, 277] on input "Escriba aquí una descripcion" at bounding box center [479, 277] width 270 height 12
type input "Autorizacion y planilla de asistencia Psicopedagogia Baez Dante 08 2025"
click at [459, 310] on input "Seleccionar Archivo" at bounding box center [515, 310] width 169 height 12
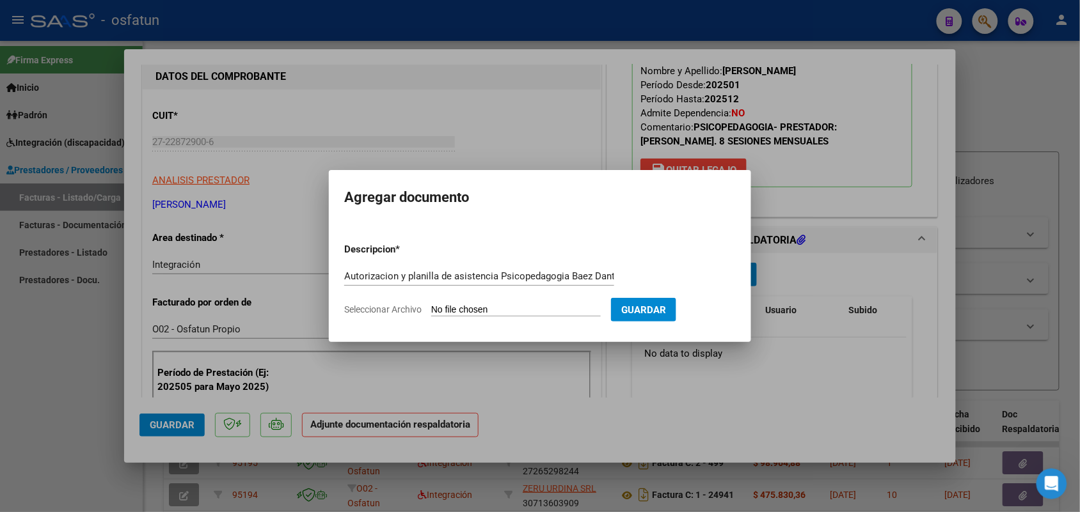
type input "C:\fakepath\Autorizacion y planilla de asistencia 08 2025 Psicopedagogia [PERSO…"
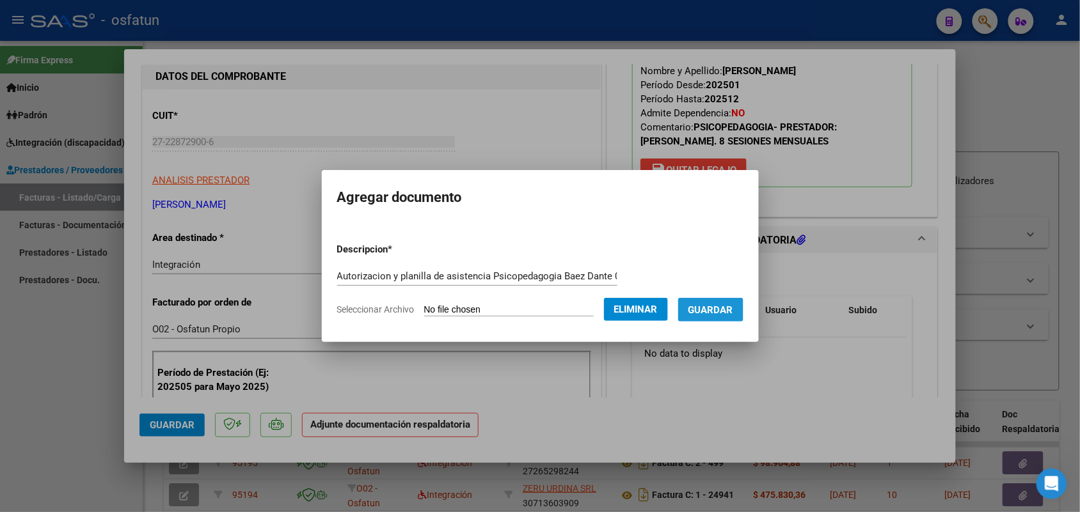
click at [710, 304] on span "Guardar" at bounding box center [710, 310] width 45 height 12
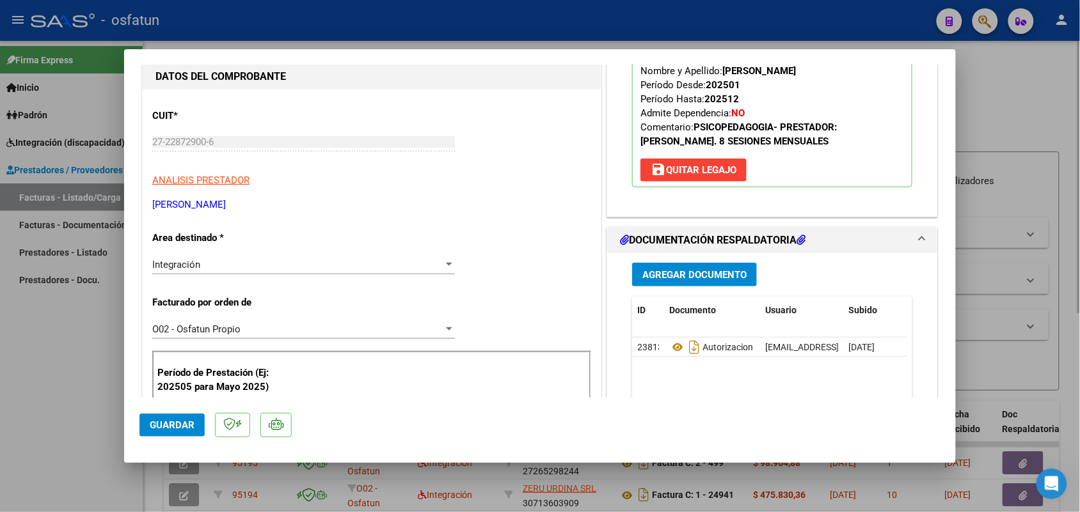
click at [999, 117] on div at bounding box center [540, 256] width 1080 height 512
type input "$ 0,00"
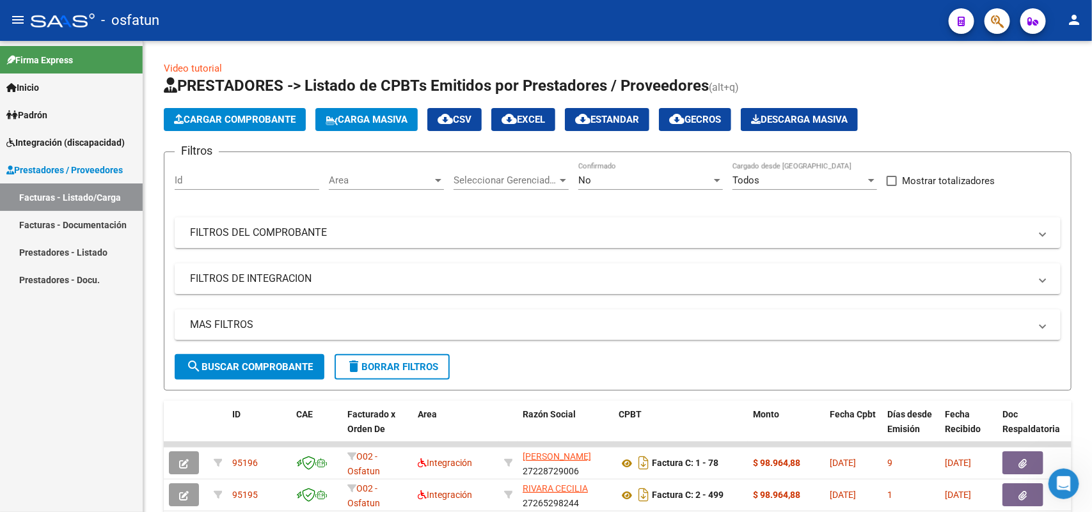
click at [26, 114] on span "Padrón" at bounding box center [26, 115] width 41 height 14
